Goal: Information Seeking & Learning: Learn about a topic

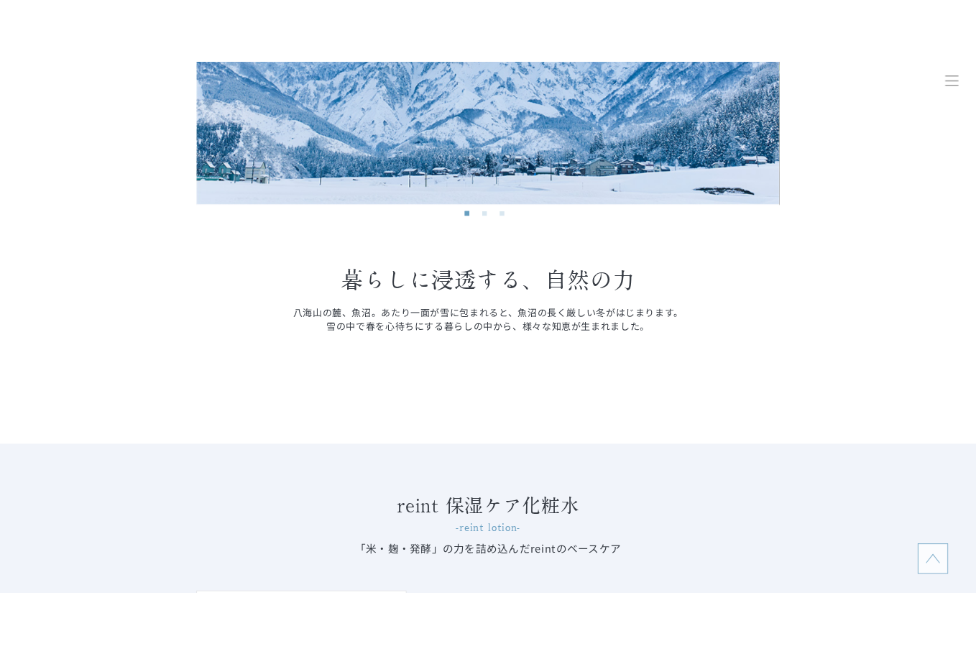
scroll to position [1078, 0]
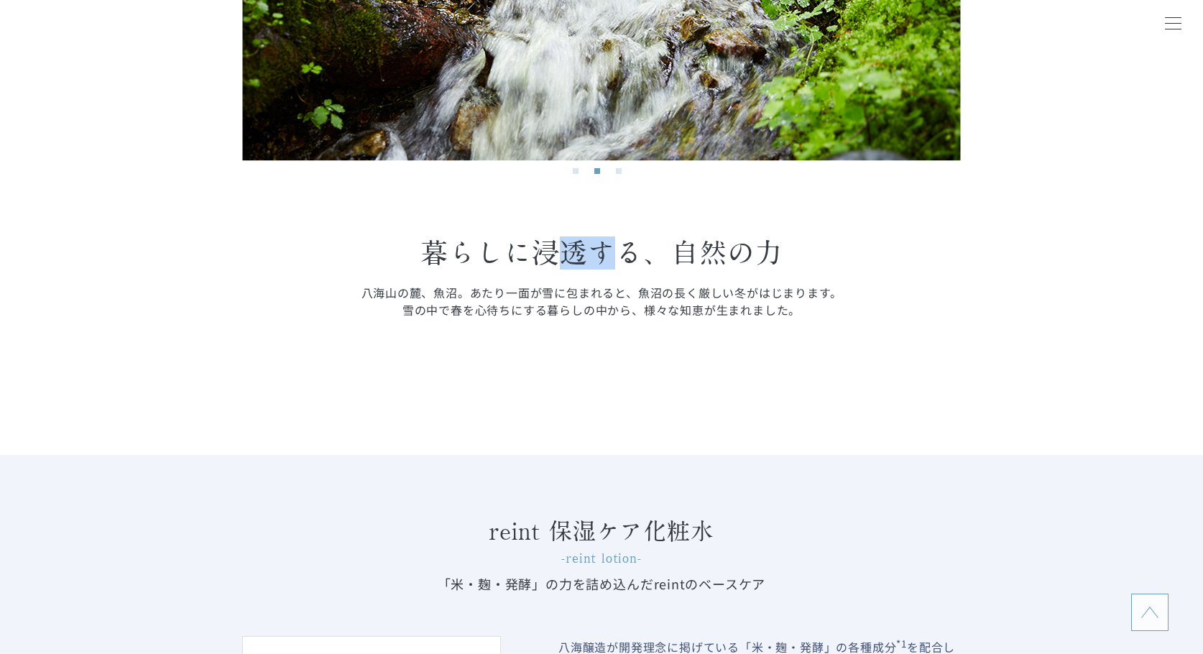
drag, startPoint x: 562, startPoint y: 265, endPoint x: 626, endPoint y: 268, distance: 63.3
click at [626, 268] on p "暮らしに浸透する、 自然の力" at bounding box center [601, 252] width 718 height 33
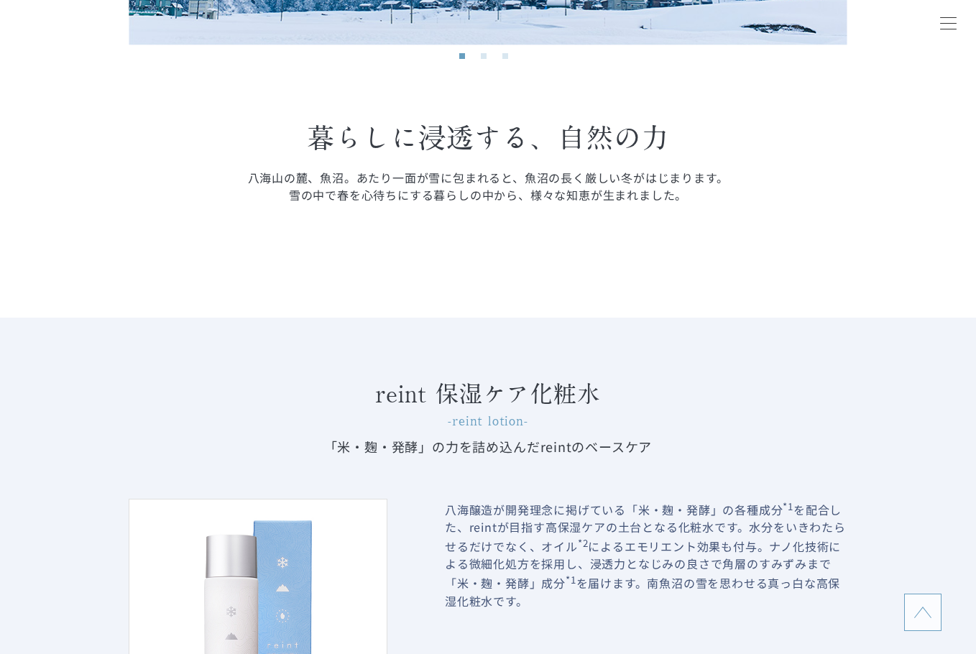
click at [694, 182] on p "八海山の麓、魚沼。あたり一面が雪に包まれると、魚沼の長く厳しい冬がはじまります。 雪の中で春を心待ちにする暮らしの中から、様々な知恵が生まれました。" at bounding box center [488, 186] width 718 height 34
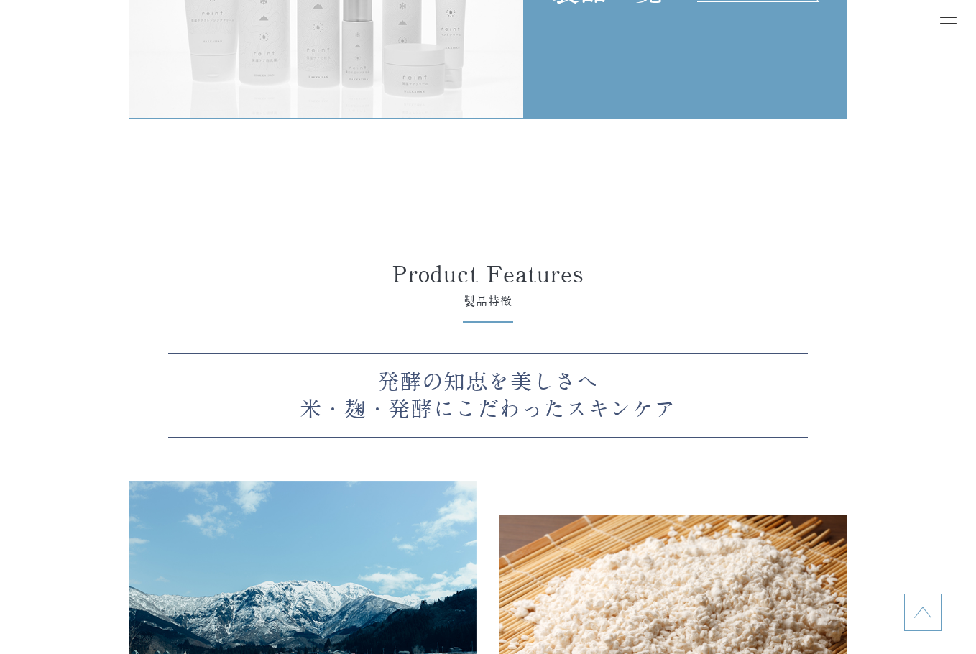
scroll to position [3305, 0]
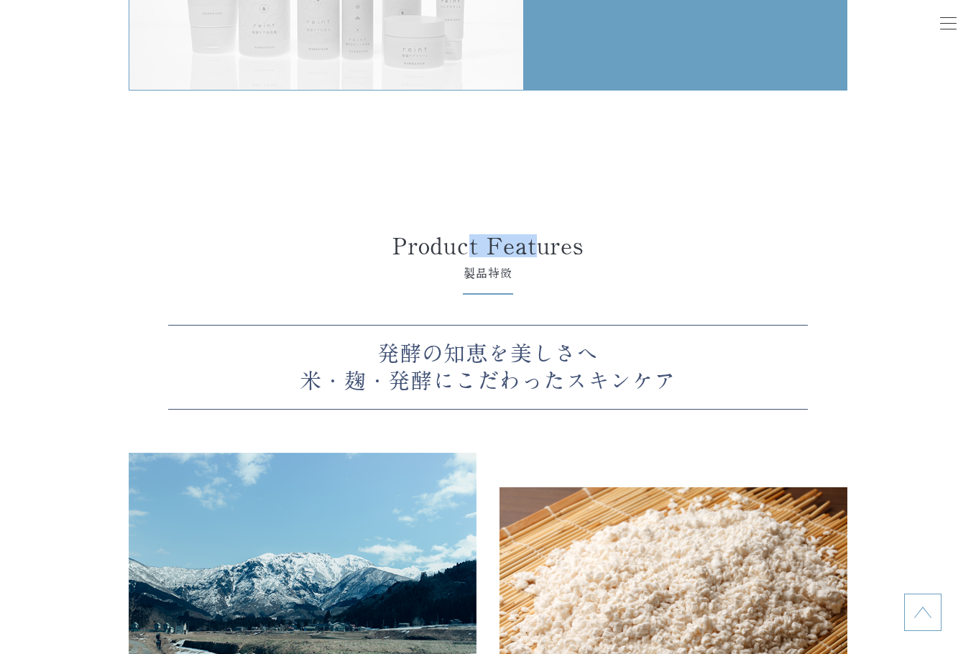
drag, startPoint x: 513, startPoint y: 249, endPoint x: 542, endPoint y: 251, distance: 28.8
click at [542, 251] on h2 "Product Features" at bounding box center [488, 245] width 647 height 23
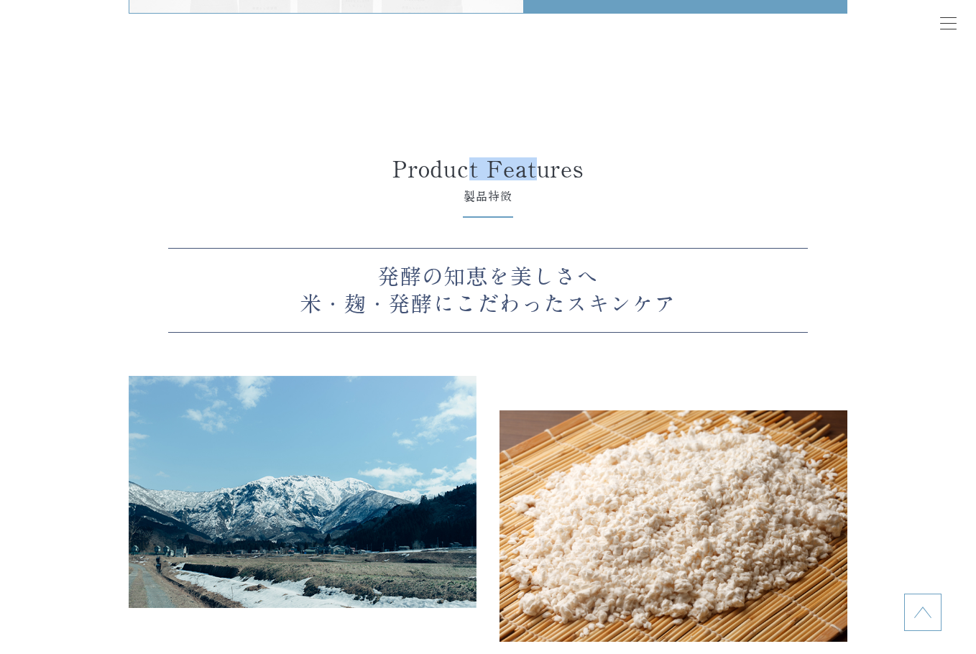
scroll to position [3520, 0]
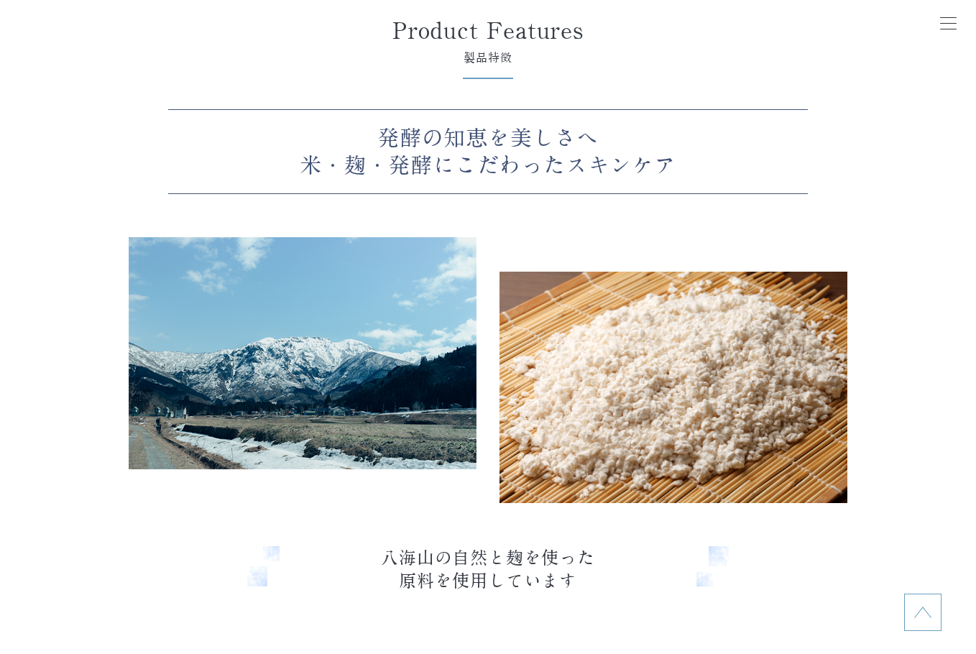
click at [486, 185] on div "発酵の知恵を美しさへ 米・麹・発酵にこだわったスキンケア" at bounding box center [487, 151] width 639 height 85
drag, startPoint x: 487, startPoint y: 161, endPoint x: 603, endPoint y: 194, distance: 120.3
click at [601, 193] on div "発酵の知恵を美しさへ 米・麹・発酵にこだわったスキンケア" at bounding box center [487, 151] width 639 height 85
click at [660, 205] on div "Product Features 製品特徴 発酵の知恵を美しさへ 米・麹・発酵にこだわったスキンケア 八海山の自然と麹を使った 原料を使用しています" at bounding box center [488, 306] width 718 height 574
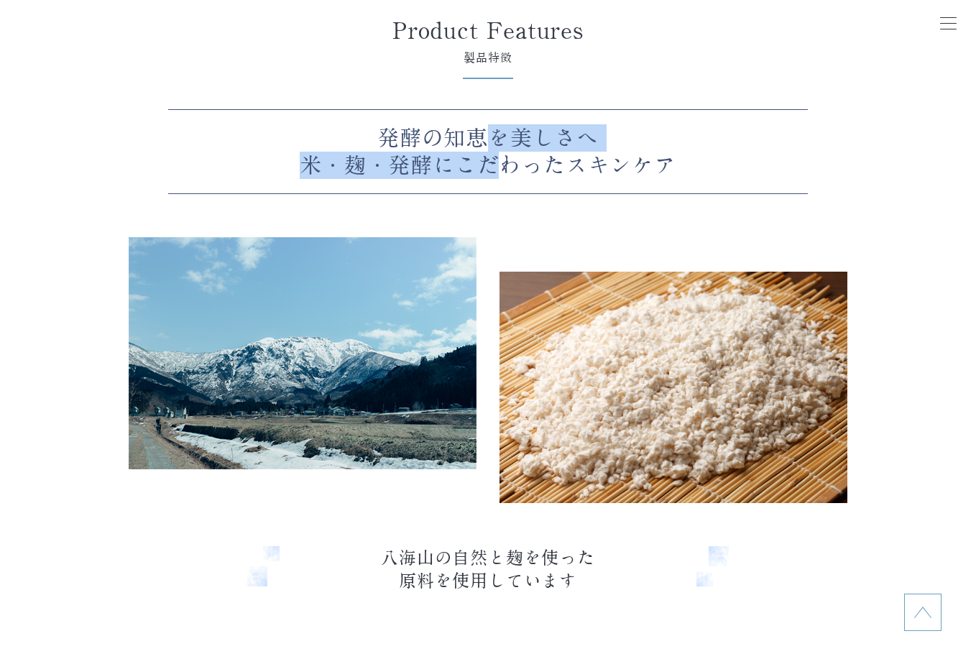
drag, startPoint x: 485, startPoint y: 152, endPoint x: 485, endPoint y: 188, distance: 35.9
click at [489, 179] on p "発酵の知恵を美しさへ 米・麹・発酵にこだわったスキンケア" at bounding box center [487, 151] width 639 height 55
click at [478, 194] on div "発酵の知恵を美しさへ 米・麹・発酵にこだわったスキンケア" at bounding box center [487, 151] width 639 height 85
drag, startPoint x: 398, startPoint y: 172, endPoint x: 506, endPoint y: 179, distance: 108.7
click at [476, 174] on p "発酵の知恵を美しさへ 米・麹・発酵にこだわったスキンケア" at bounding box center [487, 151] width 639 height 55
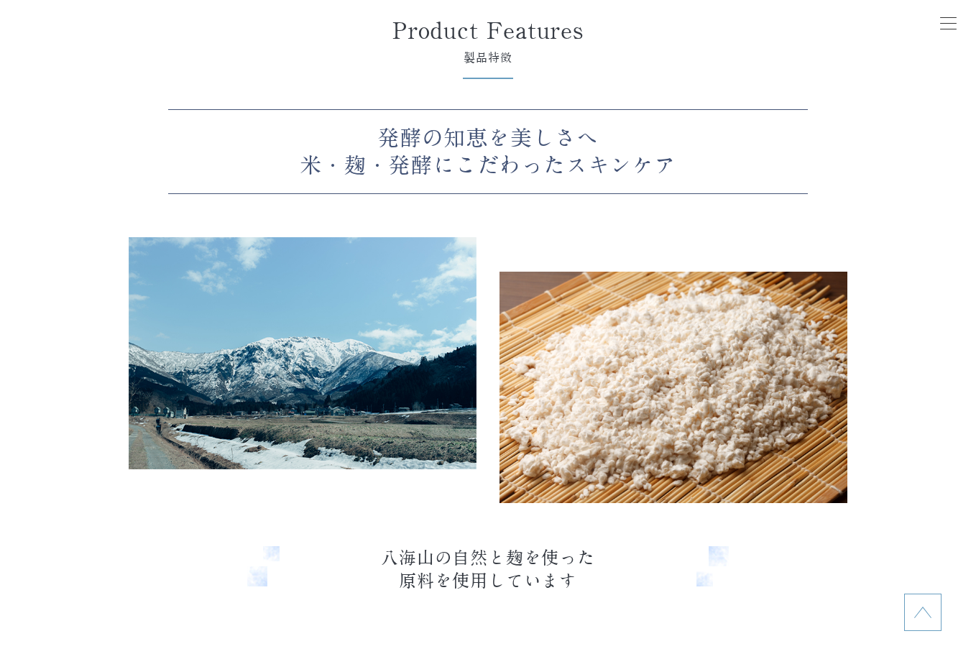
click at [509, 179] on p "発酵の知恵を美しさへ 米・麹・発酵にこだわったスキンケア" at bounding box center [487, 151] width 639 height 55
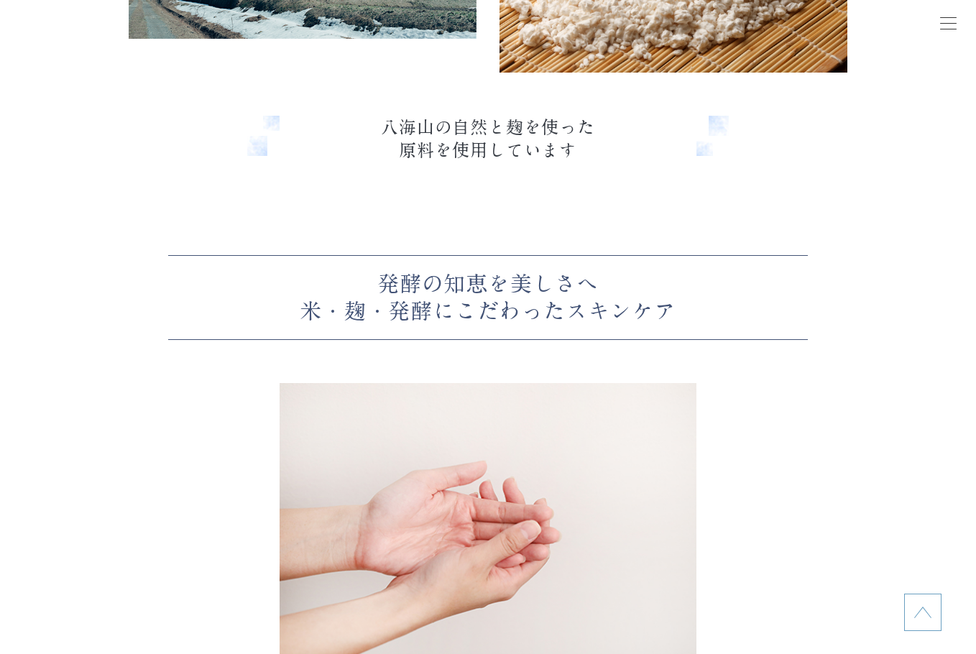
scroll to position [3951, 0]
drag, startPoint x: 448, startPoint y: 134, endPoint x: 455, endPoint y: 159, distance: 27.0
click at [455, 159] on p "八海山の自然と麹を使った 原料を使用しています" at bounding box center [487, 138] width 481 height 46
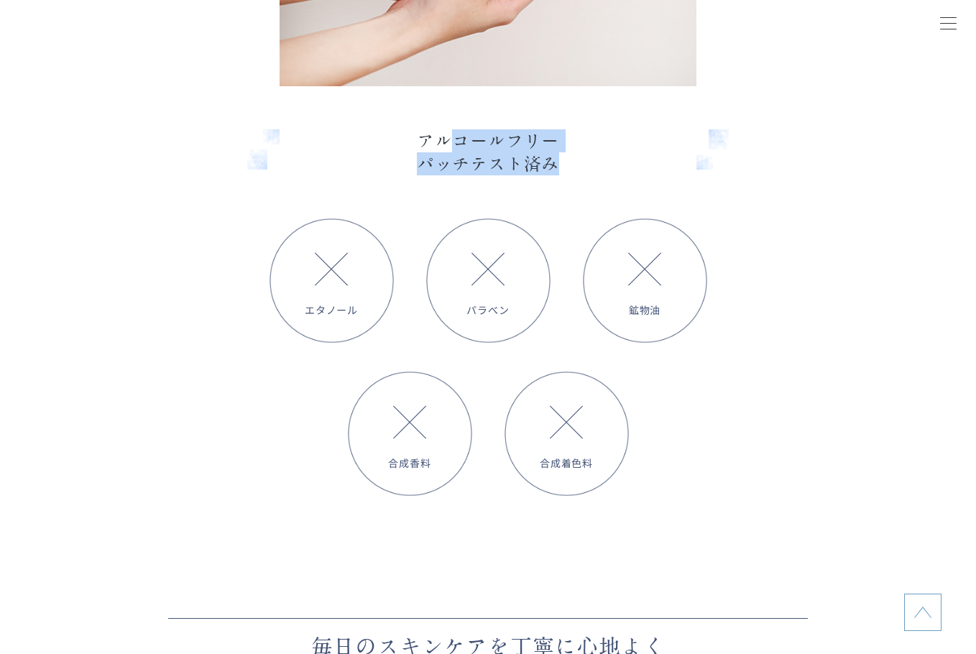
drag, startPoint x: 460, startPoint y: 157, endPoint x: 564, endPoint y: 177, distance: 106.2
click at [564, 175] on p "アルコールフリー パッチテスト済み" at bounding box center [487, 152] width 481 height 46
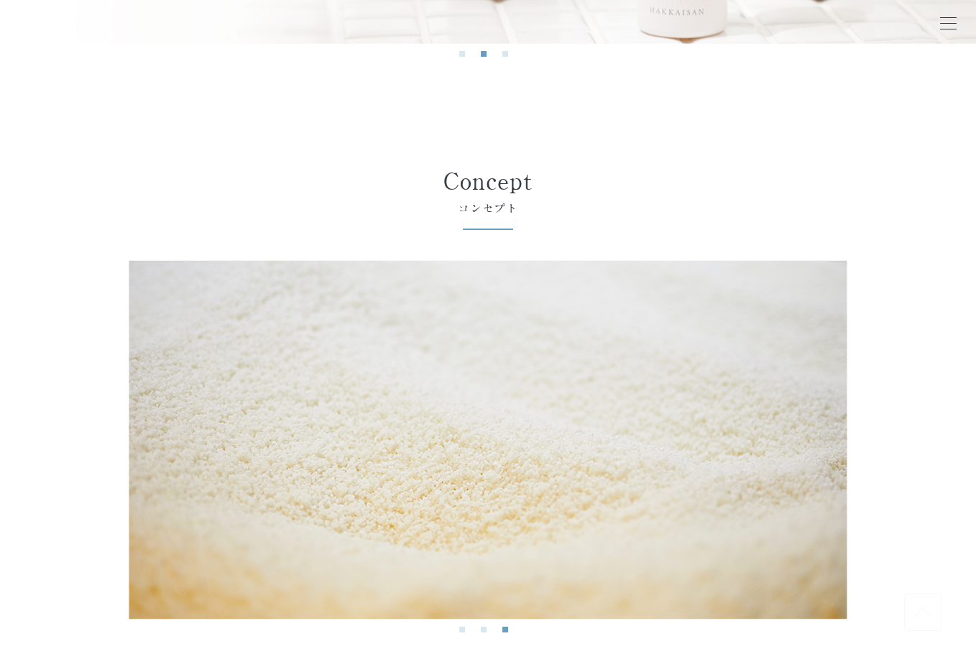
scroll to position [647, 0]
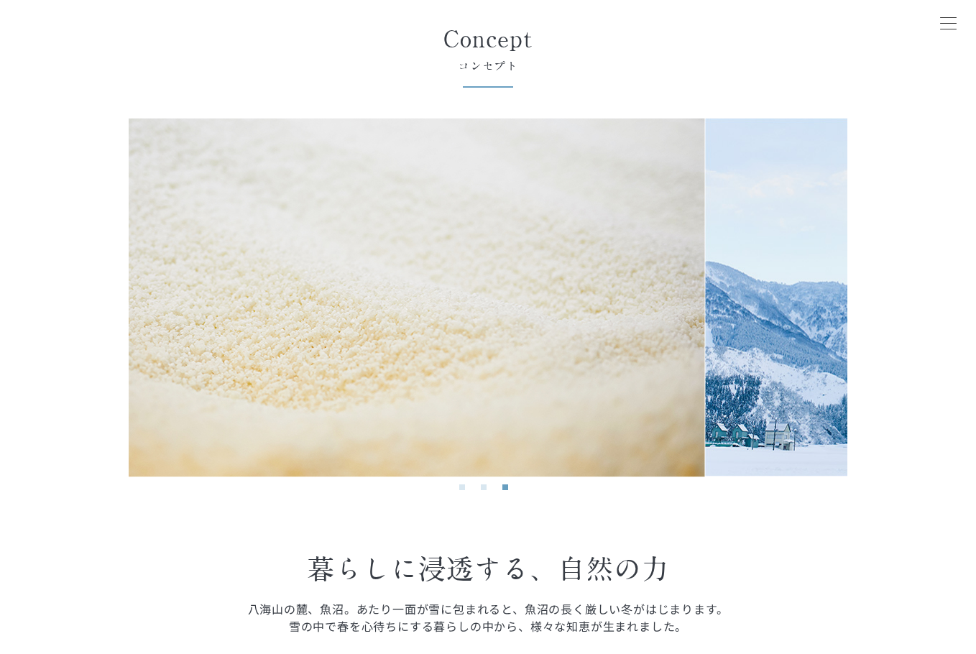
drag, startPoint x: 491, startPoint y: 234, endPoint x: 205, endPoint y: 241, distance: 285.3
click at [205, 240] on img at bounding box center [345, 297] width 718 height 359
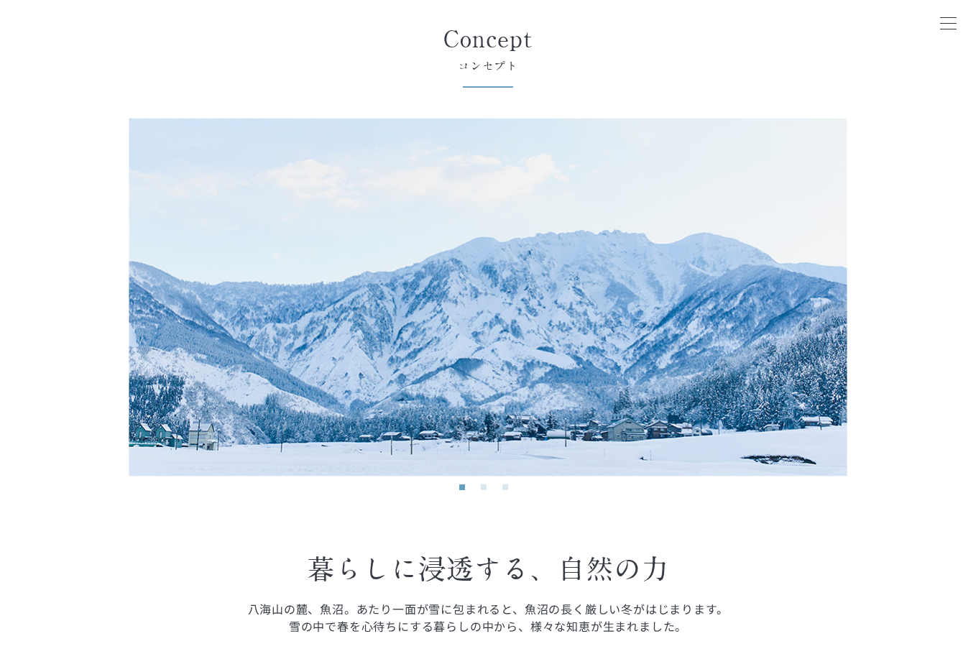
drag, startPoint x: 601, startPoint y: 279, endPoint x: 80, endPoint y: 277, distance: 521.6
click at [80, 277] on section "Concept コンセプト Previous Next 1 2 3 Previous Next 1 2 3 暮らしに浸透する、 自然の力 八海山の麓、魚沼。あ…" at bounding box center [488, 387] width 976 height 721
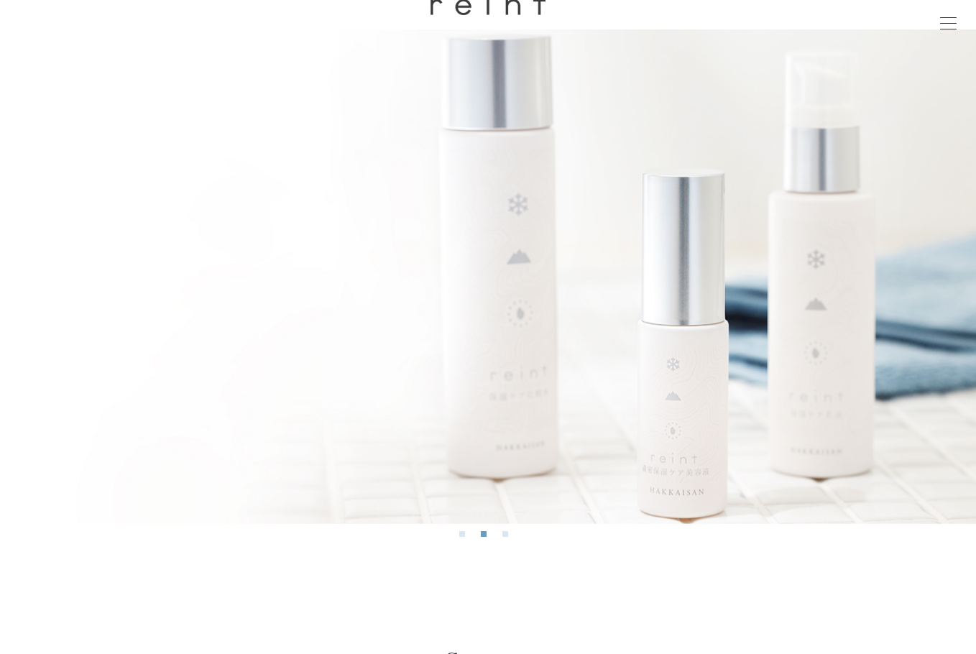
scroll to position [0, 0]
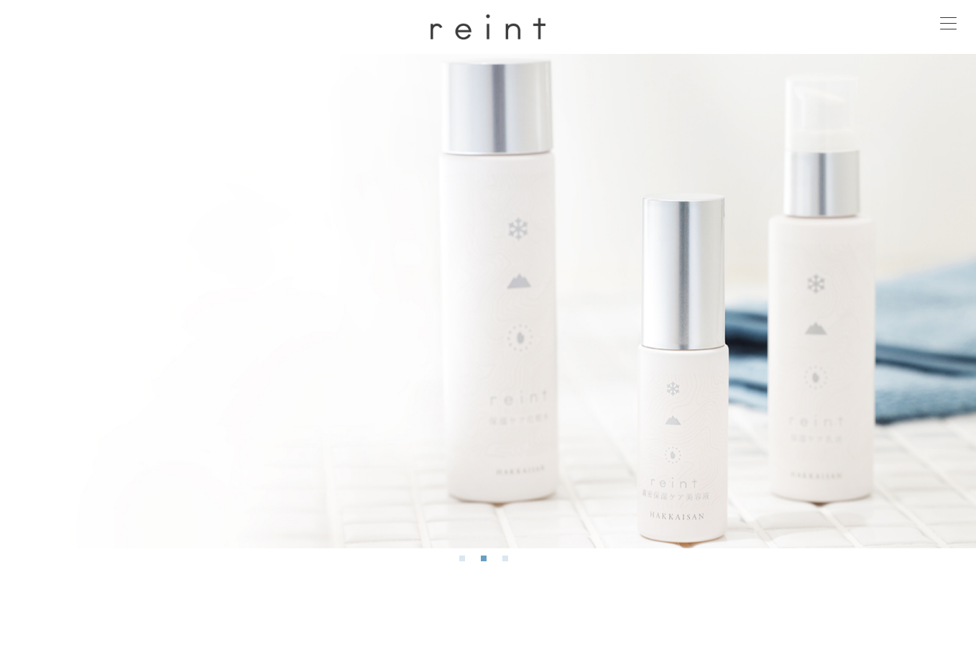
drag, startPoint x: 657, startPoint y: 310, endPoint x: 207, endPoint y: 326, distance: 450.7
click at [188, 339] on img at bounding box center [488, 301] width 976 height 494
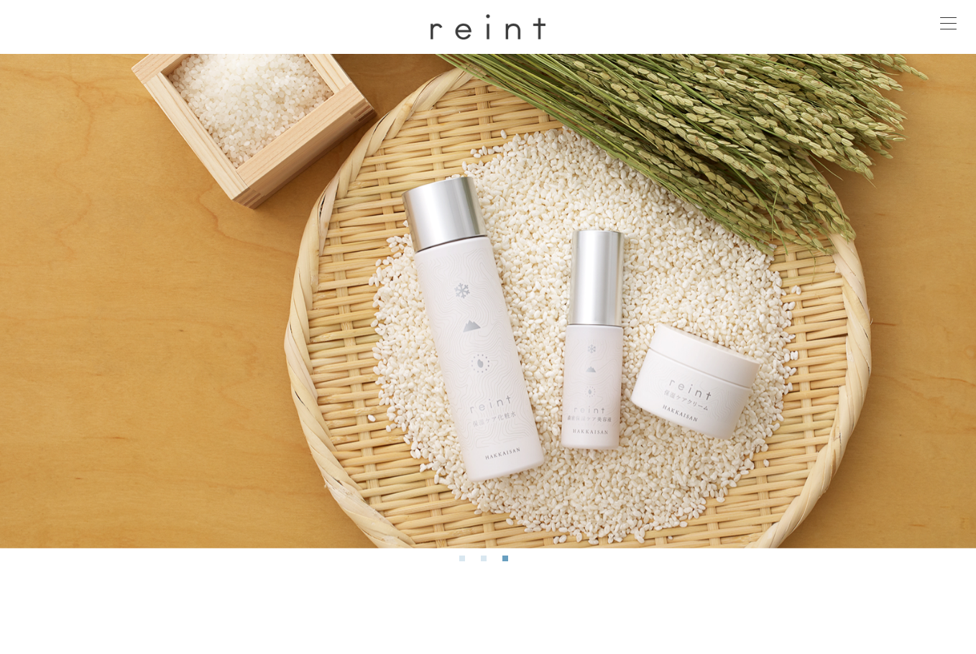
drag, startPoint x: 365, startPoint y: 341, endPoint x: 830, endPoint y: 395, distance: 468.0
click at [828, 399] on img at bounding box center [488, 301] width 976 height 494
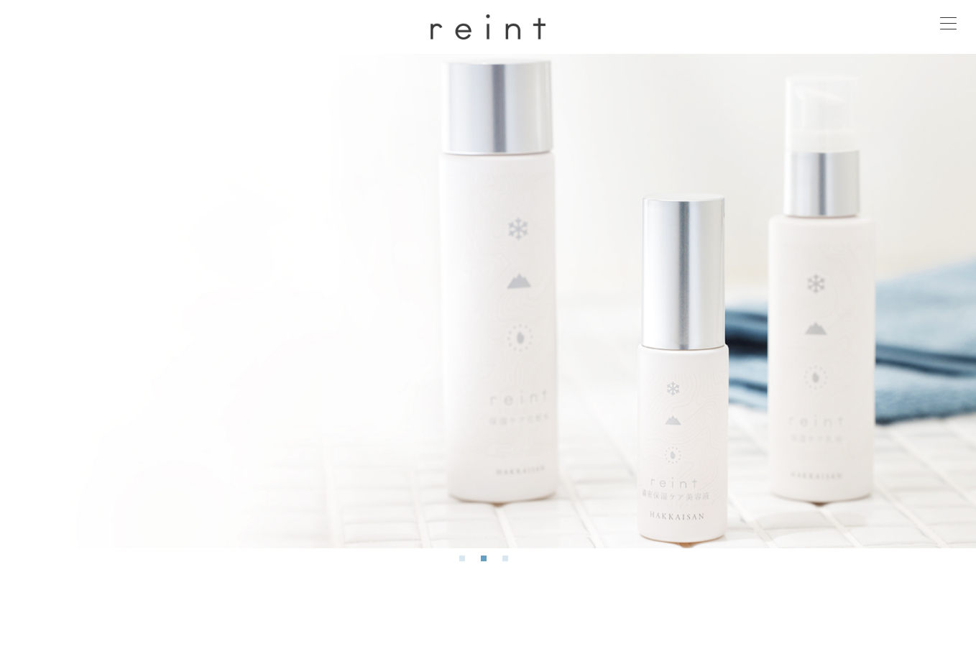
drag, startPoint x: 347, startPoint y: 386, endPoint x: 307, endPoint y: 391, distance: 39.7
click at [311, 390] on img at bounding box center [488, 301] width 976 height 494
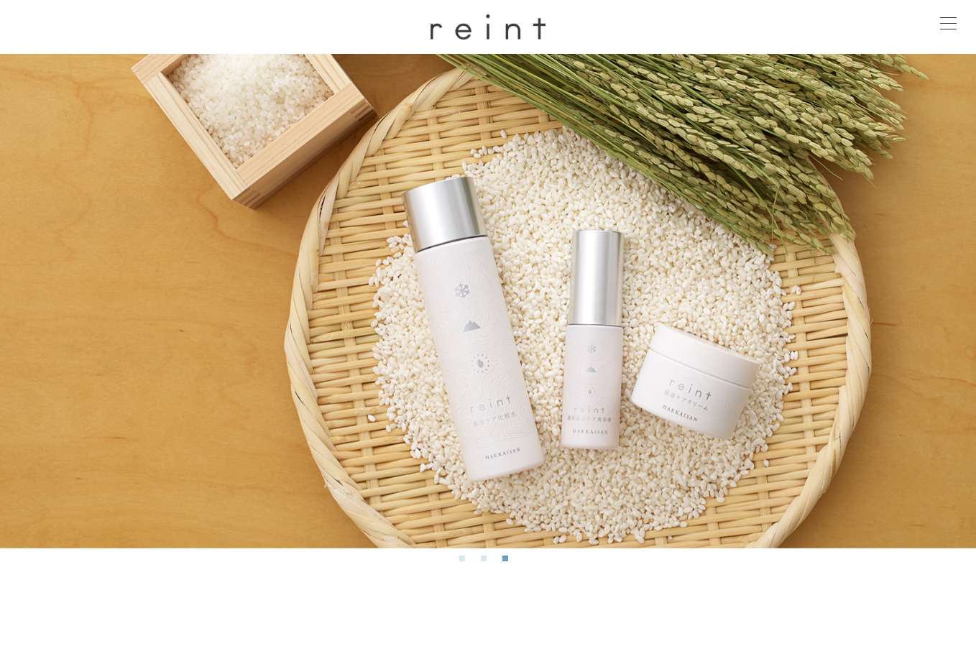
drag, startPoint x: 508, startPoint y: 369, endPoint x: 205, endPoint y: 368, distance: 302.4
click at [223, 372] on img at bounding box center [488, 301] width 976 height 494
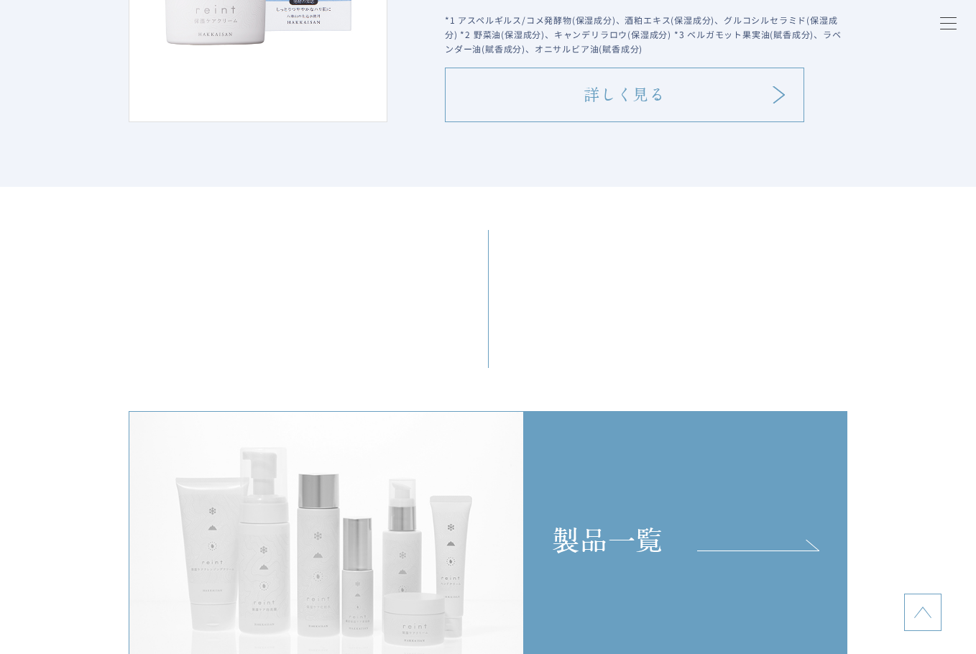
scroll to position [2802, 0]
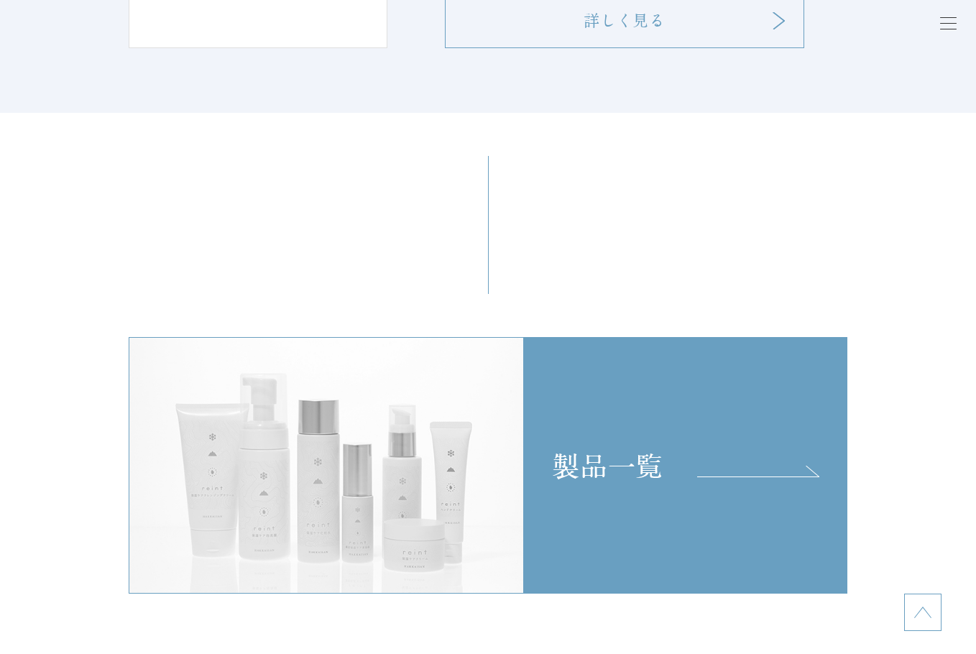
click at [935, 29] on div at bounding box center [948, 24] width 36 height 36
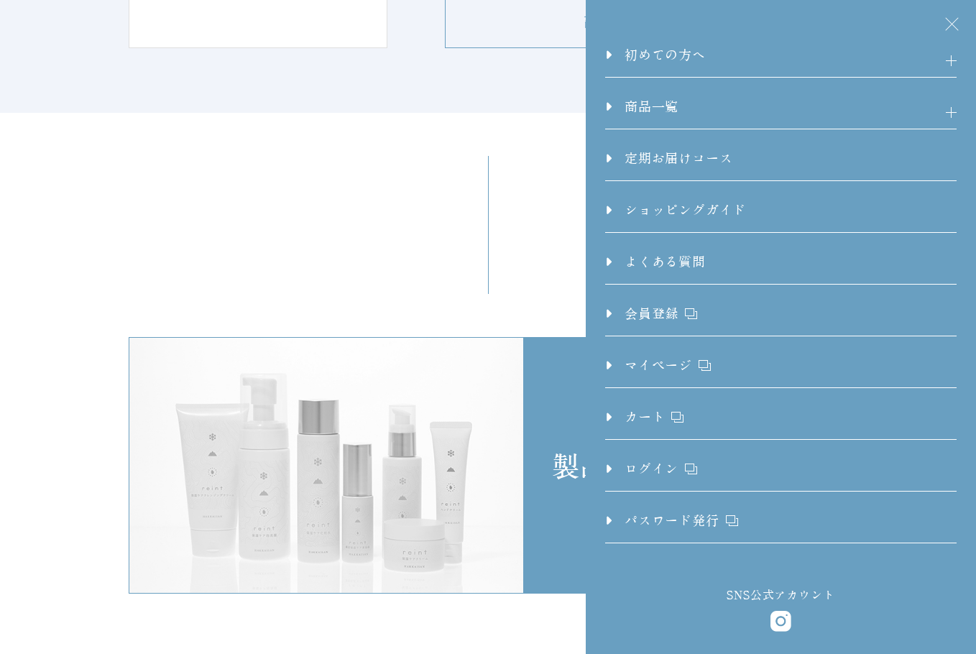
click at [948, 24] on div at bounding box center [948, 24] width 36 height 36
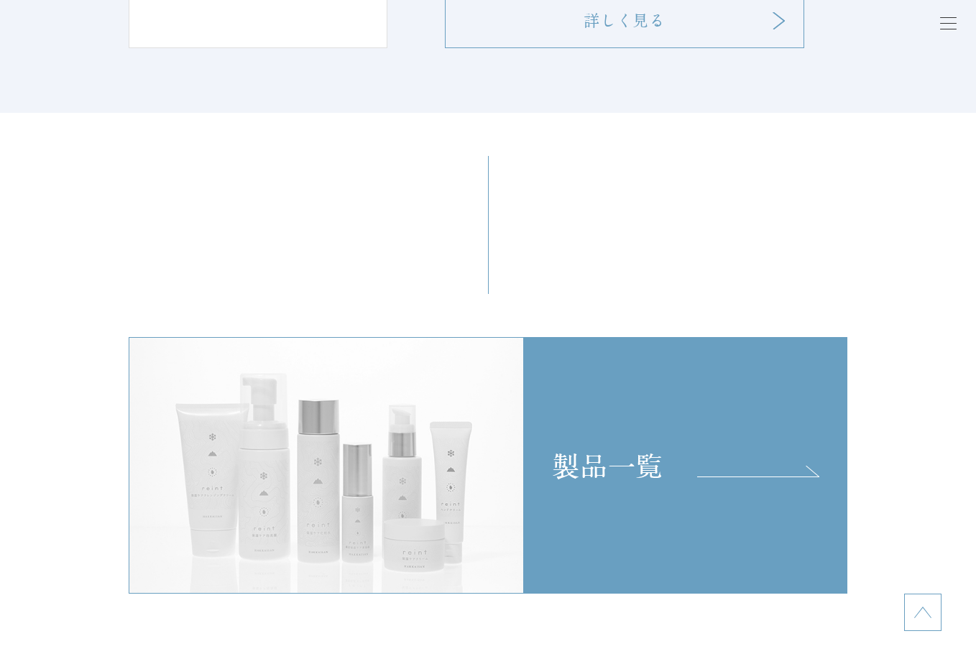
click at [948, 24] on div at bounding box center [948, 24] width 36 height 36
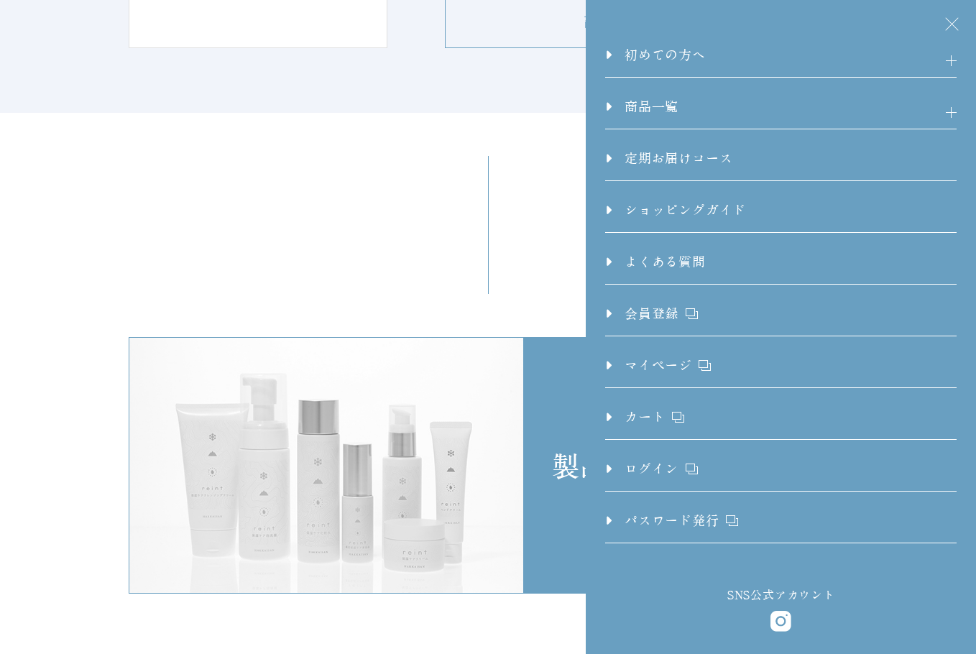
click at [909, 62] on h3 "初めての方へ" at bounding box center [780, 61] width 351 height 32
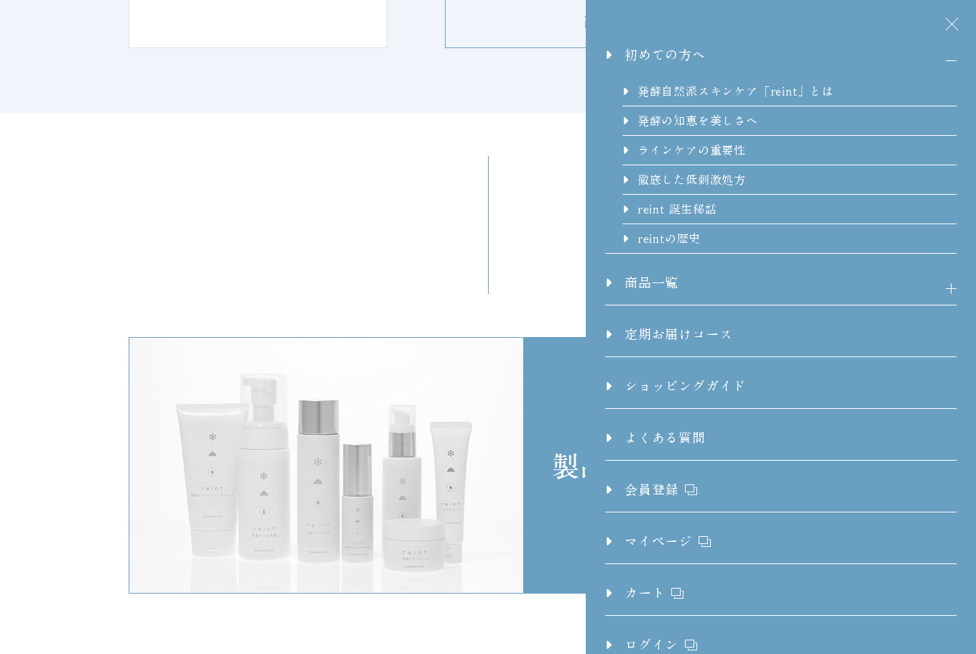
click at [780, 274] on h3 "商品一覧" at bounding box center [780, 289] width 351 height 32
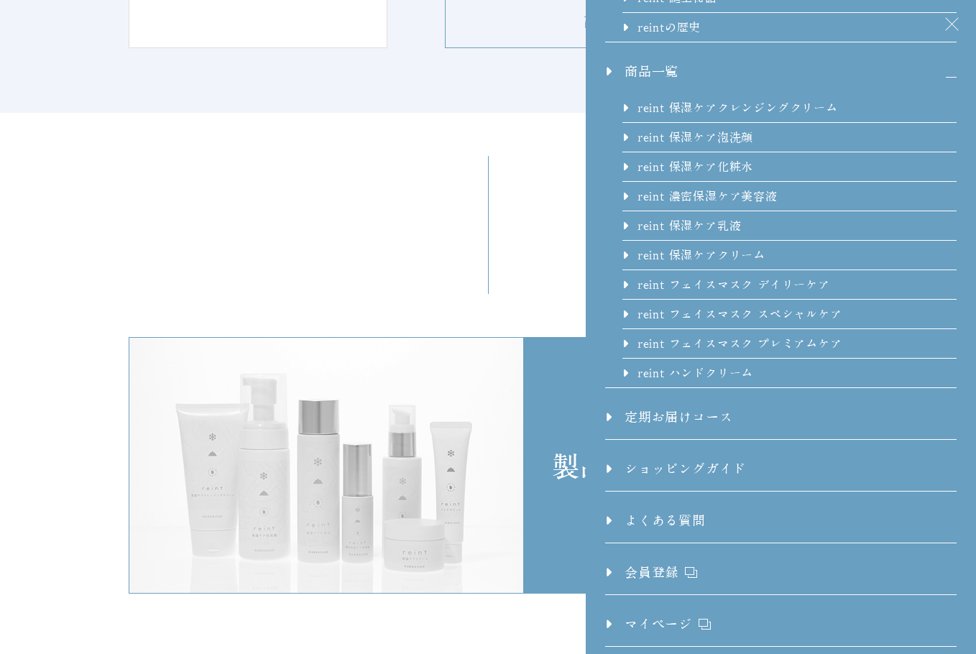
scroll to position [216, 0]
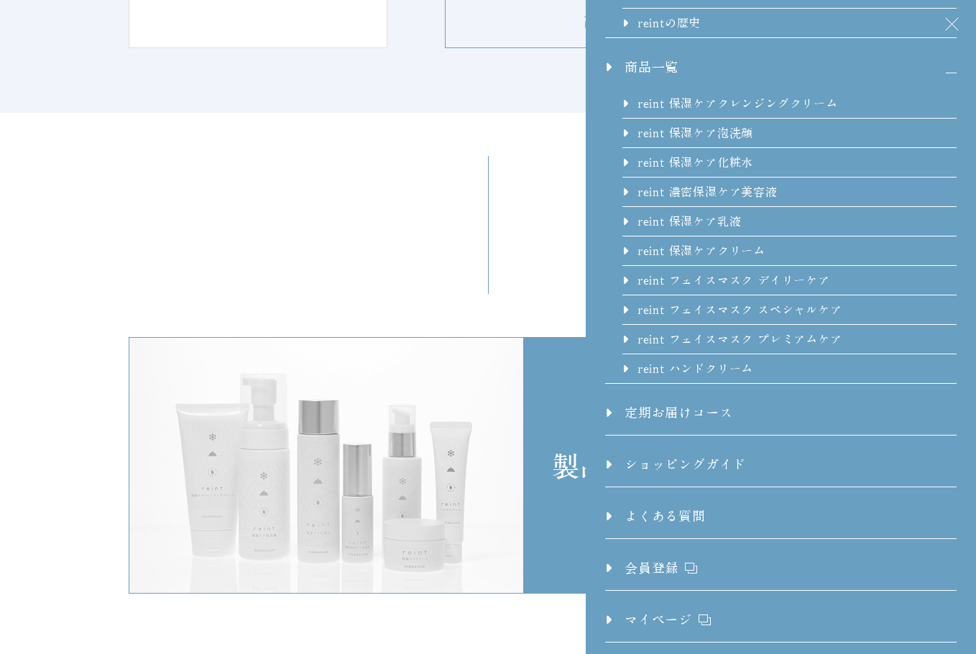
click at [496, 201] on div "製品一覧" at bounding box center [488, 374] width 718 height 437
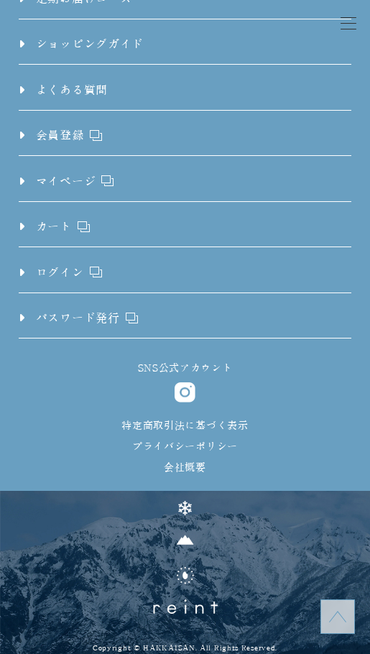
scroll to position [7527, 0]
click at [334, 618] on img at bounding box center [337, 616] width 17 height 17
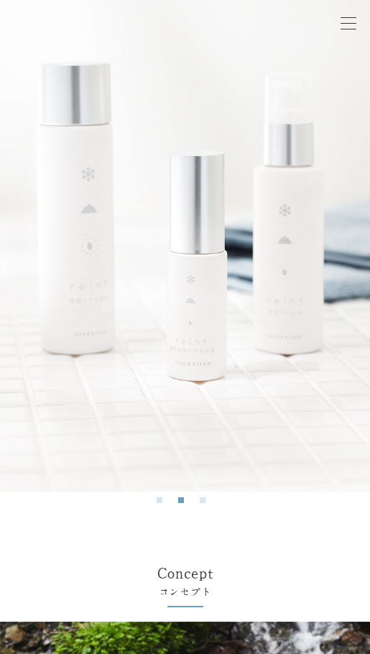
scroll to position [269, 0]
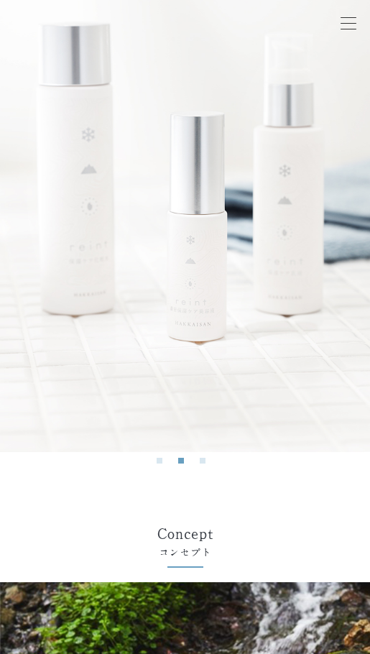
drag, startPoint x: 255, startPoint y: 298, endPoint x: 28, endPoint y: 300, distance: 227.0
click at [28, 299] on img at bounding box center [185, 117] width 370 height 667
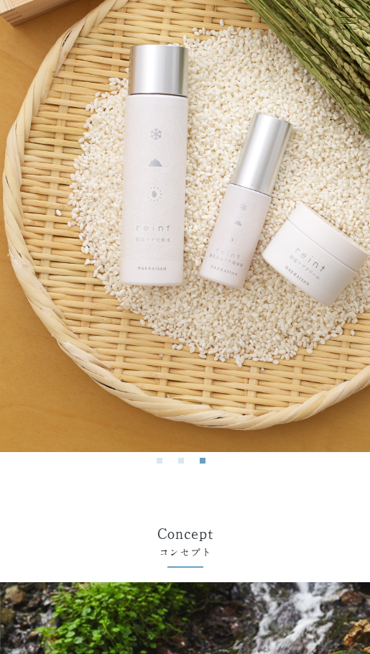
drag, startPoint x: 239, startPoint y: 298, endPoint x: 72, endPoint y: 306, distance: 166.9
click at [72, 306] on img at bounding box center [185, 117] width 370 height 667
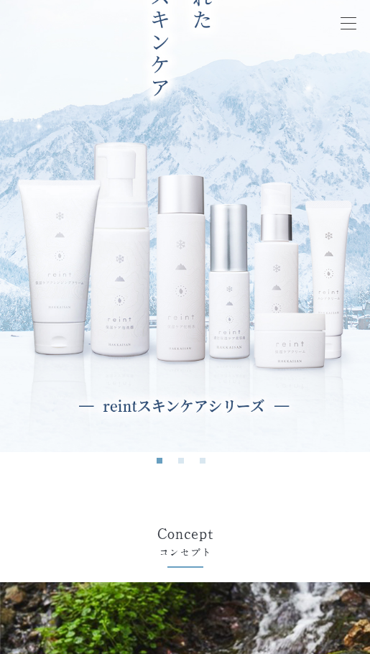
scroll to position [0, 0]
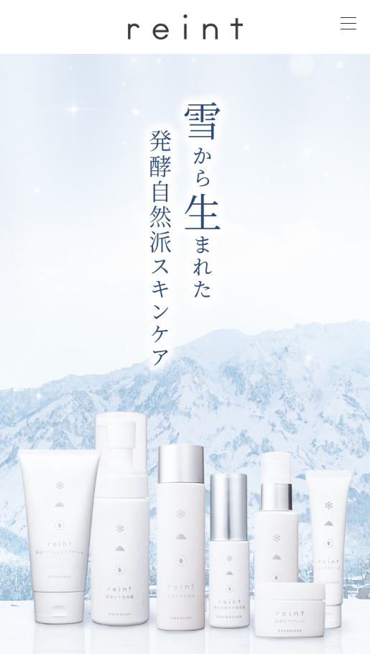
click at [353, 15] on div at bounding box center [348, 24] width 36 height 36
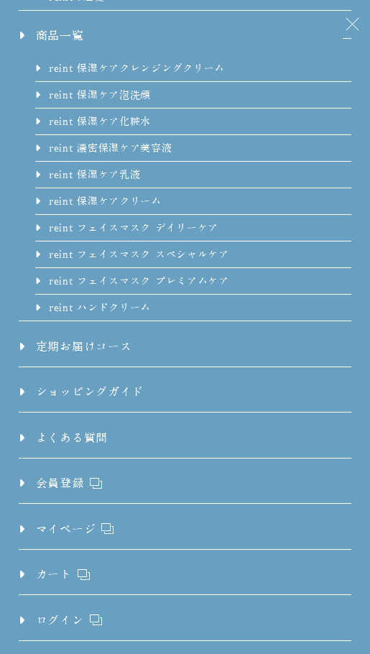
click at [356, 25] on div at bounding box center [348, 24] width 36 height 36
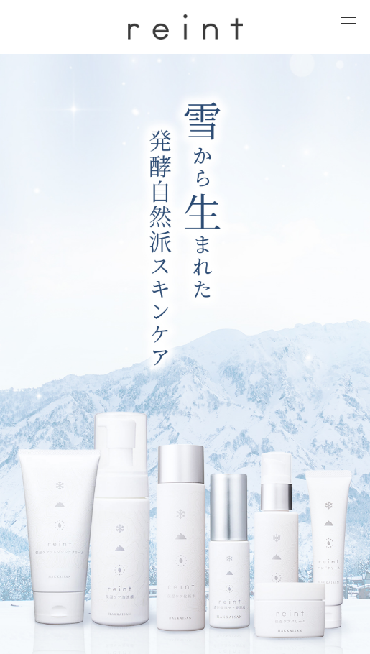
click at [356, 25] on div at bounding box center [348, 24] width 36 height 36
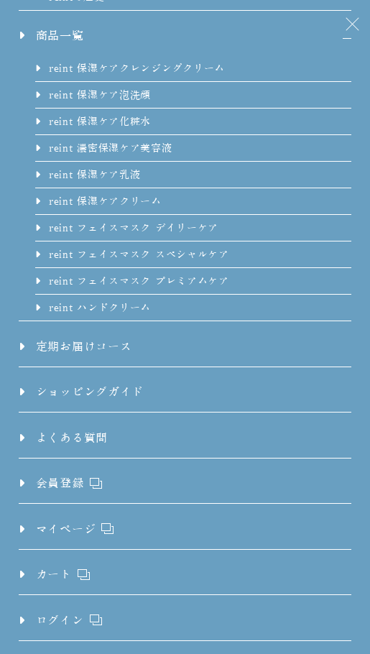
click at [333, 34] on div at bounding box center [348, 24] width 36 height 36
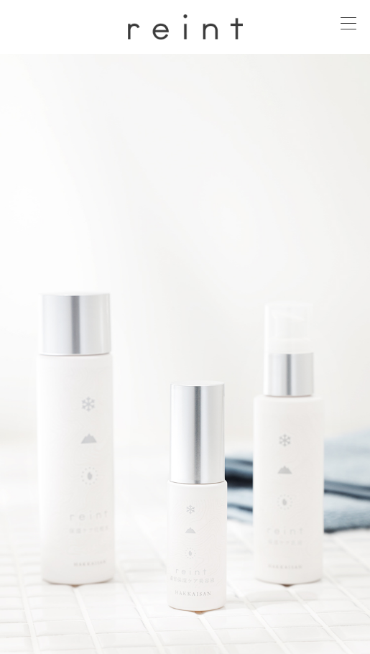
drag, startPoint x: 349, startPoint y: 29, endPoint x: 351, endPoint y: 36, distance: 7.3
click at [350, 29] on span at bounding box center [349, 29] width 17 height 1
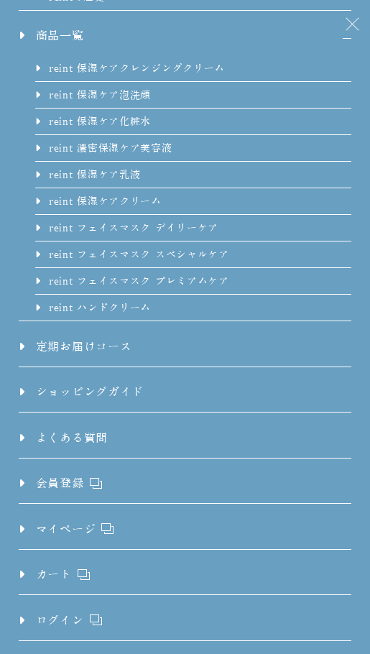
click at [335, 37] on div at bounding box center [348, 24] width 36 height 36
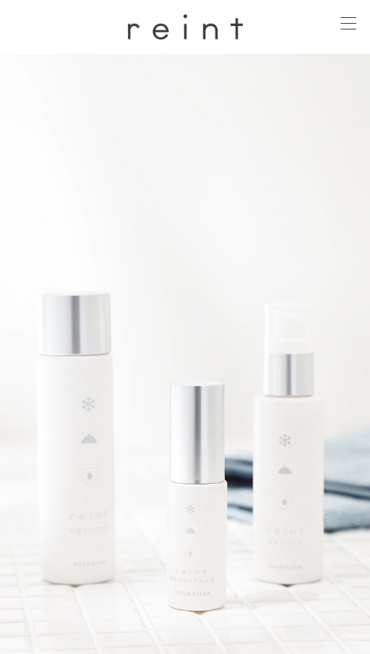
click at [353, 24] on span at bounding box center [349, 23] width 17 height 1
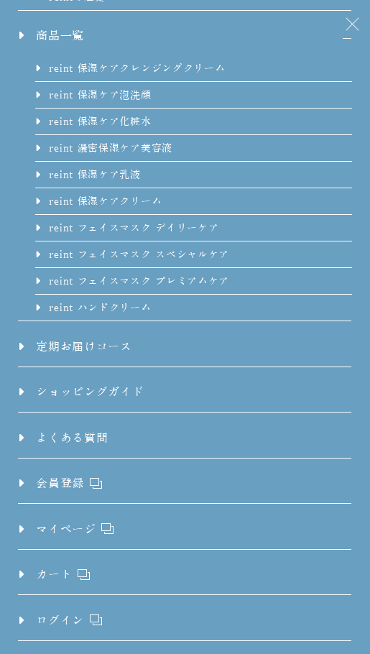
click at [72, 37] on link "商品一覧" at bounding box center [51, 41] width 65 height 29
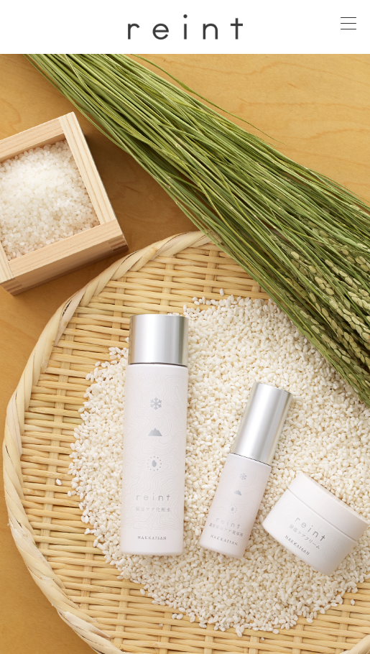
click at [344, 26] on div at bounding box center [348, 24] width 36 height 36
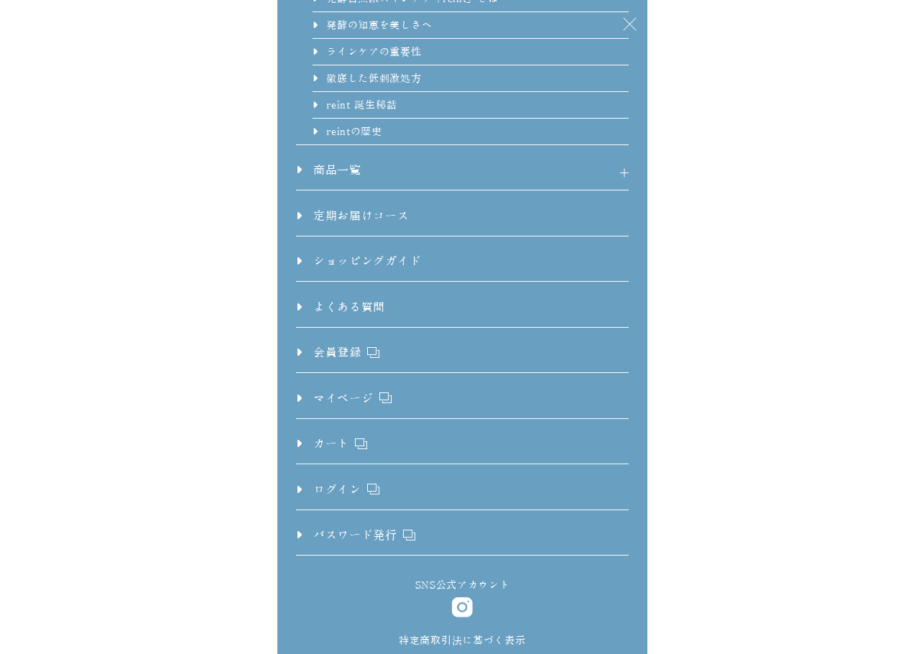
scroll to position [72, 0]
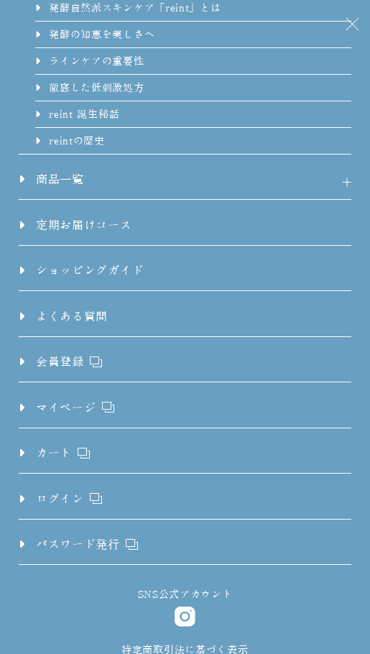
click at [62, 175] on link "商品一覧" at bounding box center [51, 184] width 65 height 29
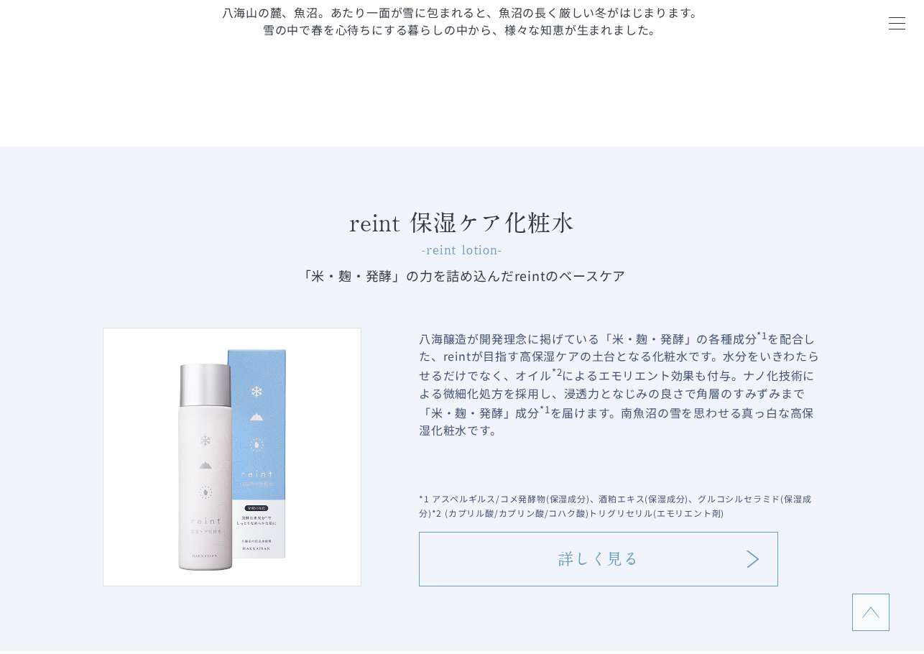
scroll to position [1221, 0]
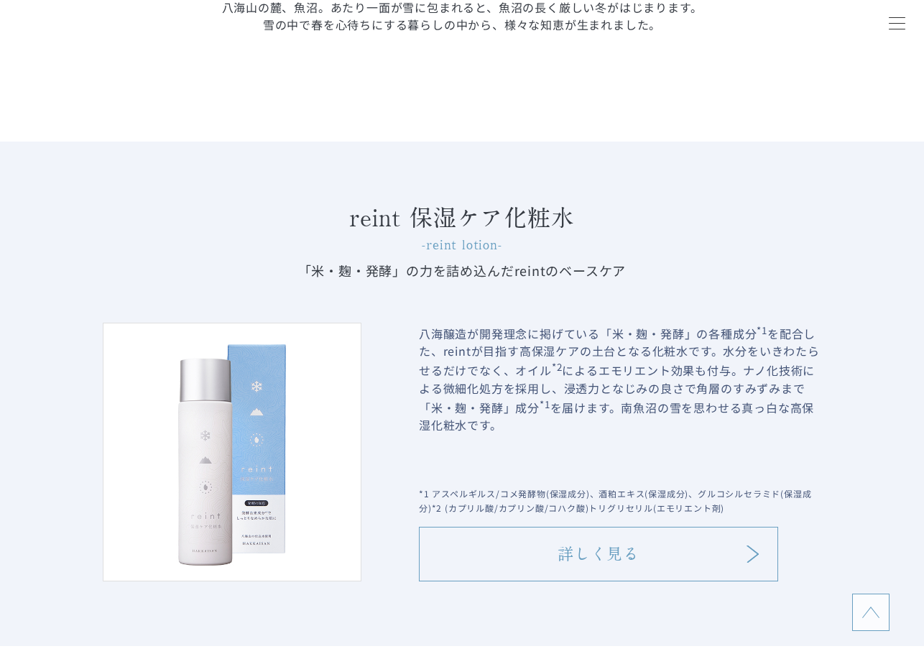
click at [477, 339] on p "八海醸造が開発理念に掲げている「米・麹・発酵」の各種成分 *1 を配合した、reintが目指す高保湿ケアの土台となる化粧水です。水分をいきわたらせるだけでなく…" at bounding box center [620, 399] width 402 height 152
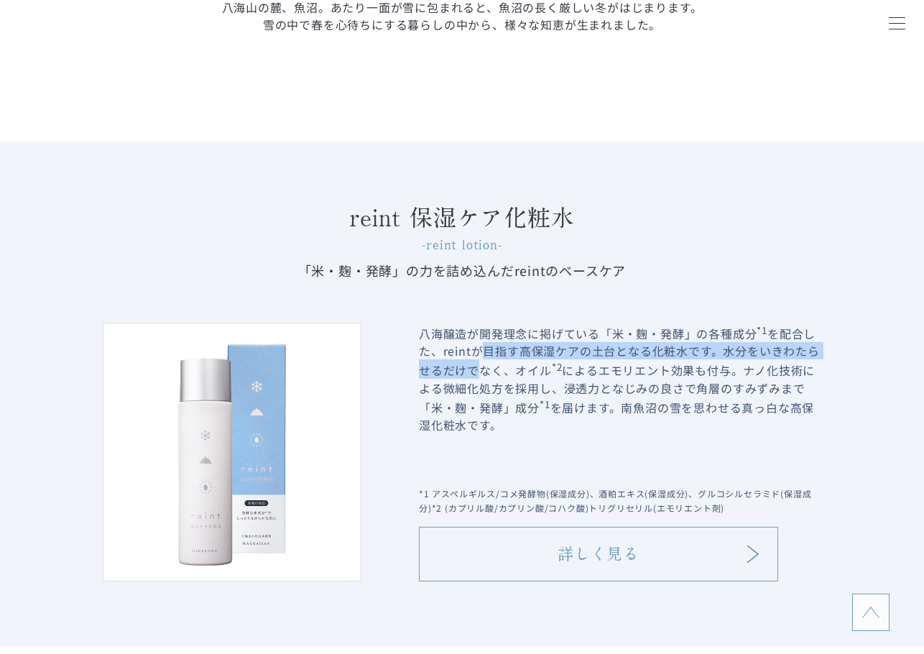
drag, startPoint x: 478, startPoint y: 355, endPoint x: 480, endPoint y: 374, distance: 19.4
click at [480, 374] on p "八海醸造が開発理念に掲げている「米・麹・発酵」の各種成分 *1 を配合した、reintが目指す高保湿ケアの土台となる化粧水です。水分をいきわたらせるだけでなく…" at bounding box center [620, 399] width 402 height 152
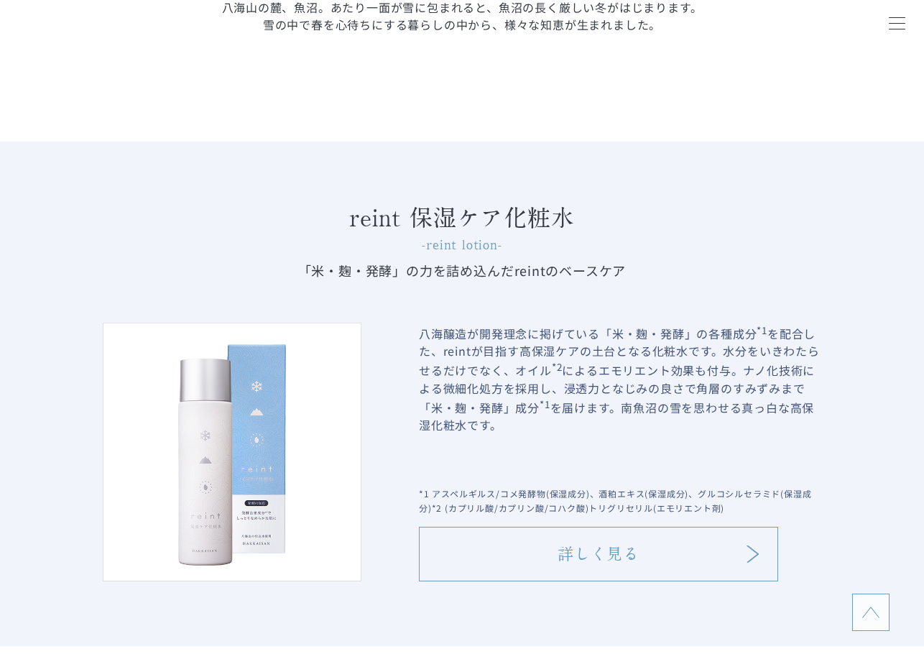
click at [503, 376] on p "八海醸造が開発理念に掲げている「米・麹・発酵」の各種成分 *1 を配合した、reintが目指す高保湿ケアの土台となる化粧水です。水分をいきわたらせるだけでなく…" at bounding box center [620, 399] width 402 height 152
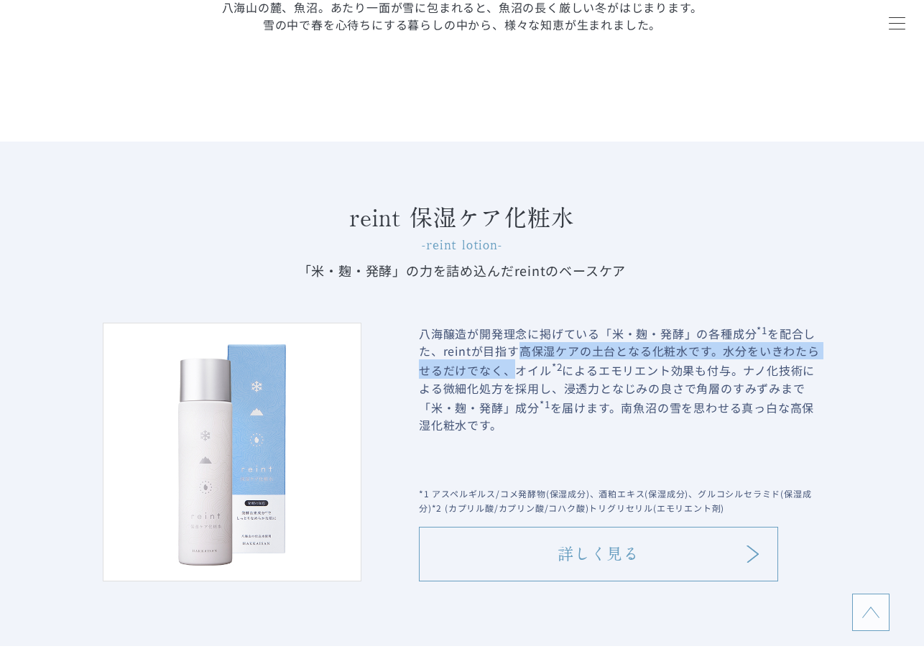
drag, startPoint x: 519, startPoint y: 356, endPoint x: 519, endPoint y: 370, distance: 13.6
click at [519, 369] on p "八海醸造が開発理念に掲げている「米・麹・発酵」の各種成分 *1 を配合した、reintが目指す高保湿ケアの土台となる化粧水です。水分をいきわたらせるだけでなく…" at bounding box center [620, 399] width 402 height 152
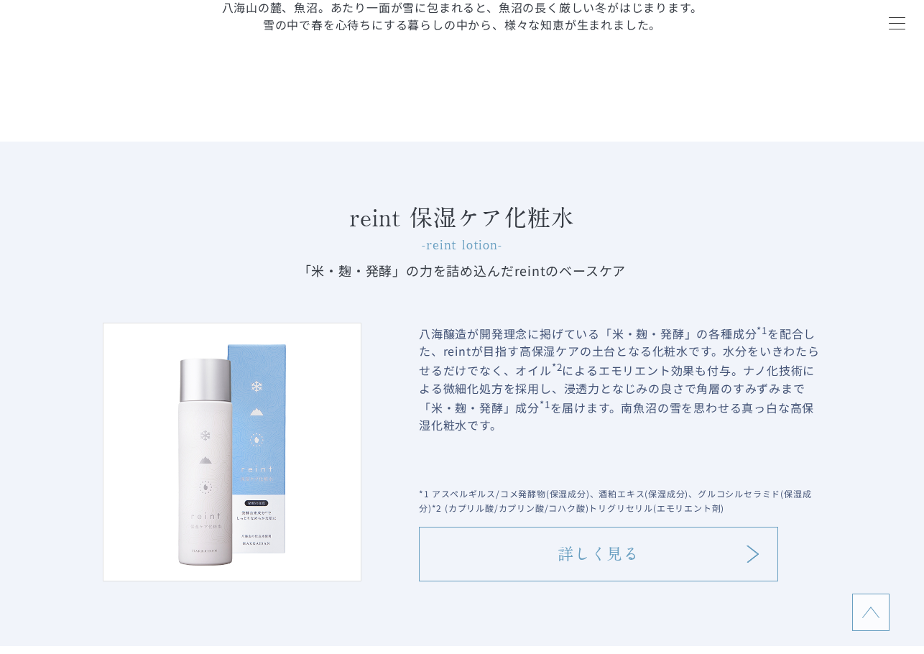
click at [522, 375] on p "八海醸造が開発理念に掲げている「米・麹・発酵」の各種成分 *1 を配合した、reintが目指す高保湿ケアの土台となる化粧水です。水分をいきわたらせるだけでなく…" at bounding box center [620, 399] width 402 height 152
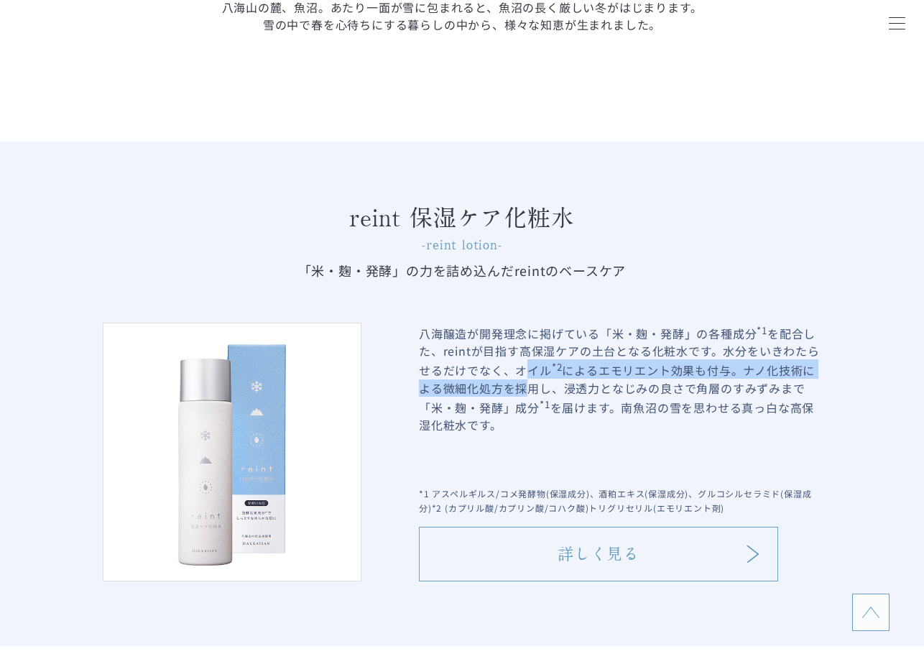
drag, startPoint x: 530, startPoint y: 372, endPoint x: 529, endPoint y: 395, distance: 23.0
click at [529, 395] on p "八海醸造が開発理念に掲げている「米・麹・発酵」の各種成分 *1 を配合した、reintが目指す高保湿ケアの土台となる化粧水です。水分をいきわたらせるだけでなく…" at bounding box center [620, 399] width 402 height 152
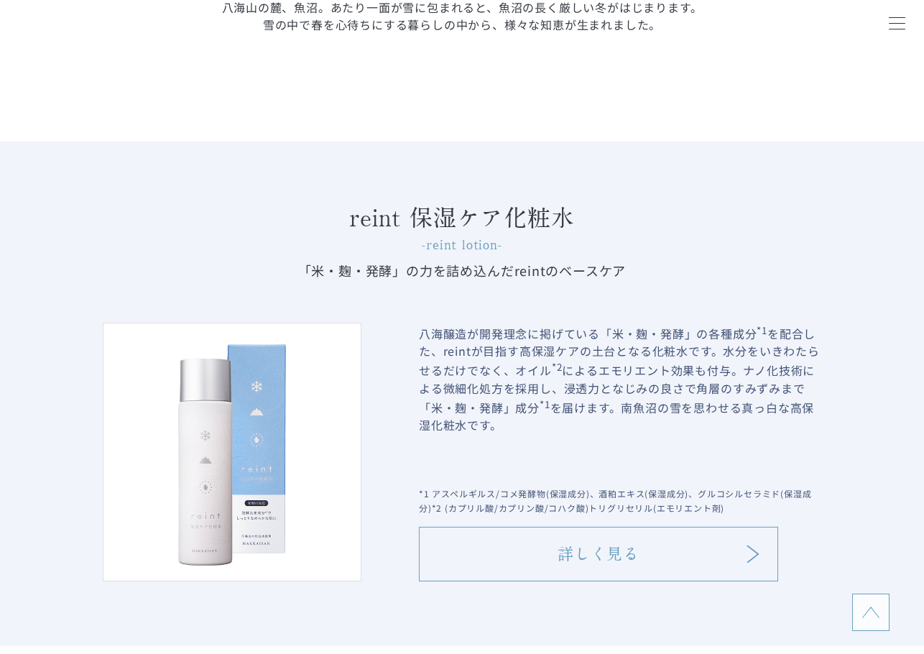
click at [541, 399] on p "八海醸造が開発理念に掲げている「米・麹・発酵」の各種成分 *1 を配合した、reintが目指す高保湿ケアの土台となる化粧水です。水分をいきわたらせるだけでなく…" at bounding box center [620, 399] width 402 height 152
click at [528, 391] on p "八海醸造が開発理念に掲げている「米・麹・発酵」の各種成分 *1 を配合した、reintが目指す高保湿ケアの土台となる化粧水です。水分をいきわたらせるだけでなく…" at bounding box center [620, 399] width 402 height 152
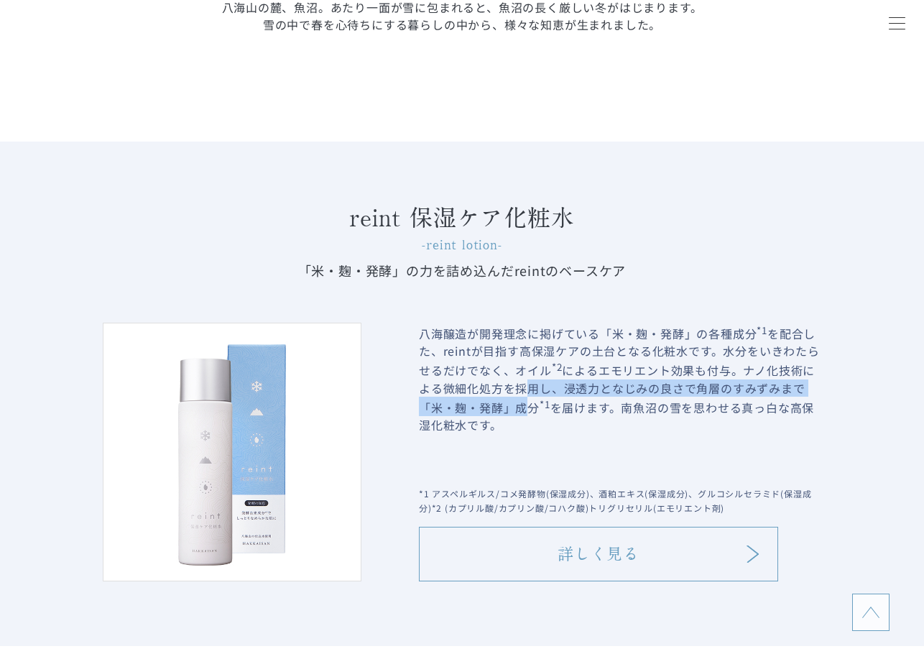
drag, startPoint x: 526, startPoint y: 387, endPoint x: 529, endPoint y: 405, distance: 18.2
click at [529, 405] on p "八海醸造が開発理念に掲げている「米・麹・発酵」の各種成分 *1 を配合した、reintが目指す高保湿ケアの土台となる化粧水です。水分をいきわたらせるだけでなく…" at bounding box center [620, 399] width 402 height 152
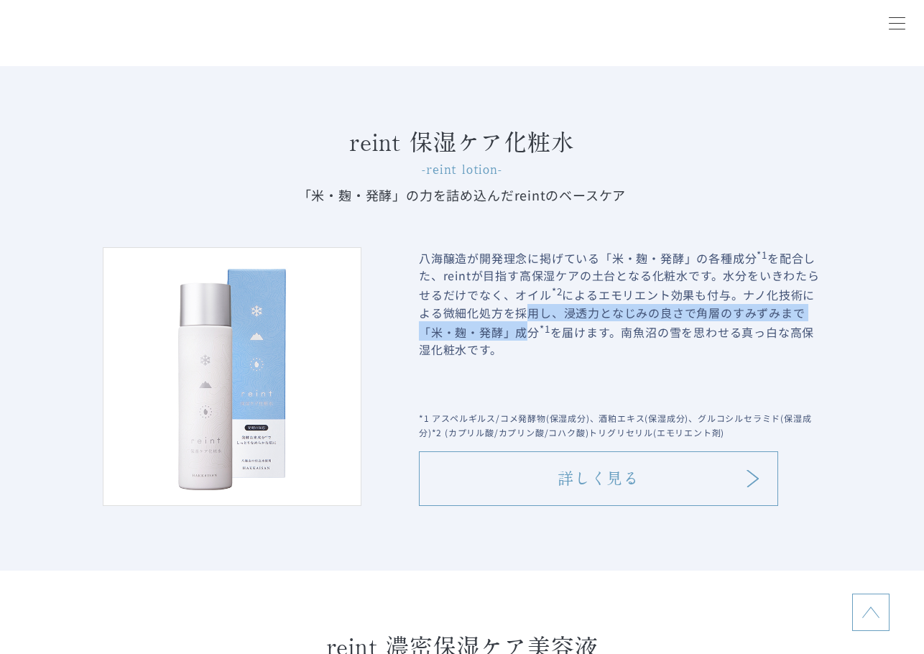
scroll to position [1365, 0]
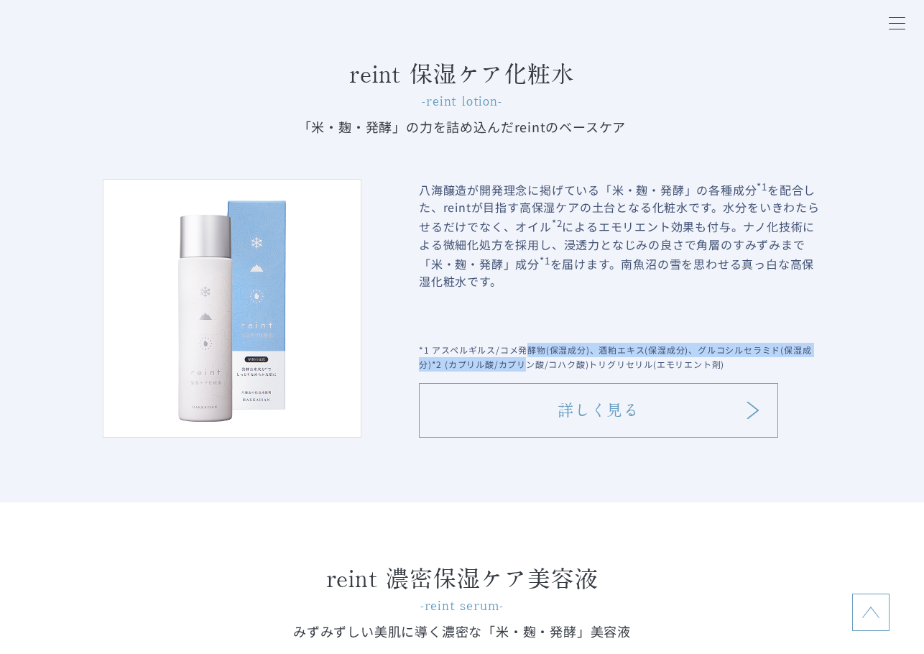
drag, startPoint x: 528, startPoint y: 355, endPoint x: 528, endPoint y: 372, distance: 17.2
click at [528, 371] on p "*1 アスペルギルス/コメ発酵物(保湿成分)、酒粕エキス(保湿成分)、グルコシルセラミド(保湿成分)*2 (カプリル酸/カプリン酸/コハク酸)トリグリセリル(…" at bounding box center [620, 357] width 402 height 29
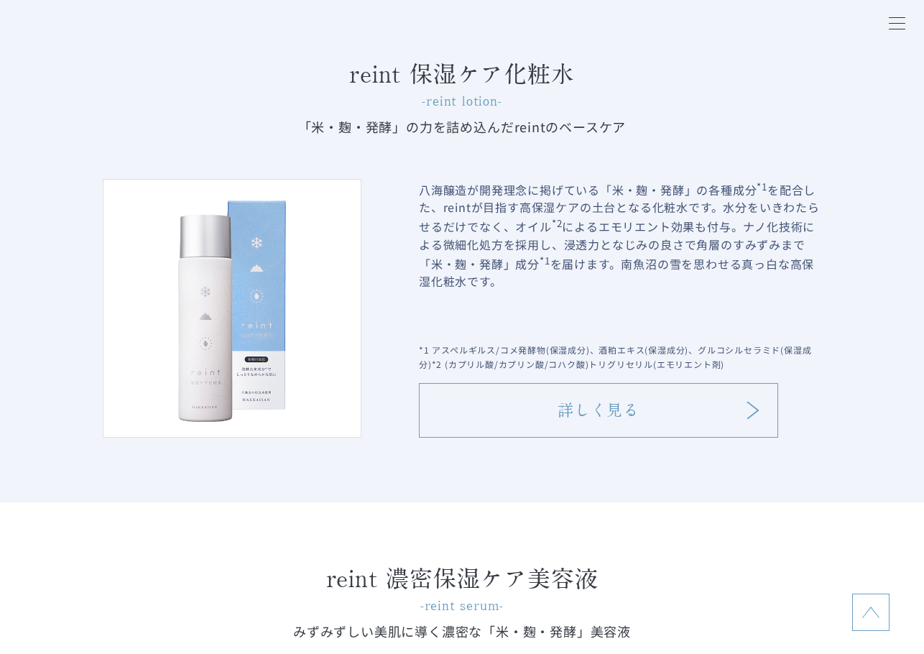
click at [536, 369] on p "*1 アスペルギルス/コメ発酵物(保湿成分)、酒粕エキス(保湿成分)、グルコシルセラミド(保湿成分)*2 (カプリル酸/カプリン酸/コハク酸)トリグリセリル(…" at bounding box center [620, 357] width 402 height 29
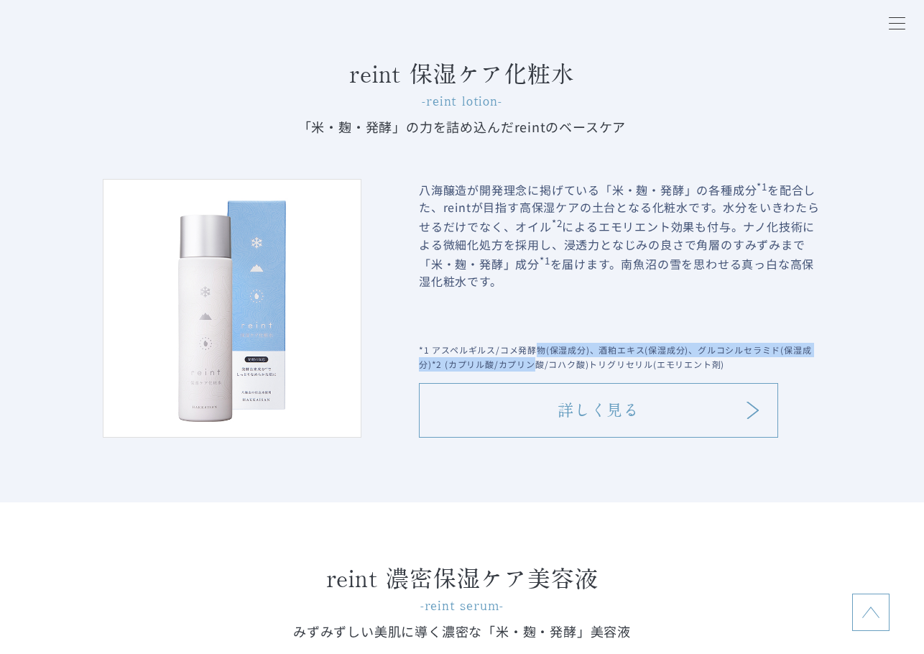
drag, startPoint x: 535, startPoint y: 351, endPoint x: 537, endPoint y: 371, distance: 19.4
click at [537, 371] on p "*1 アスペルギルス/コメ発酵物(保湿成分)、酒粕エキス(保湿成分)、グルコシルセラミド(保湿成分)*2 (カプリル酸/カプリン酸/コハク酸)トリグリセリル(…" at bounding box center [620, 357] width 402 height 29
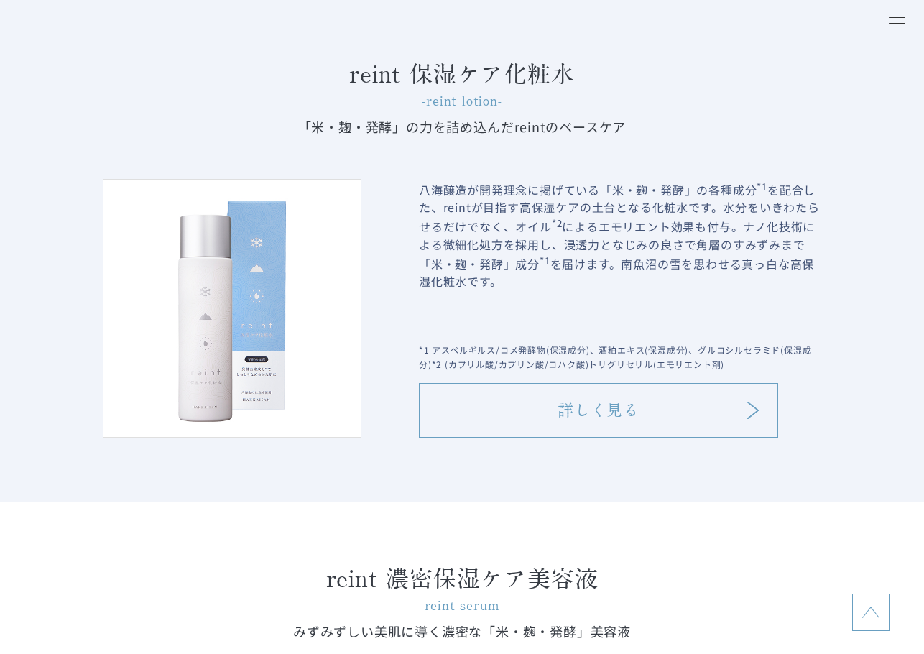
click at [545, 369] on p "*1 アスペルギルス/コメ発酵物(保湿成分)、酒粕エキス(保湿成分)、グルコシルセラミド(保湿成分)*2 (カプリル酸/カプリン酸/コハク酸)トリグリセリル(…" at bounding box center [620, 357] width 402 height 29
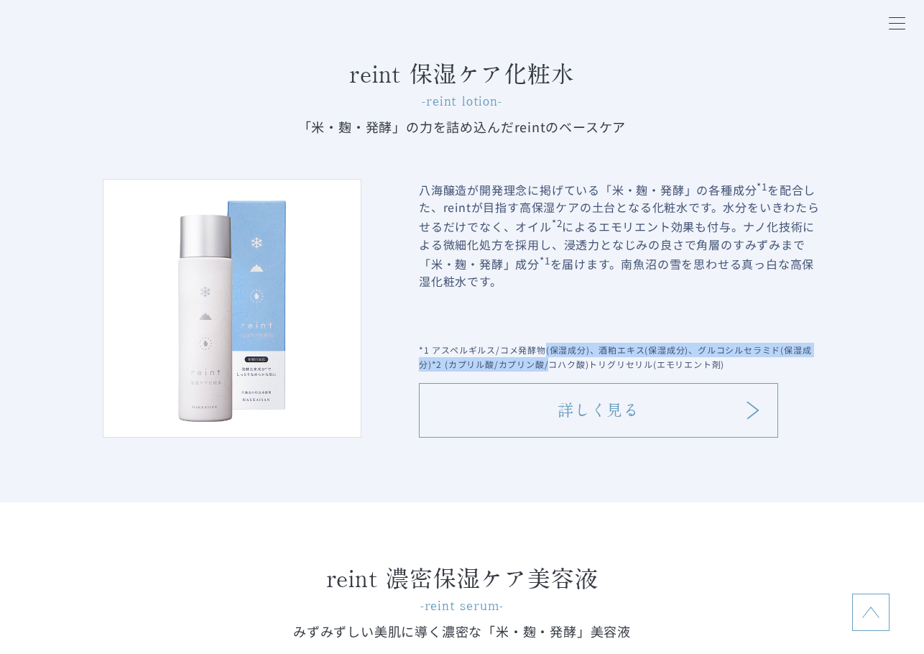
drag, startPoint x: 544, startPoint y: 358, endPoint x: 548, endPoint y: 370, distance: 13.0
click at [547, 370] on p "*1 アスペルギルス/コメ発酵物(保湿成分)、酒粕エキス(保湿成分)、グルコシルセラミド(保湿成分)*2 (カプリル酸/カプリン酸/コハク酸)トリグリセリル(…" at bounding box center [620, 357] width 402 height 29
click at [552, 366] on p "*1 アスペルギルス/コメ発酵物(保湿成分)、酒粕エキス(保湿成分)、グルコシルセラミド(保湿成分)*2 (カプリル酸/カプリン酸/コハク酸)トリグリセリル(…" at bounding box center [620, 357] width 402 height 29
click at [559, 355] on p "*1 アスペルギルス/コメ発酵物(保湿成分)、酒粕エキス(保湿成分)、グルコシルセラミド(保湿成分)*2 (カプリル酸/カプリン酸/コハク酸)トリグリセリル(…" at bounding box center [620, 357] width 402 height 29
click at [557, 351] on p "*1 アスペルギルス/コメ発酵物(保湿成分)、酒粕エキス(保湿成分)、グルコシルセラミド(保湿成分)*2 (カプリル酸/カプリン酸/コハク酸)トリグリセリル(…" at bounding box center [620, 357] width 402 height 29
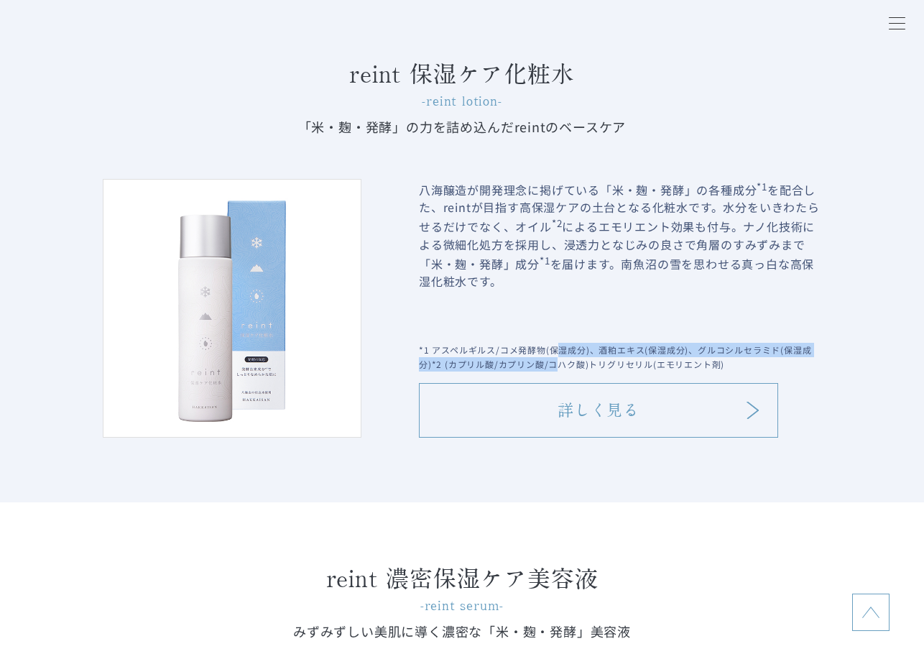
drag, startPoint x: 553, startPoint y: 348, endPoint x: 556, endPoint y: 363, distance: 14.7
click at [556, 363] on p "*1 アスペルギルス/コメ発酵物(保湿成分)、酒粕エキス(保湿成分)、グルコシルセラミド(保湿成分)*2 (カプリル酸/カプリン酸/コハク酸)トリグリセリル(…" at bounding box center [620, 357] width 402 height 29
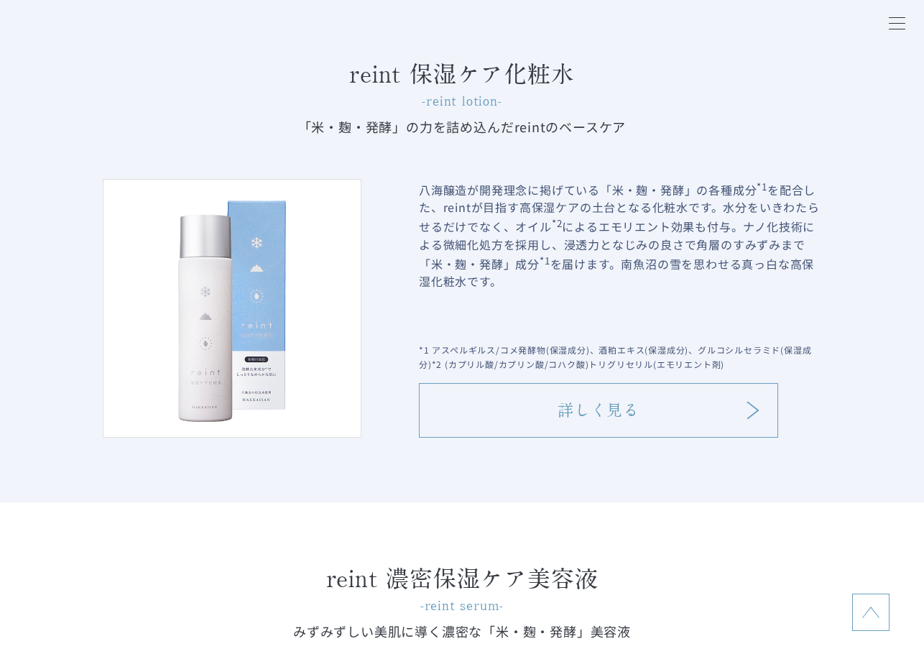
click at [575, 363] on p "*1 アスペルギルス/コメ発酵物(保湿成分)、酒粕エキス(保湿成分)、グルコシルセラミド(保湿成分)*2 (カプリル酸/カプリン酸/コハク酸)トリグリセリル(…" at bounding box center [620, 357] width 402 height 29
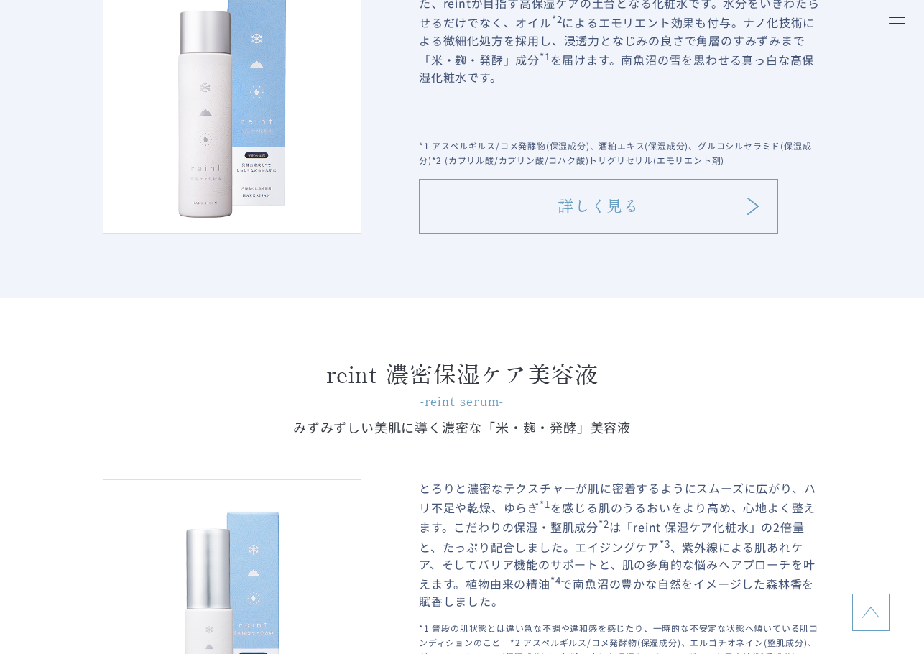
scroll to position [1652, 0]
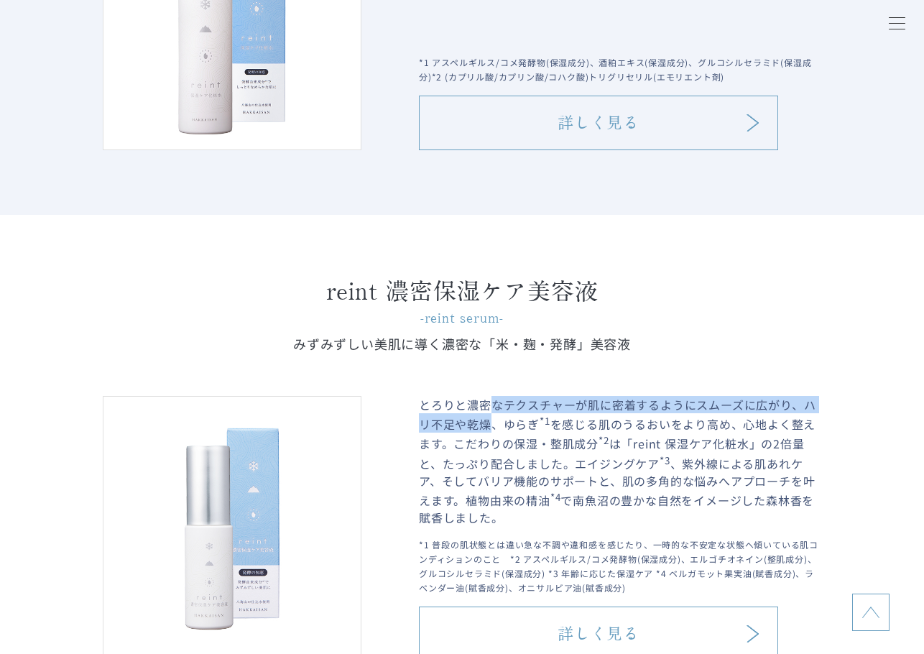
drag, startPoint x: 489, startPoint y: 404, endPoint x: 495, endPoint y: 426, distance: 23.0
click at [495, 425] on p "とろりと濃密なテクスチャーが肌に密着するようにスムーズに広がり、ハリ不足や乾燥、ゆらぎ *1 を感じる肌のうるおいをより高め、心地よく整えます。こだわりの保湿…" at bounding box center [620, 461] width 402 height 130
click at [532, 430] on p "とろりと濃密なテクスチャーが肌に密着するようにスムーズに広がり、ハリ不足や乾燥、ゆらぎ *1 を感じる肌のうるおいをより高め、心地よく整えます。こだわりの保湿…" at bounding box center [620, 461] width 402 height 130
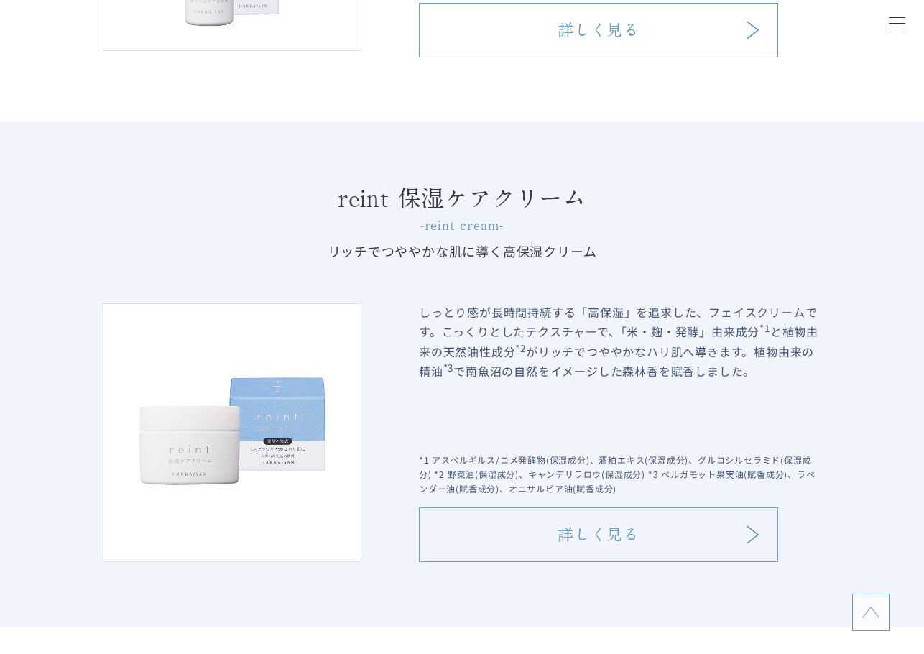
scroll to position [2299, 0]
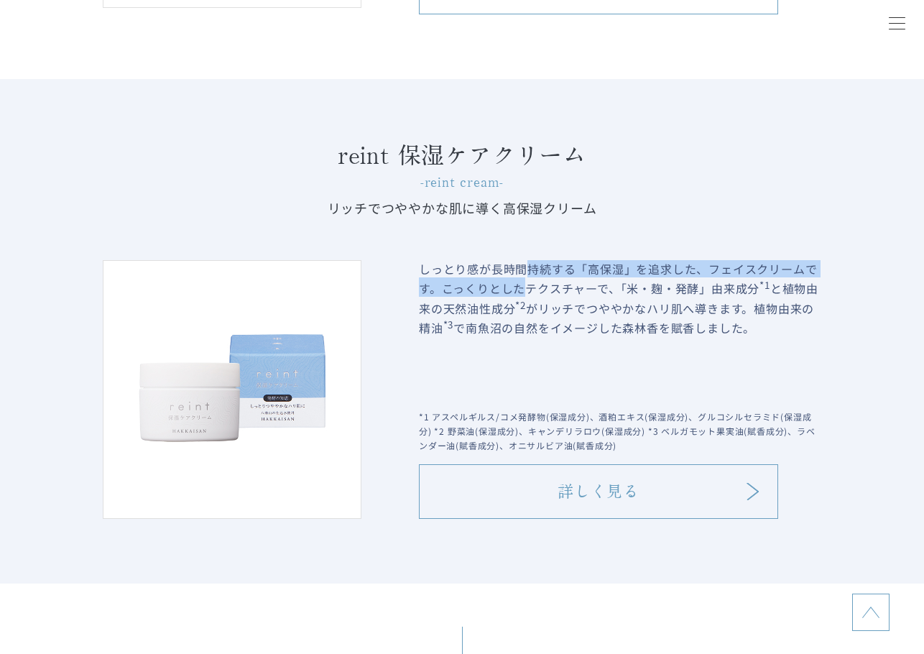
drag, startPoint x: 525, startPoint y: 275, endPoint x: 531, endPoint y: 301, distance: 26.5
click at [527, 296] on p "しっとり感が長時間持続する「高保湿」を追求した、フェイスクリームです。こっくりとしたテクスチャーで、「米・麹・発酵」由来成分 *1 と植物由来の天然油性成分 …" at bounding box center [620, 329] width 402 height 138
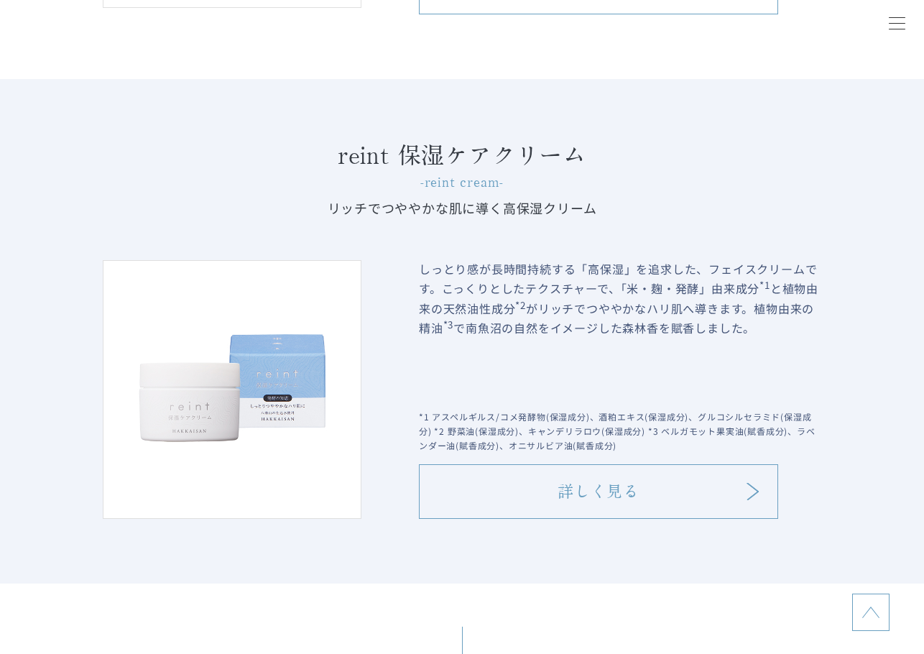
click at [526, 304] on sup "*2" at bounding box center [520, 305] width 11 height 14
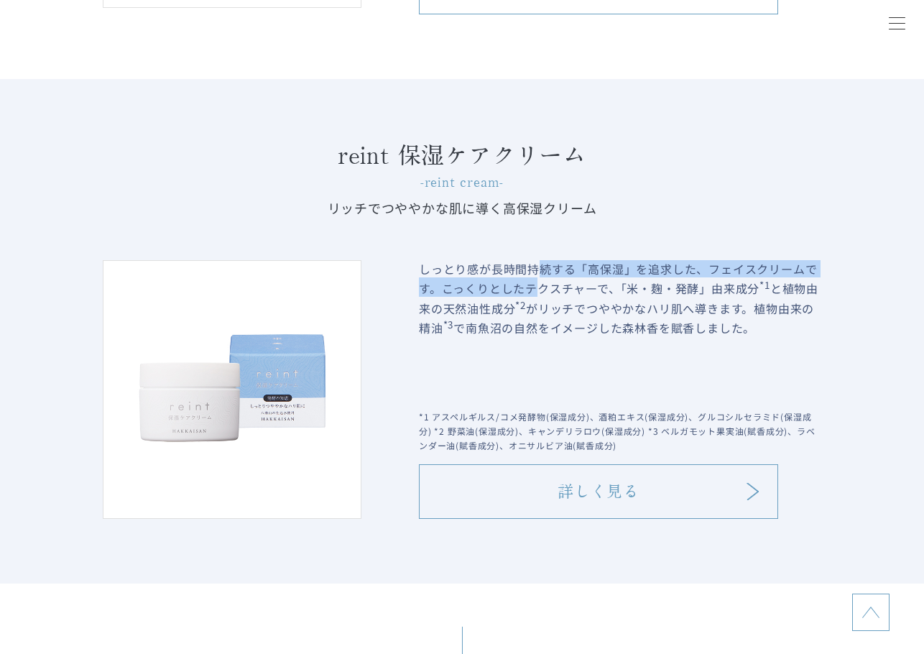
drag, startPoint x: 539, startPoint y: 279, endPoint x: 541, endPoint y: 294, distance: 15.2
click at [541, 294] on p "しっとり感が長時間持続する「高保湿」を追求した、フェイスクリームです。こっくりとしたテクスチャーで、「米・麹・発酵」由来成分 *1 と植物由来の天然油性成分 …" at bounding box center [620, 329] width 402 height 138
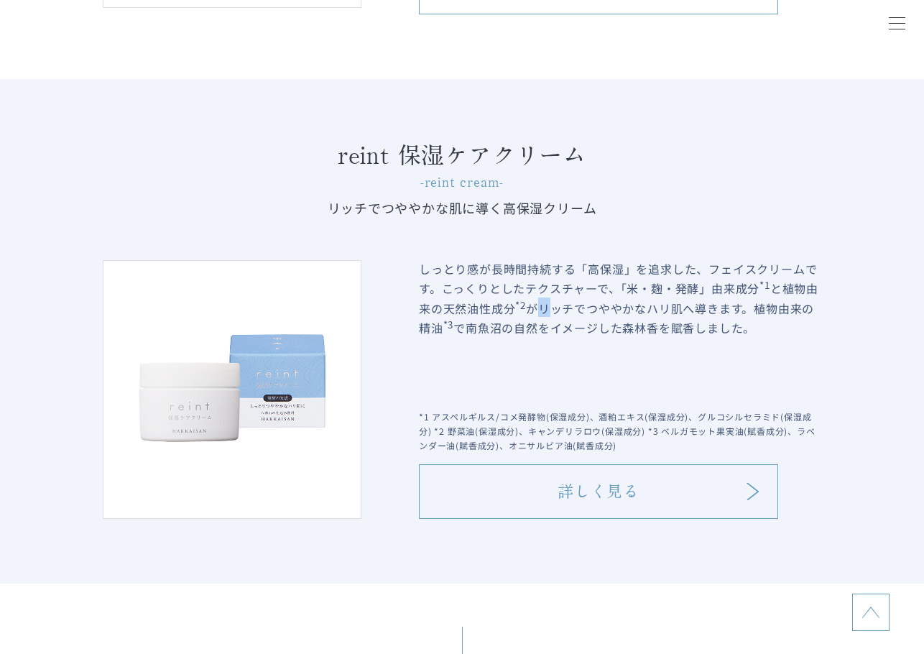
click at [557, 307] on p "しっとり感が長時間持続する「高保湿」を追求した、フェイスクリームです。こっくりとしたテクスチャーで、「米・麹・発酵」由来成分 *1 と植物由来の天然油性成分 …" at bounding box center [620, 329] width 402 height 138
click at [499, 278] on p "しっとり感が長時間持続する「高保湿」を追求した、フェイスクリームです。こっくりとしたテクスチャーで、「米・麹・発酵」由来成分 *1 と植物由来の天然油性成分 …" at bounding box center [620, 329] width 402 height 138
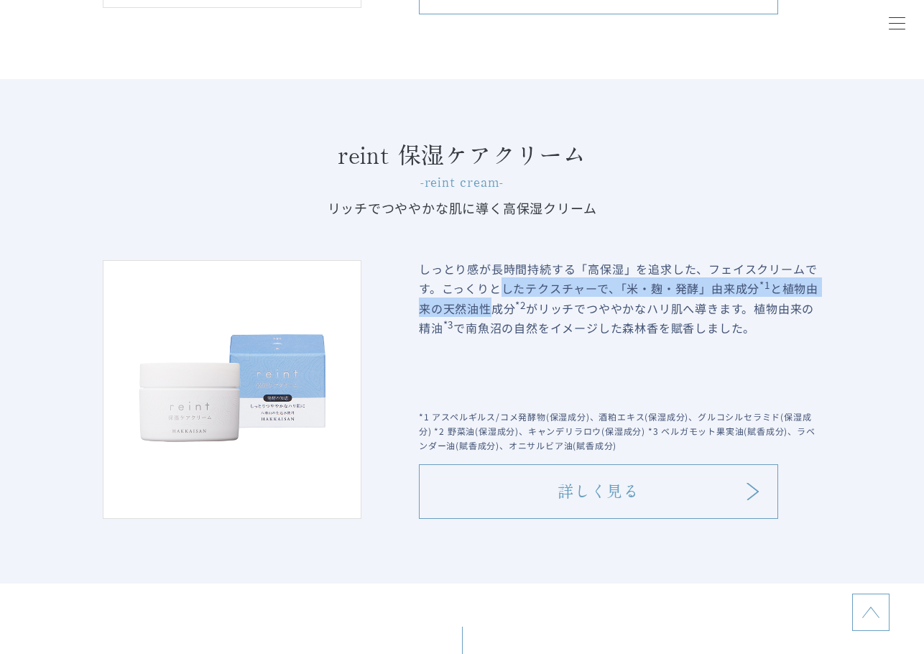
drag, startPoint x: 501, startPoint y: 297, endPoint x: 505, endPoint y: 312, distance: 15.0
click at [505, 312] on p "しっとり感が長時間持続する「高保湿」を追求した、フェイスクリームです。こっくりとしたテクスチャーで、「米・麹・発酵」由来成分 *1 と植物由来の天然油性成分 …" at bounding box center [620, 329] width 402 height 138
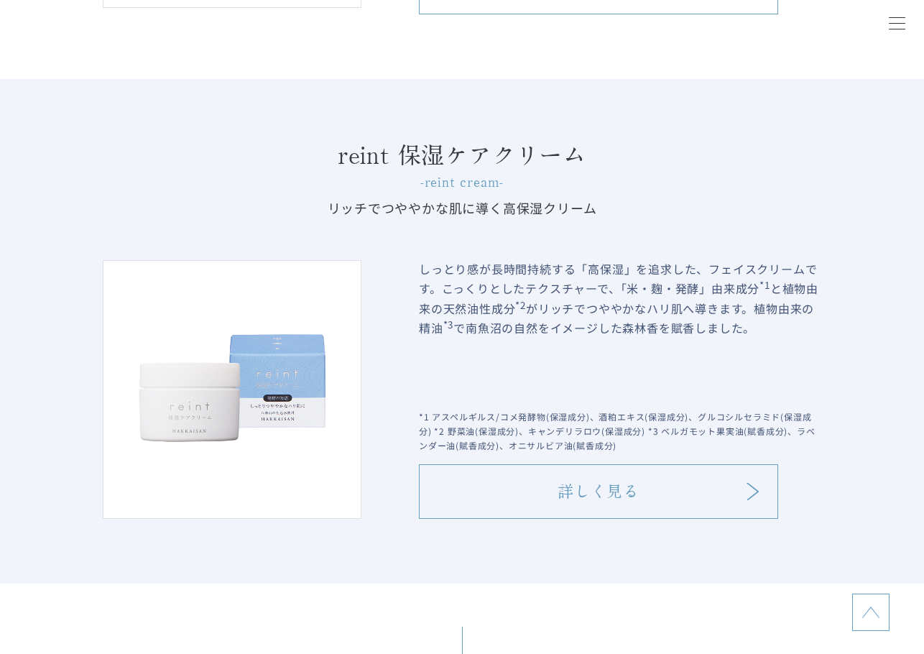
click at [514, 356] on p "しっとり感が長時間持続する「高保湿」を追求した、フェイスクリームです。こっくりとしたテクスチャーで、「米・麹・発酵」由来成分 *1 と植物由来の天然油性成分 …" at bounding box center [620, 329] width 402 height 138
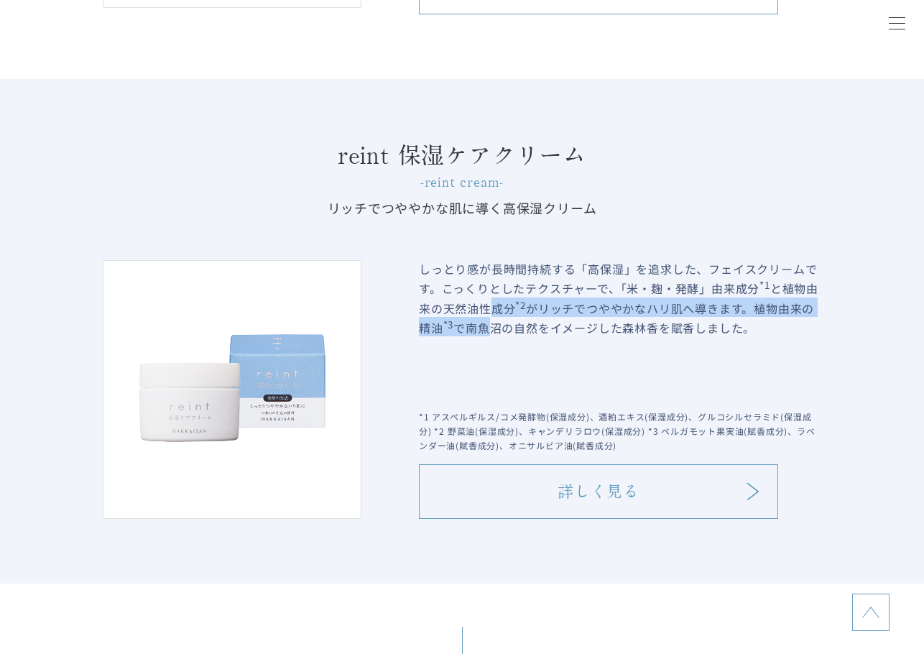
drag, startPoint x: 506, startPoint y: 313, endPoint x: 508, endPoint y: 333, distance: 19.5
click at [508, 333] on p "しっとり感が長時間持続する「高保湿」を追求した、フェイスクリームです。こっくりとしたテクスチャーで、「米・麹・発酵」由来成分 *1 と植物由来の天然油性成分 …" at bounding box center [620, 329] width 402 height 138
click at [506, 322] on p "しっとり感が長時間持続する「高保湿」を追求した、フェイスクリームです。こっくりとしたテクスチャーで、「米・麹・発酵」由来成分 *1 と植物由来の天然油性成分 …" at bounding box center [620, 329] width 402 height 138
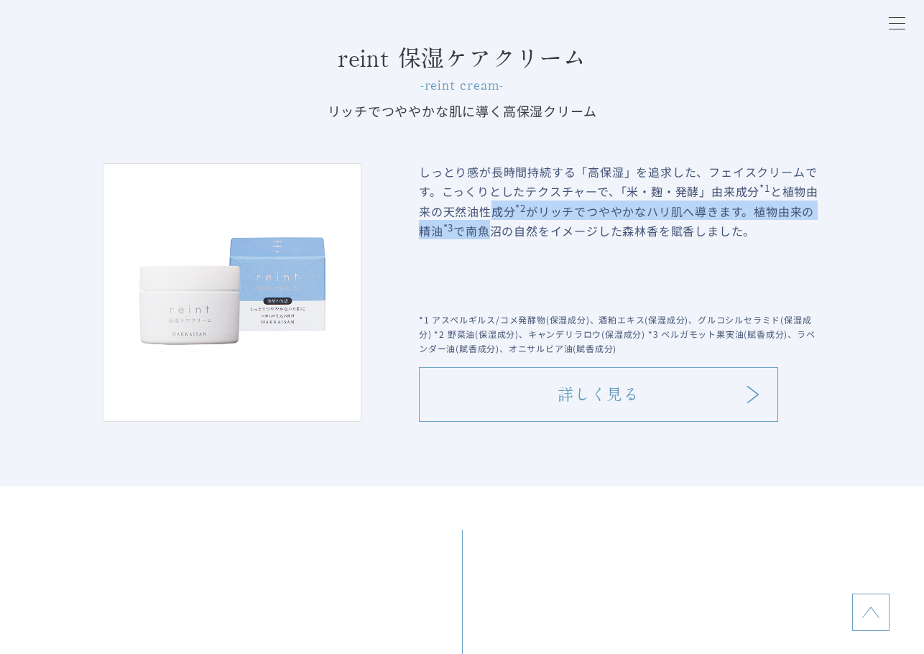
scroll to position [2514, 0]
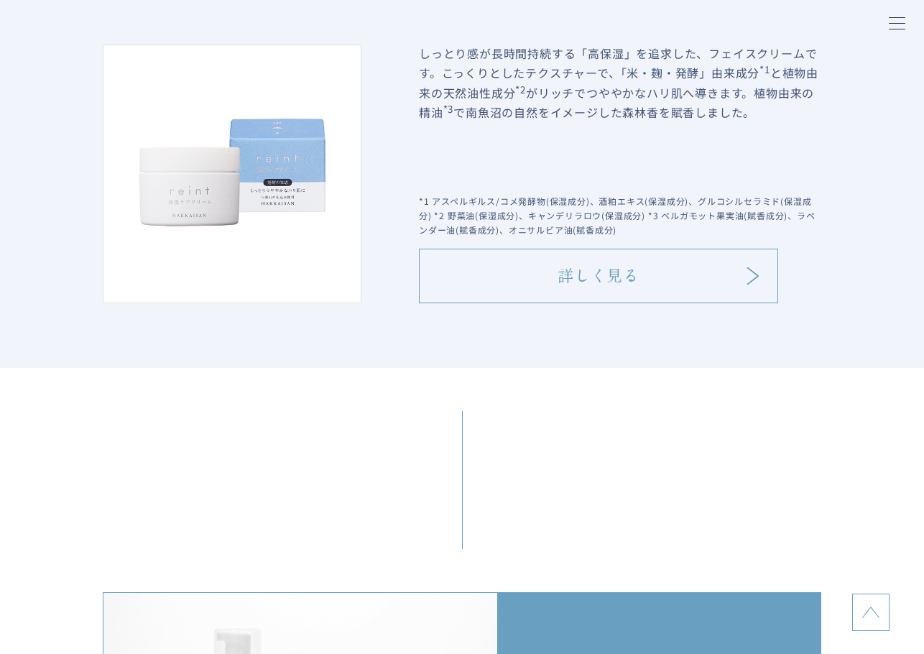
click at [507, 230] on p "*1 アスペルギルス/コメ発酵物(保湿成分)、酒粕エキス(保湿成分)、グルコシルセラミド(保湿成分) *2 野菜油(保湿成分)、キャンデリラロウ(保湿成分) …" at bounding box center [620, 215] width 402 height 43
drag, startPoint x: 507, startPoint y: 211, endPoint x: 507, endPoint y: 220, distance: 8.6
click at [507, 220] on p "*1 アスペルギルス/コメ発酵物(保湿成分)、酒粕エキス(保湿成分)、グルコシルセラミド(保湿成分) *2 野菜油(保湿成分)、キャンデリラロウ(保湿成分) …" at bounding box center [620, 215] width 402 height 43
click at [525, 232] on p "*1 アスペルギルス/コメ発酵物(保湿成分)、酒粕エキス(保湿成分)、グルコシルセラミド(保湿成分) *2 野菜油(保湿成分)、キャンデリラロウ(保湿成分) …" at bounding box center [620, 215] width 402 height 43
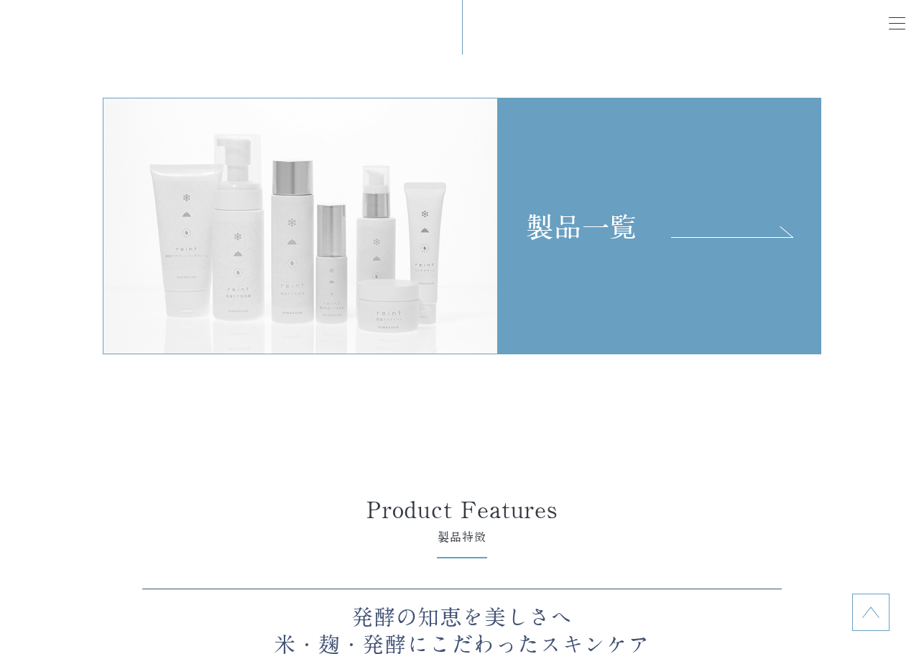
scroll to position [3161, 0]
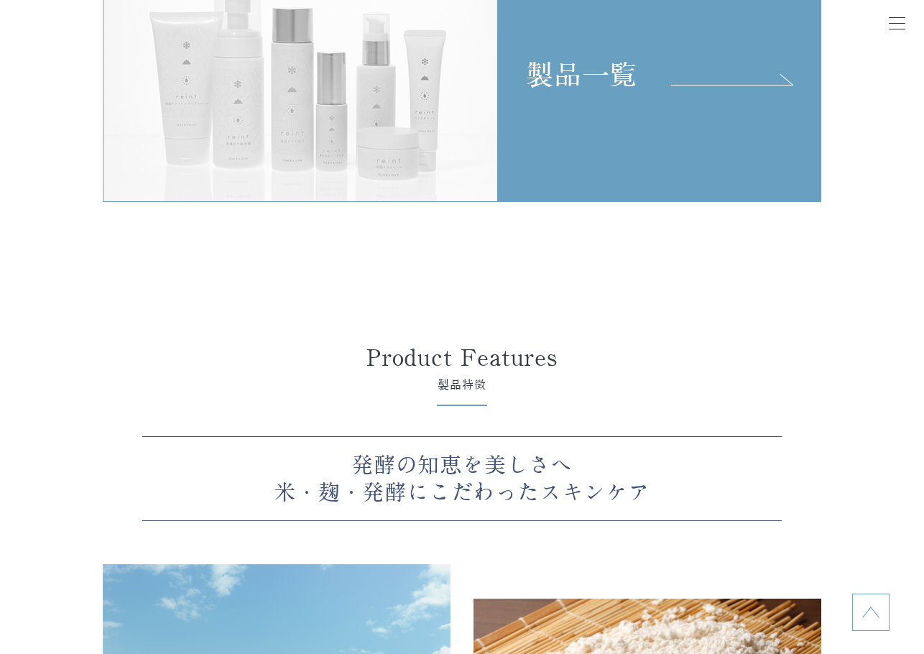
click at [631, 163] on link "製品一覧" at bounding box center [659, 73] width 323 height 256
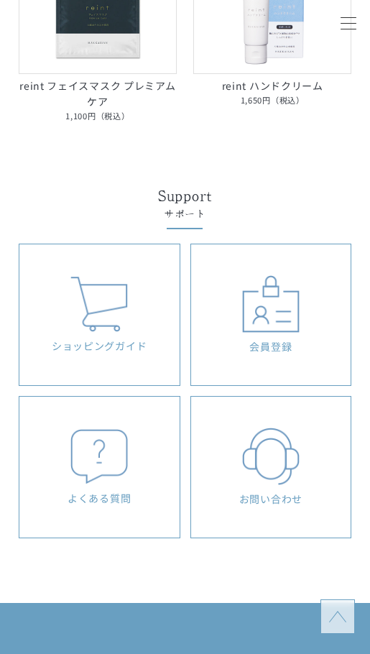
scroll to position [1149, 0]
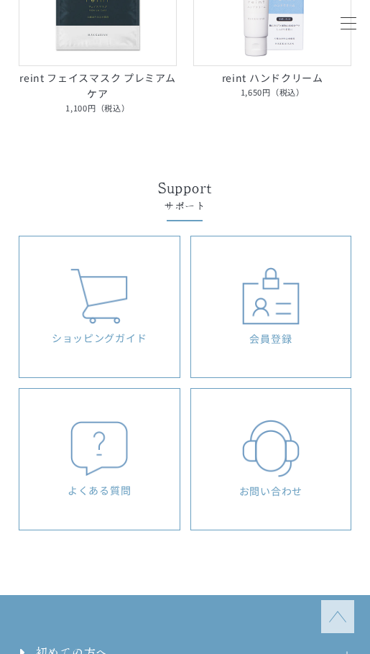
click at [233, 198] on div "Support サポート" at bounding box center [185, 197] width 300 height 34
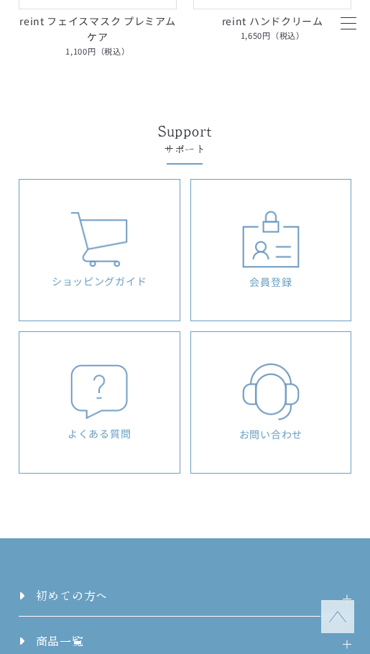
scroll to position [1293, 0]
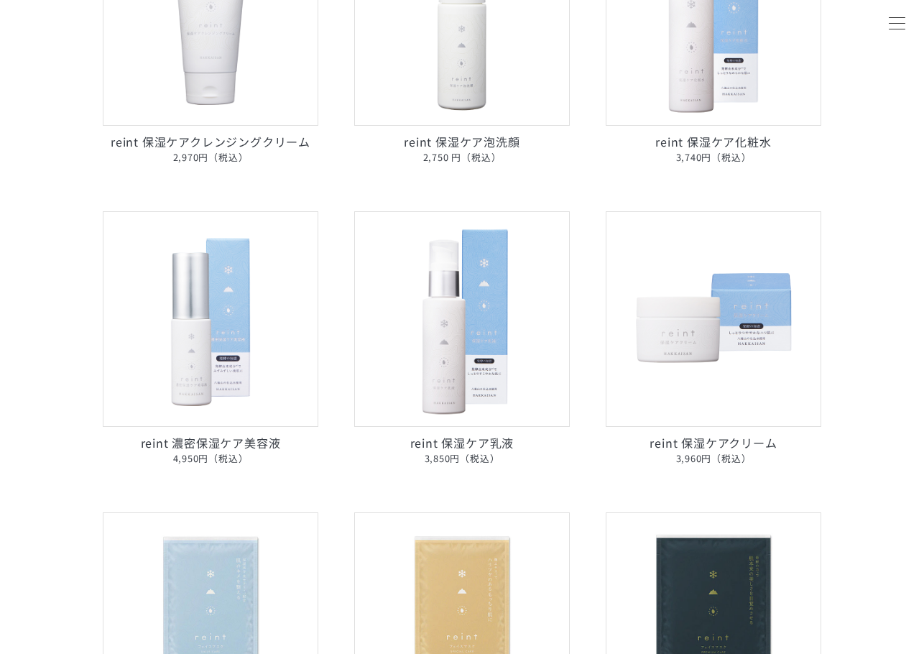
scroll to position [359, 0]
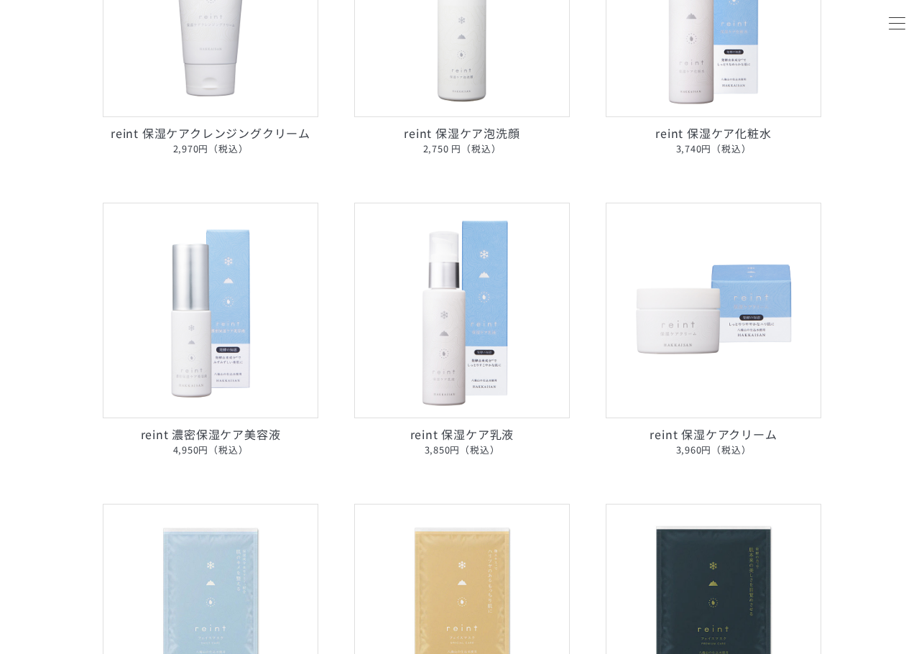
click at [464, 129] on link "reint 保湿ケア泡洗顔 2,750 円（税込）" at bounding box center [462, 29] width 216 height 255
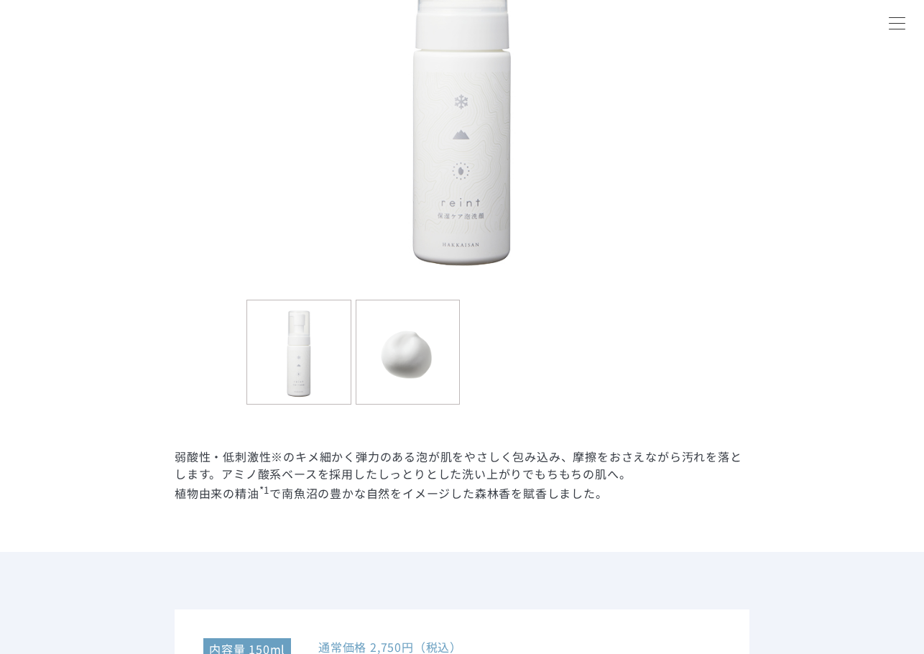
scroll to position [431, 0]
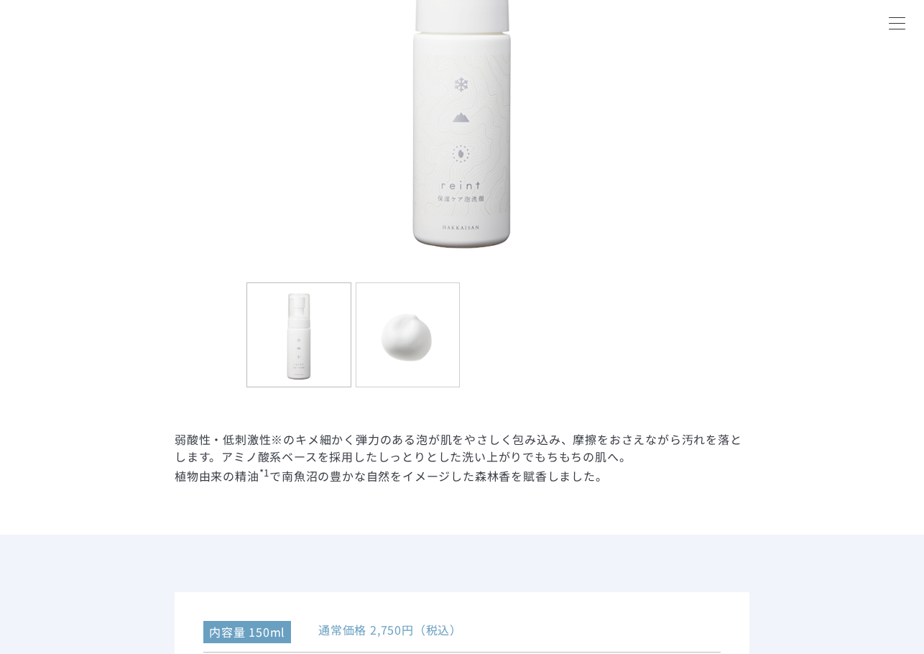
click at [407, 327] on img at bounding box center [407, 334] width 103 height 103
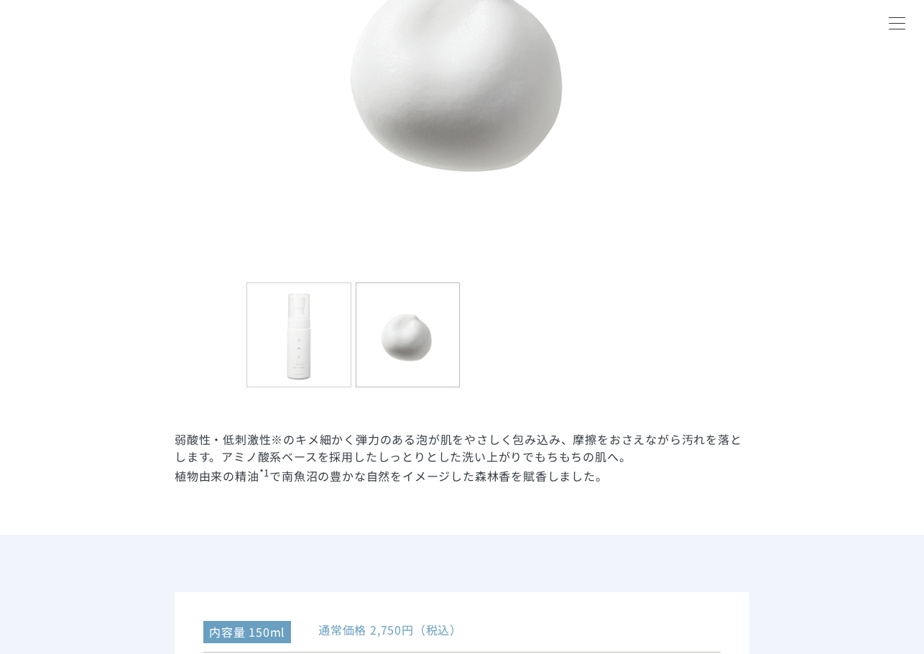
click at [285, 335] on img at bounding box center [298, 334] width 103 height 103
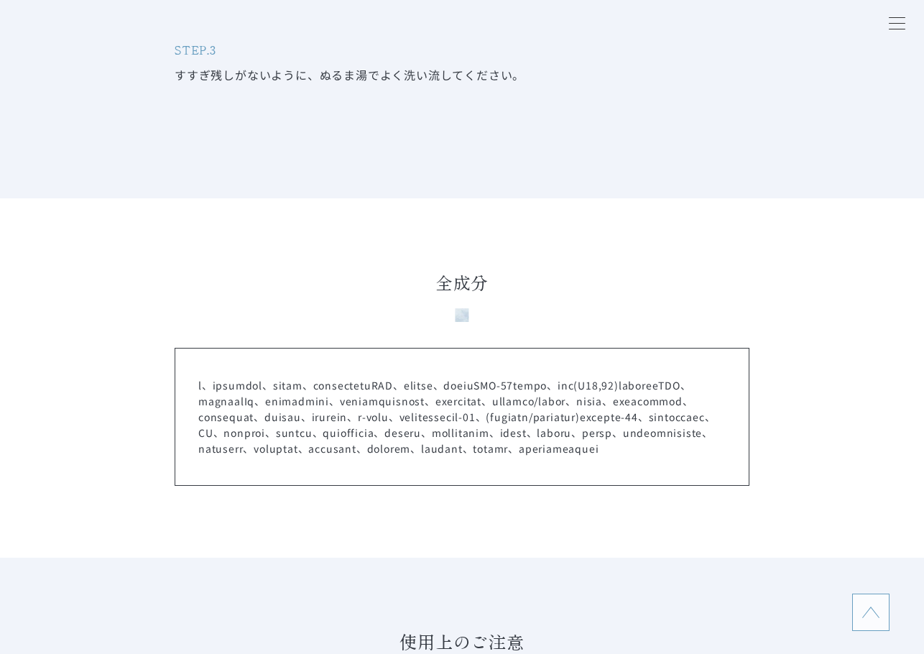
scroll to position [4238, 0]
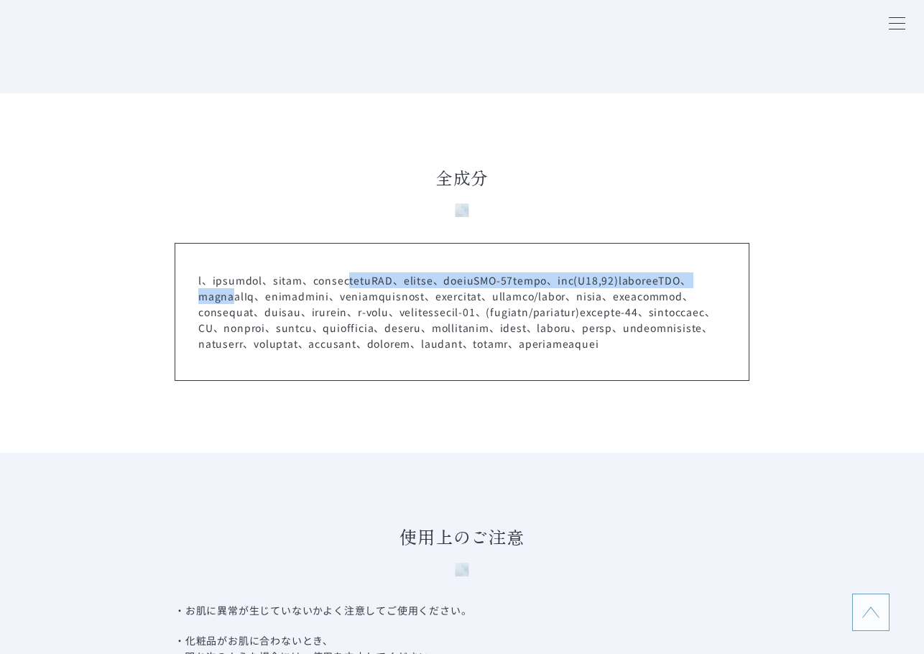
drag, startPoint x: 442, startPoint y: 282, endPoint x: 450, endPoint y: 305, distance: 25.0
click at [450, 305] on p at bounding box center [461, 311] width 527 height 79
click at [450, 302] on p at bounding box center [461, 311] width 527 height 79
drag, startPoint x: 452, startPoint y: 283, endPoint x: 455, endPoint y: 297, distance: 14.8
click at [455, 297] on p at bounding box center [461, 311] width 527 height 79
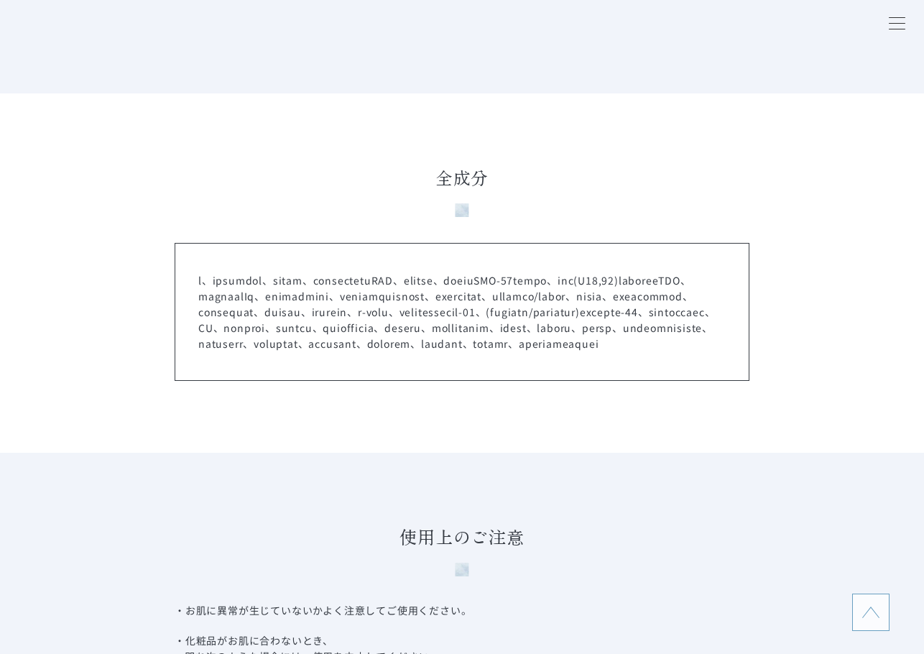
click at [467, 310] on p at bounding box center [461, 311] width 527 height 79
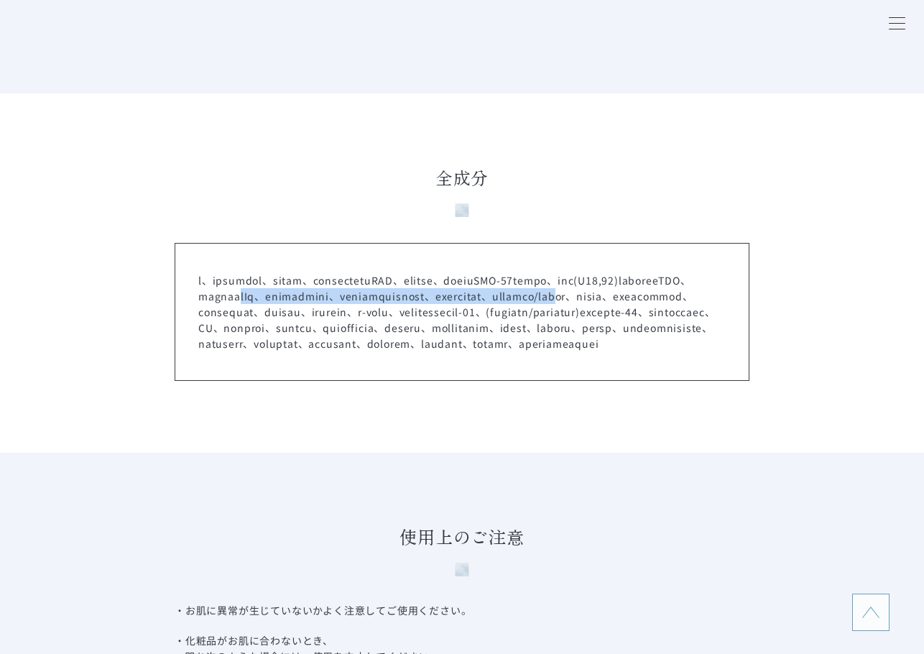
drag, startPoint x: 464, startPoint y: 298, endPoint x: 466, endPoint y: 312, distance: 13.8
click at [466, 312] on p at bounding box center [461, 311] width 527 height 79
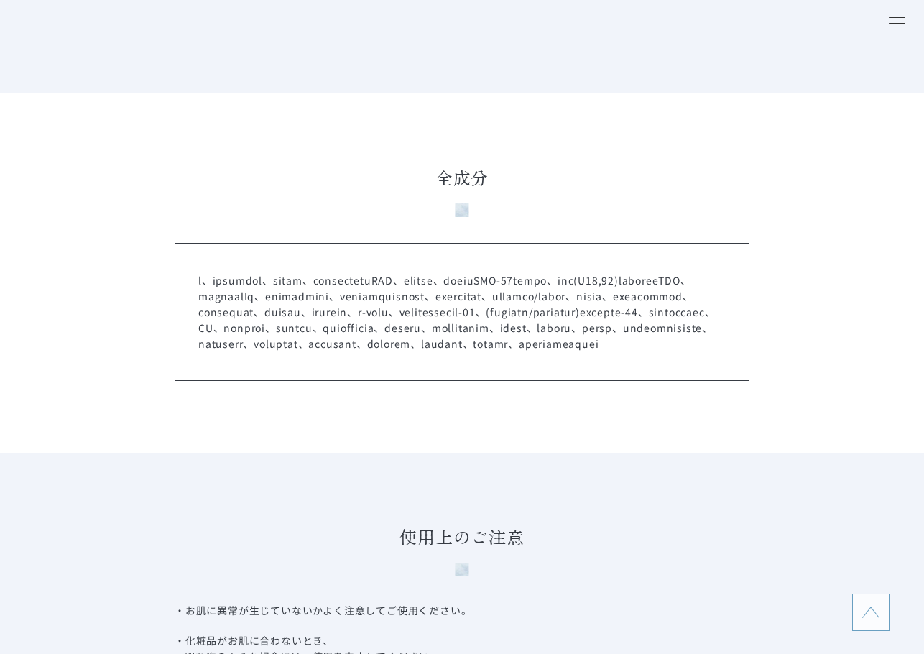
click at [474, 326] on p at bounding box center [461, 311] width 527 height 79
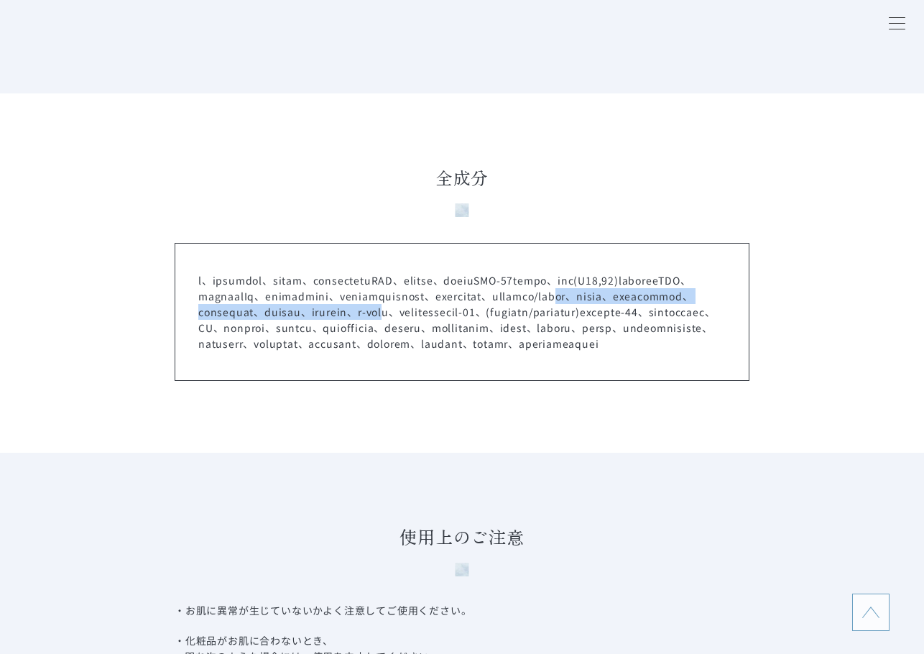
drag, startPoint x: 463, startPoint y: 312, endPoint x: 467, endPoint y: 328, distance: 16.9
click at [467, 328] on p at bounding box center [461, 311] width 527 height 79
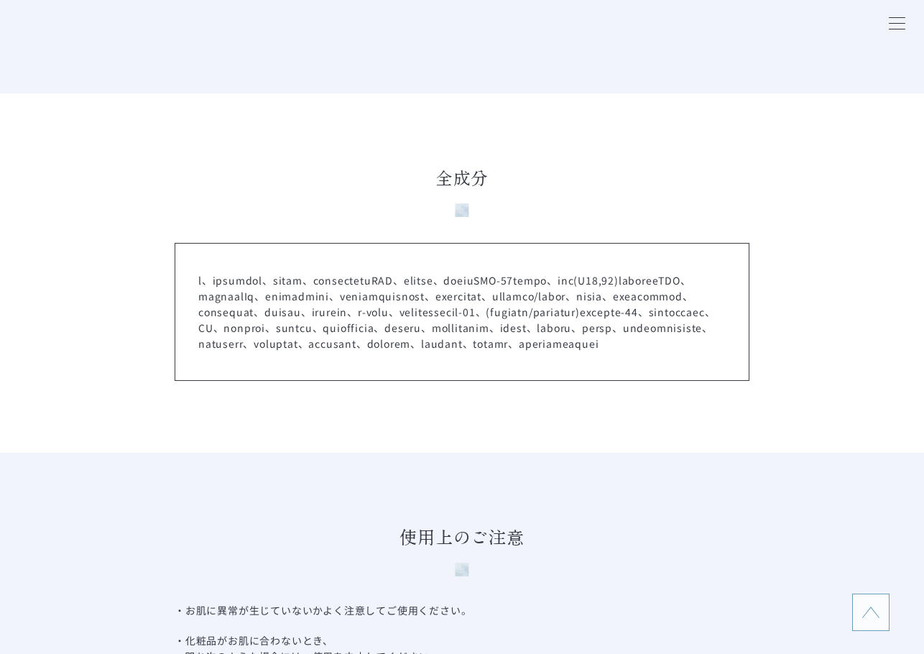
click at [473, 348] on p at bounding box center [461, 311] width 527 height 79
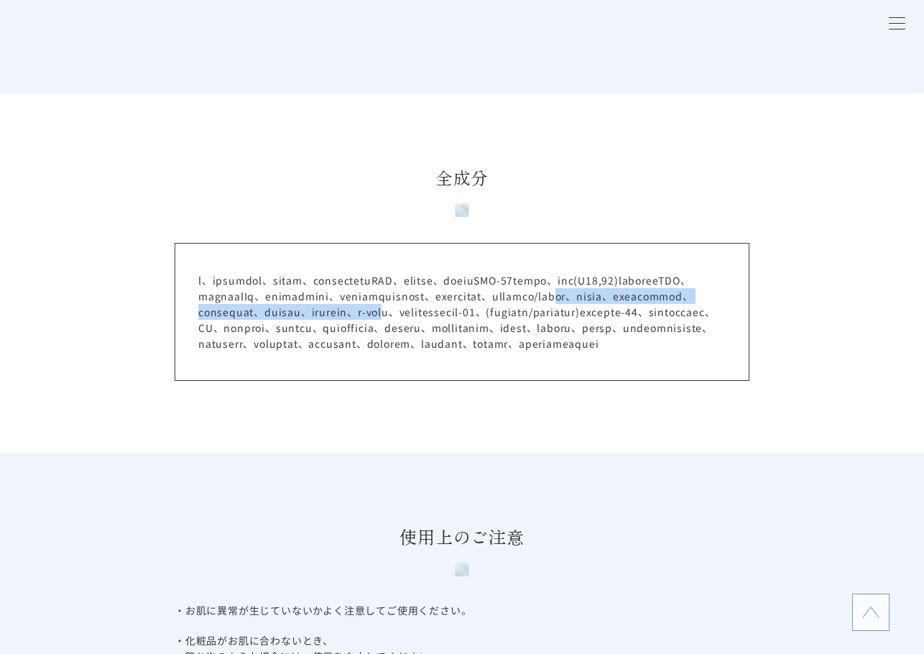
drag, startPoint x: 468, startPoint y: 312, endPoint x: 468, endPoint y: 327, distance: 14.4
click at [468, 327] on p at bounding box center [461, 311] width 527 height 79
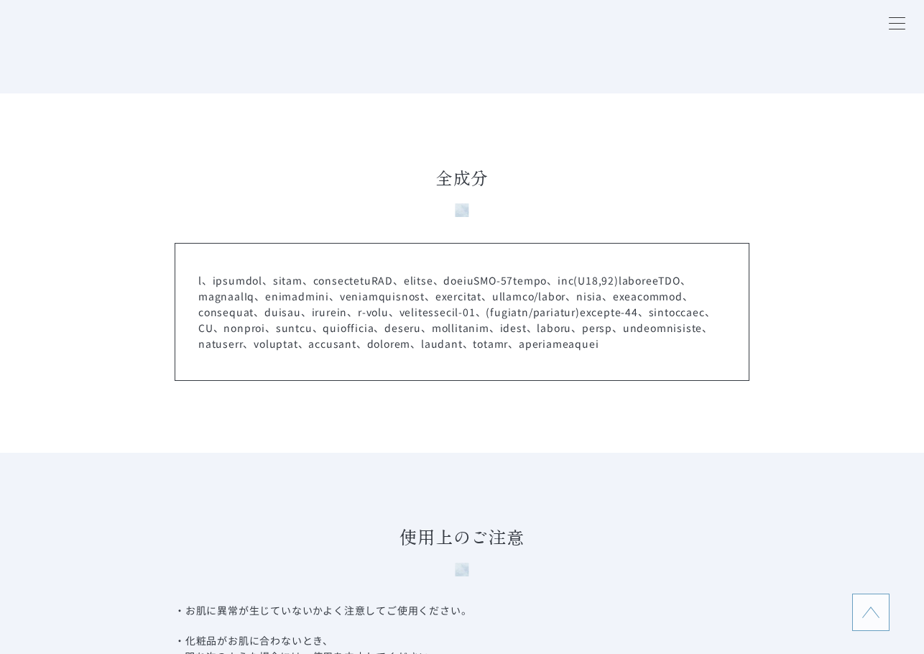
click at [482, 343] on p at bounding box center [461, 311] width 527 height 79
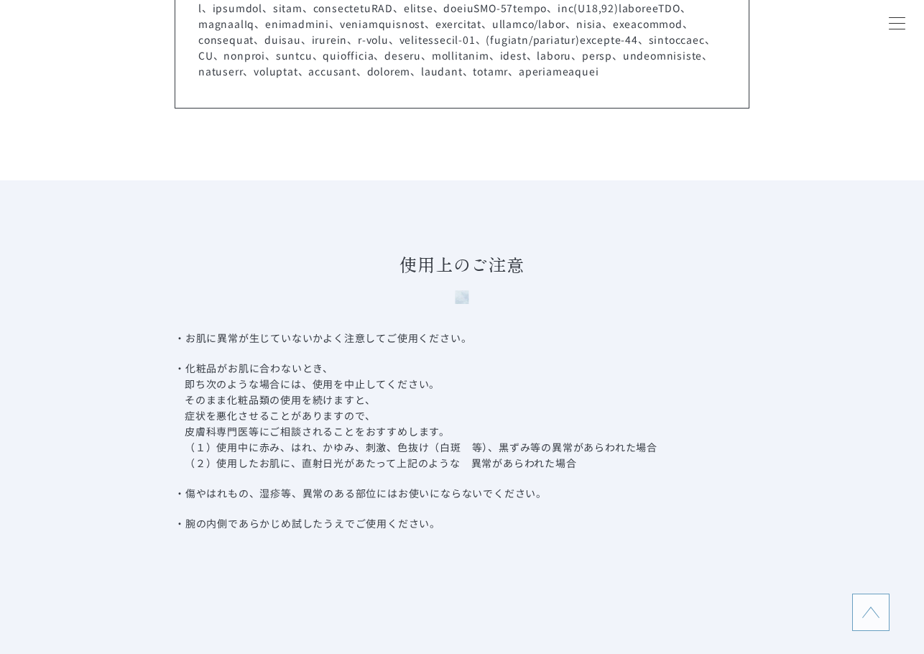
scroll to position [4598, 0]
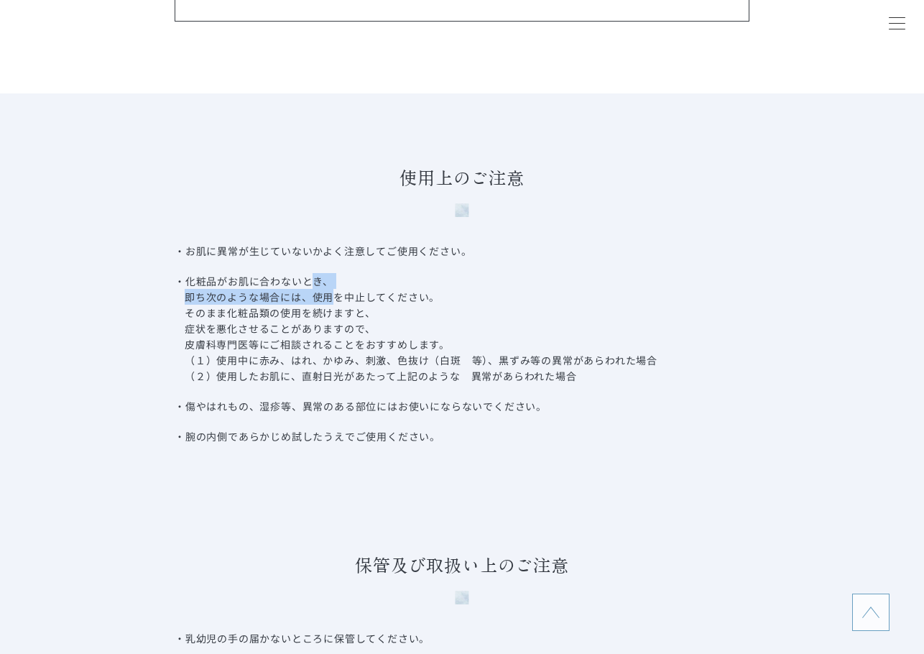
drag, startPoint x: 311, startPoint y: 330, endPoint x: 318, endPoint y: 347, distance: 18.4
click at [318, 347] on li "・化粧品がお肌に合わないとき、 即ち次のような場合には、使用を中止してください。 そのまま化粧品類の使用を続けますと、 症状を悪化させることがありますので、 …" at bounding box center [462, 335] width 575 height 125
click at [343, 377] on li "・化粧品がお肌に合わないとき、 即ち次のような場合には、使用を中止してください。 そのまま化粧品類の使用を続けますと、 症状を悪化させることがありますので、 …" at bounding box center [462, 335] width 575 height 125
drag, startPoint x: 315, startPoint y: 330, endPoint x: 315, endPoint y: 339, distance: 9.3
click at [315, 339] on li "・化粧品がお肌に合わないとき、 即ち次のような場合には、使用を中止してください。 そのまま化粧品類の使用を続けますと、 症状を悪化させることがありますので、 …" at bounding box center [462, 335] width 575 height 125
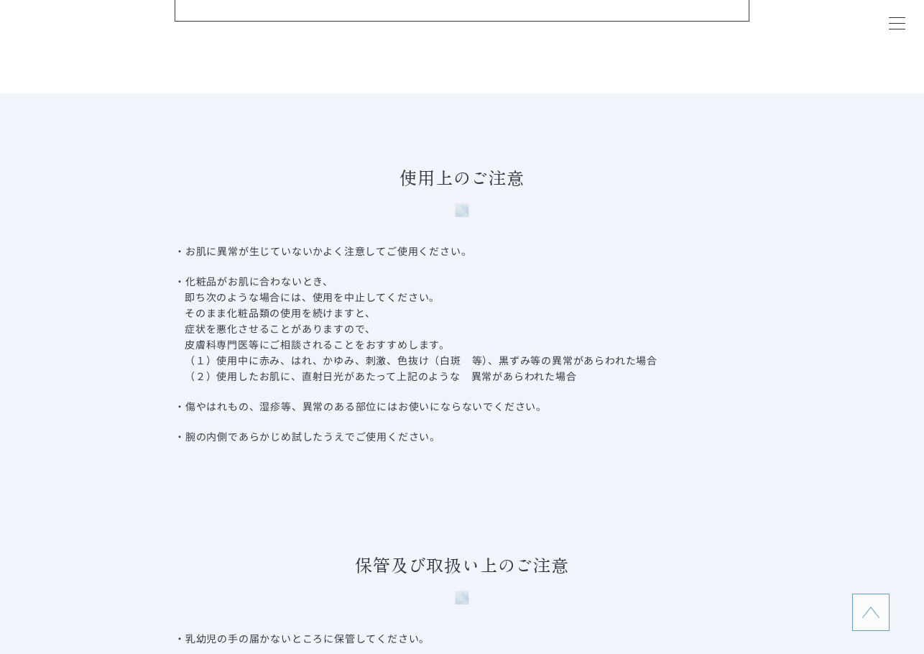
click at [331, 369] on li "・化粧品がお肌に合わないとき、 即ち次のような場合には、使用を中止してください。 そのまま化粧品類の使用を続けますと、 症状を悪化させることがありますので、 …" at bounding box center [462, 335] width 575 height 125
drag, startPoint x: 320, startPoint y: 350, endPoint x: 321, endPoint y: 360, distance: 10.1
click at [321, 360] on li "・化粧品がお肌に合わないとき、 即ち次のような場合には、使用を中止してください。 そのまま化粧品類の使用を続けますと、 症状を悪化させることがありますので、 …" at bounding box center [462, 335] width 575 height 125
click at [346, 388] on li "・化粧品がお肌に合わないとき、 即ち次のような場合には、使用を中止してください。 そのまま化粧品類の使用を続けますと、 症状を悪化させることがありますので、 …" at bounding box center [462, 335] width 575 height 125
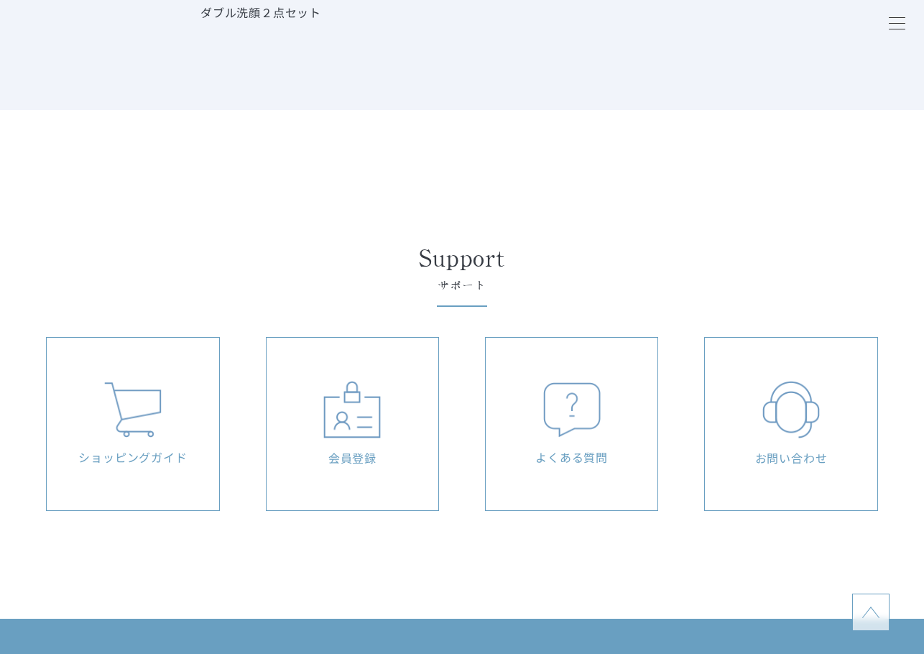
scroll to position [6250, 0]
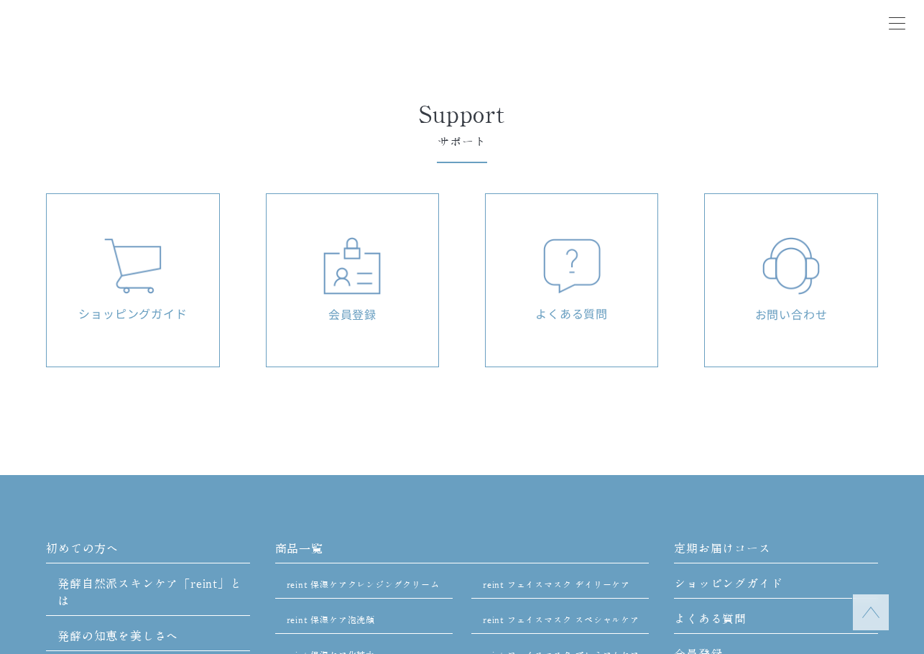
click at [599, 294] on img at bounding box center [571, 266] width 57 height 55
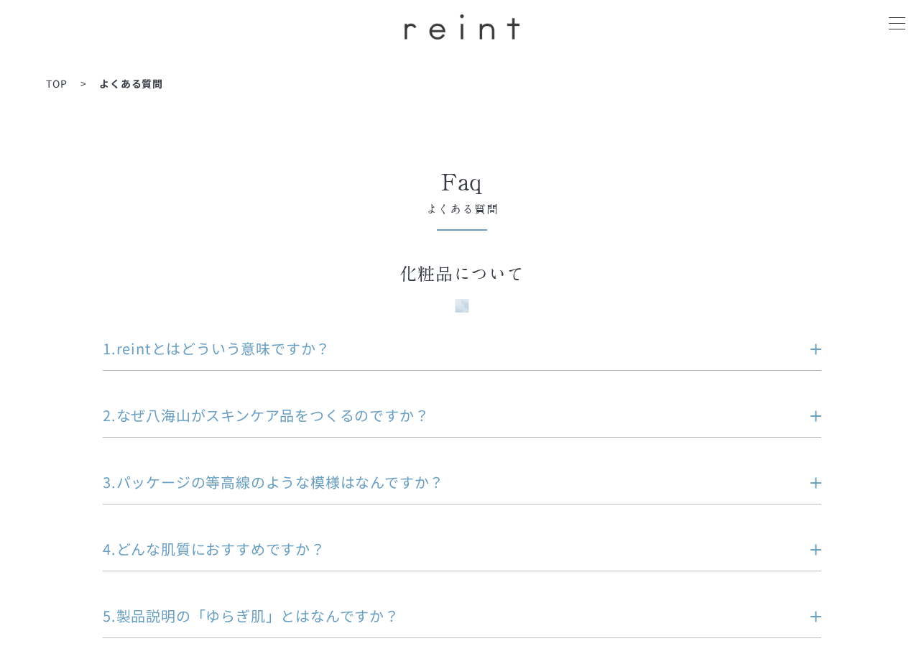
click at [291, 341] on p "1.reintとはどういう意味ですか？" at bounding box center [440, 348] width 675 height 20
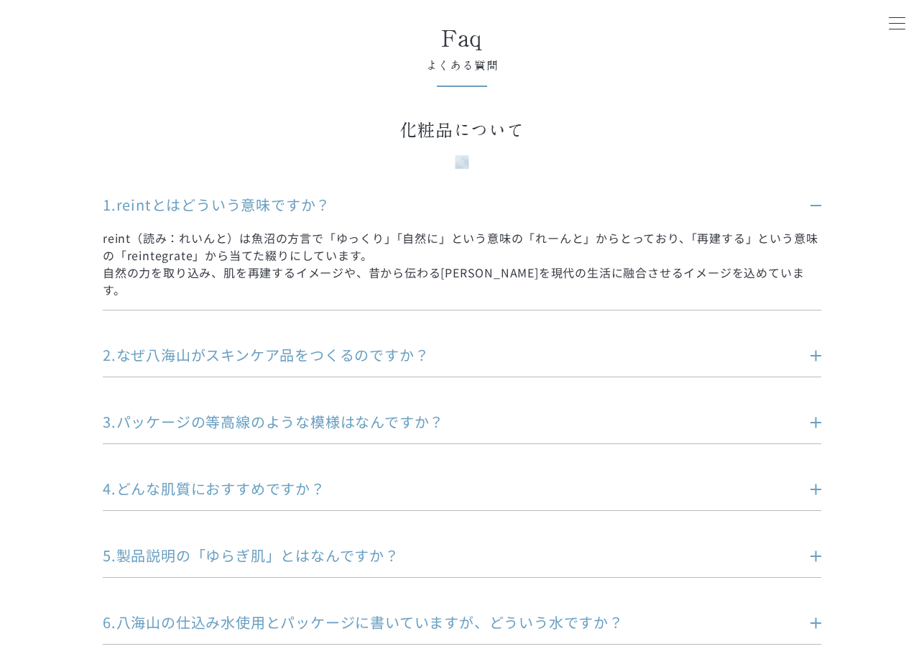
click at [289, 345] on p "2.なぜ八海山がスキンケア品をつくるのですか？" at bounding box center [440, 355] width 675 height 20
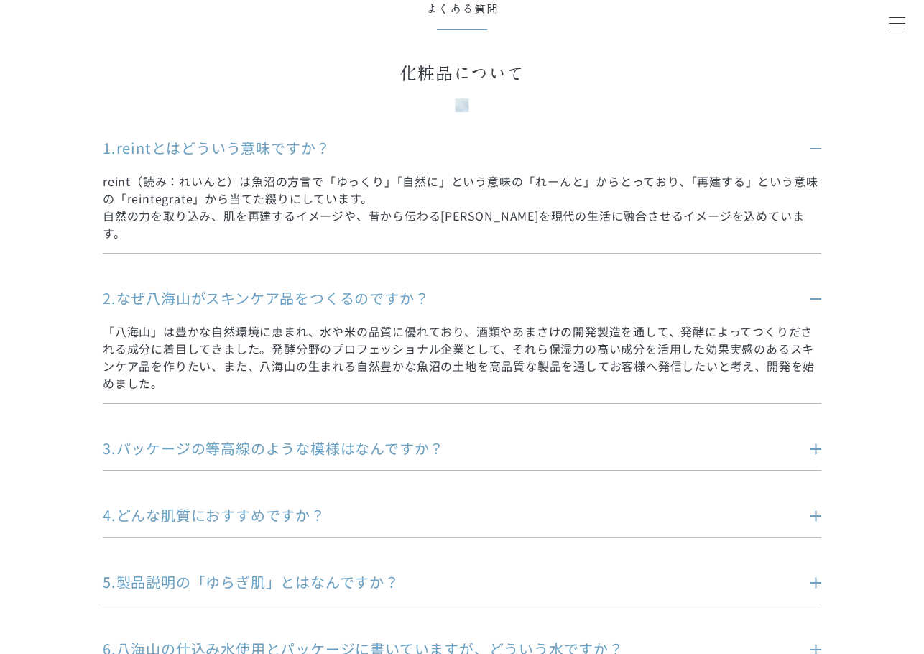
scroll to position [359, 0]
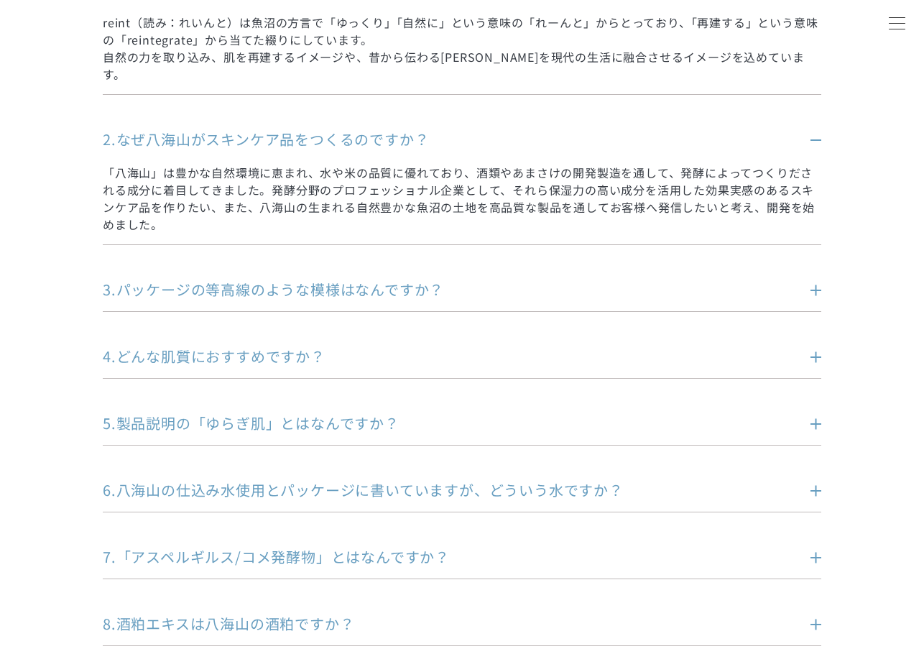
click at [300, 288] on li "3.パッケージの等高線のような模様はなんですか？ 霊峰[GEOGRAPHIC_DATA]のエリアの等高線をあしらっています。" at bounding box center [462, 295] width 718 height 32
click at [304, 279] on p "3.パッケージの等高線のような模様はなんですか？" at bounding box center [440, 289] width 675 height 20
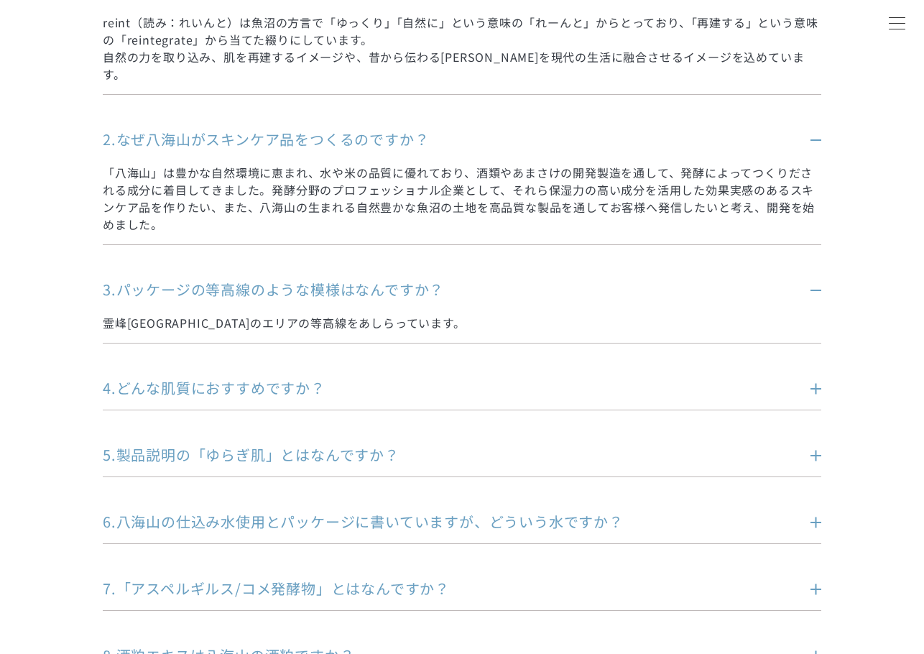
click at [315, 378] on p "4.どんな肌質におすすめですか？" at bounding box center [440, 388] width 675 height 20
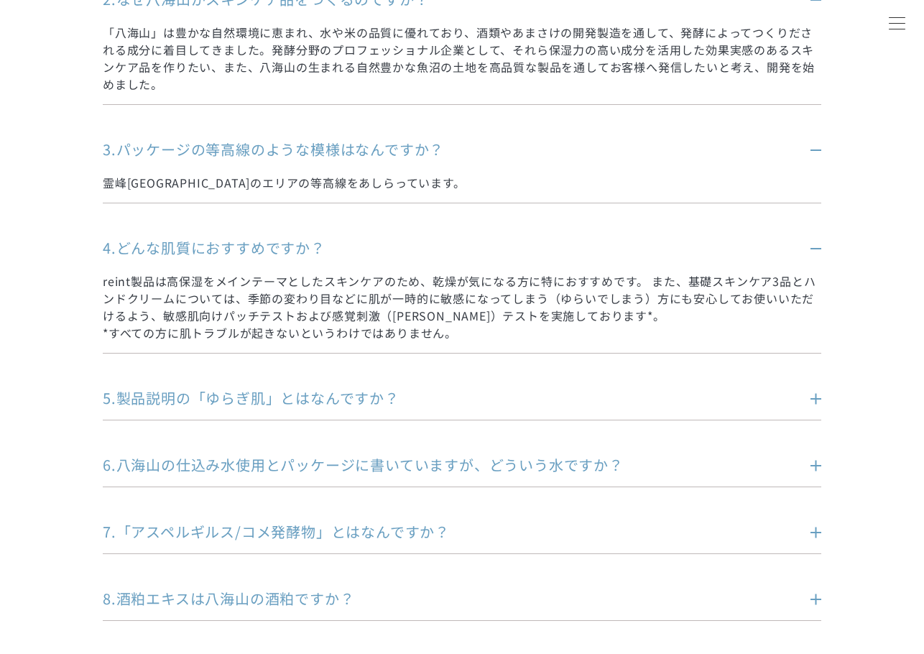
scroll to position [503, 0]
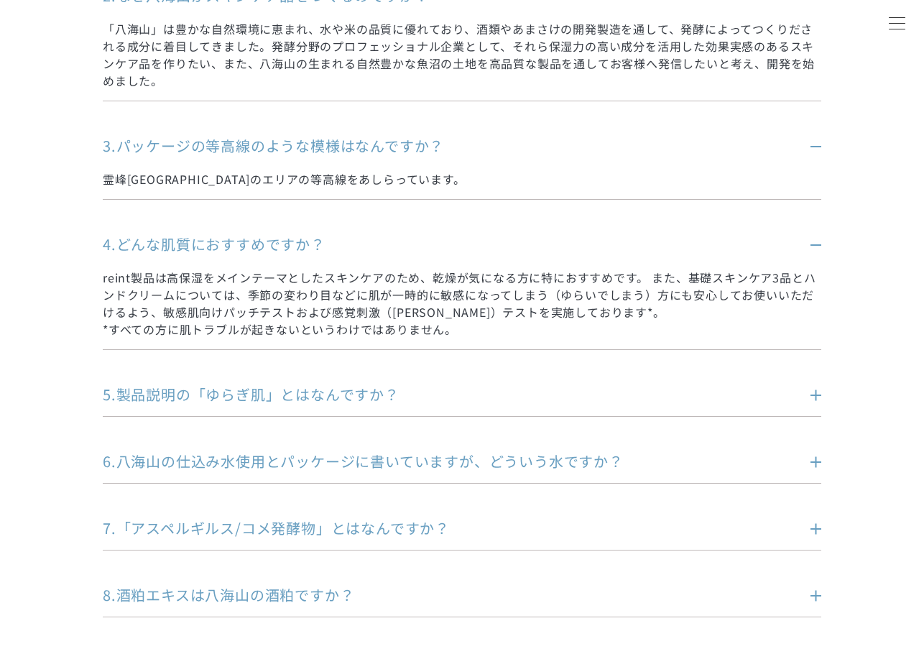
click at [314, 384] on p "5.製品説明の「ゆらぎ肌」とはなんですか？" at bounding box center [440, 394] width 675 height 20
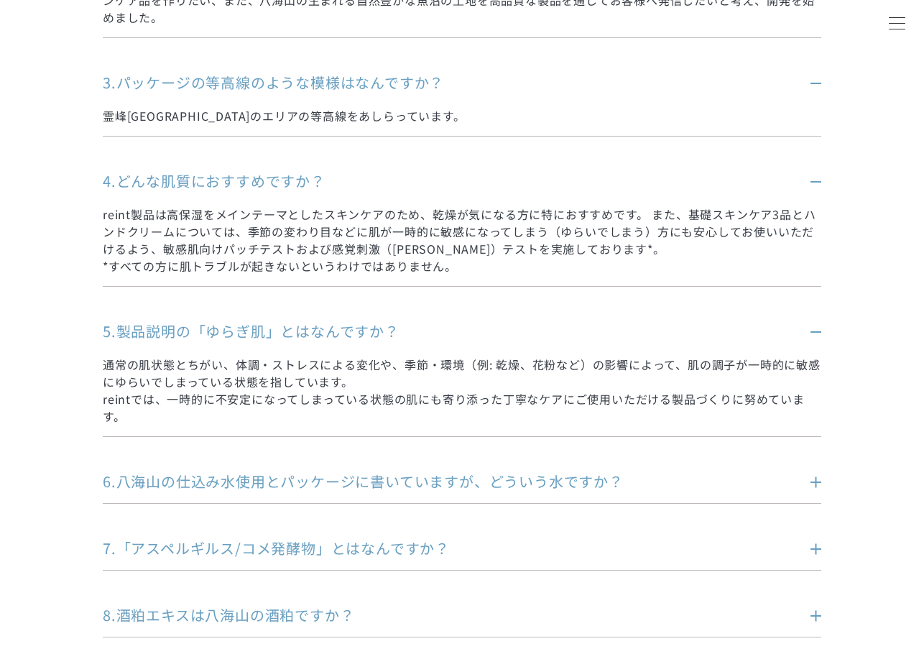
scroll to position [718, 0]
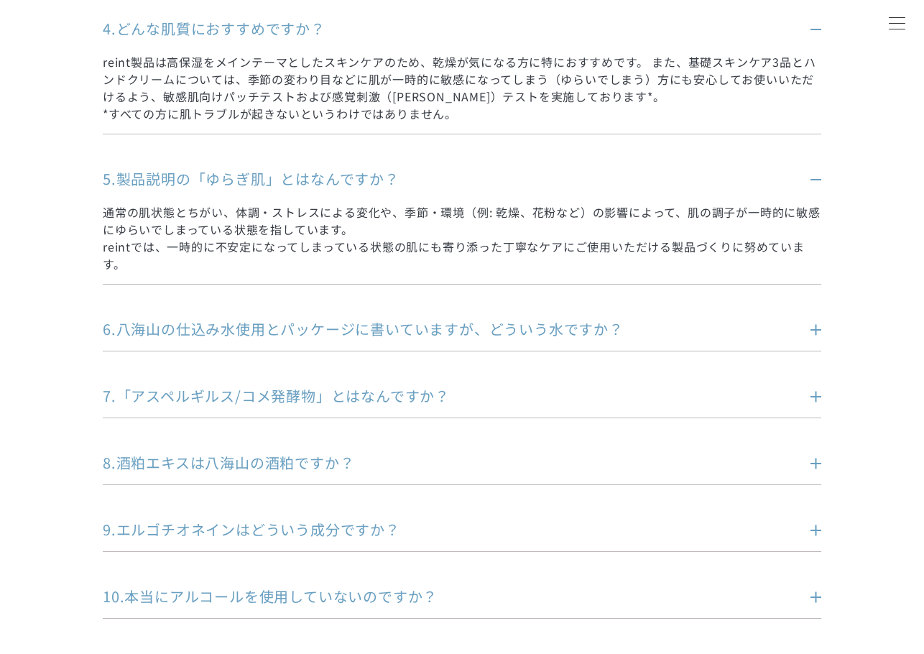
click at [300, 319] on p "6.八海山の仕込み水使用とパッケージに書いていますが、どういう水ですか？" at bounding box center [440, 329] width 675 height 20
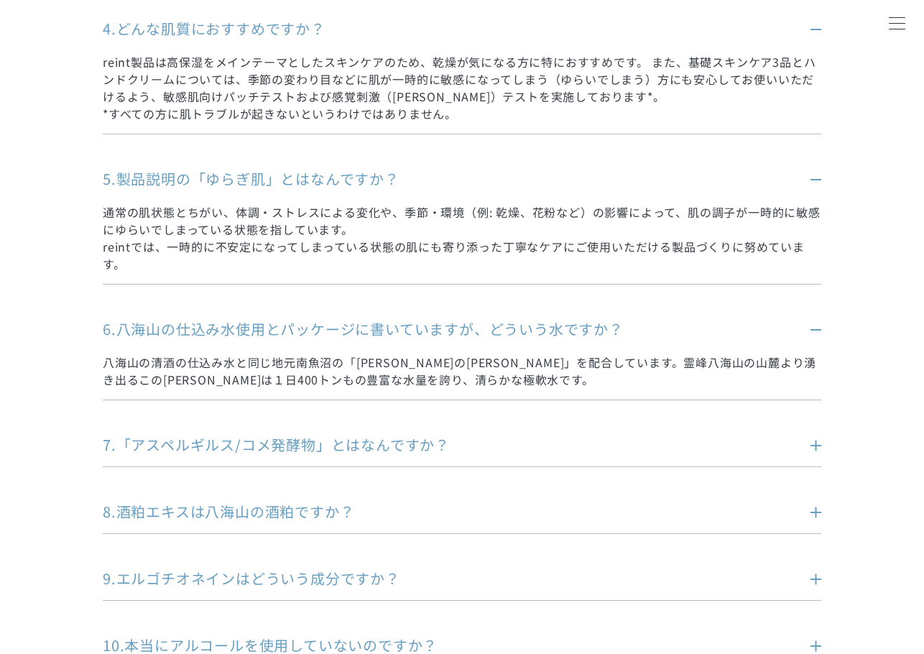
click at [300, 319] on p "6.八海山の仕込み水使用とパッケージに書いていますが、どういう水ですか？" at bounding box center [440, 329] width 675 height 20
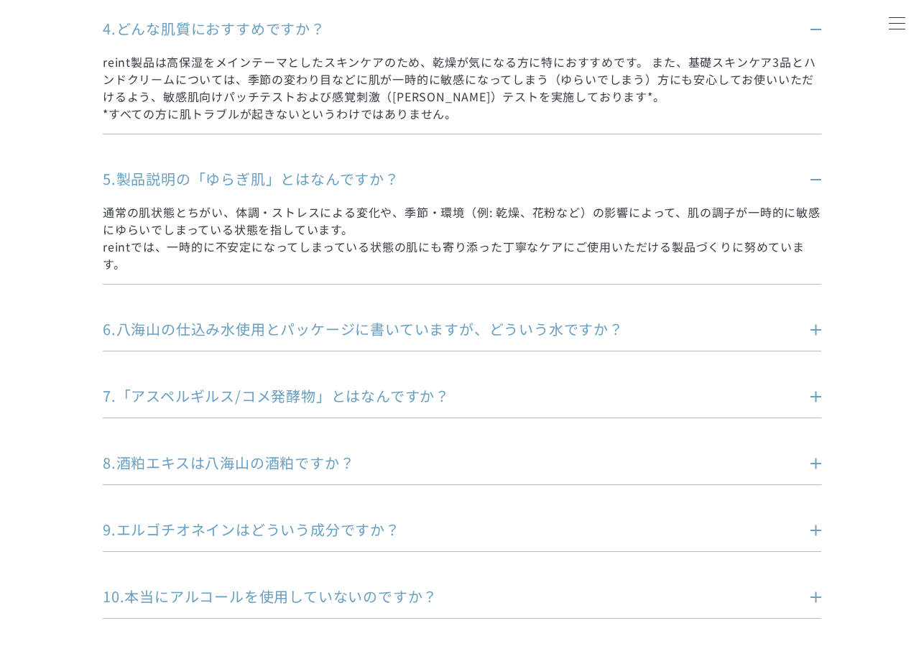
click at [300, 319] on p "6.八海山の仕込み水使用とパッケージに書いていますが、どういう水ですか？" at bounding box center [440, 329] width 675 height 20
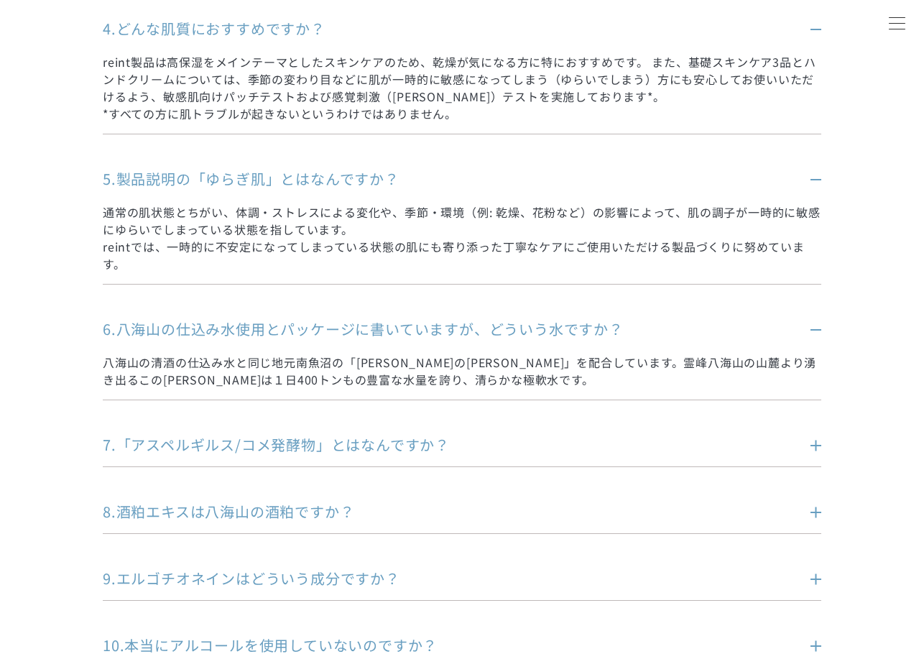
click at [300, 319] on p "6.八海山の仕込み水使用とパッケージに書いていますが、どういう水ですか？" at bounding box center [440, 329] width 675 height 20
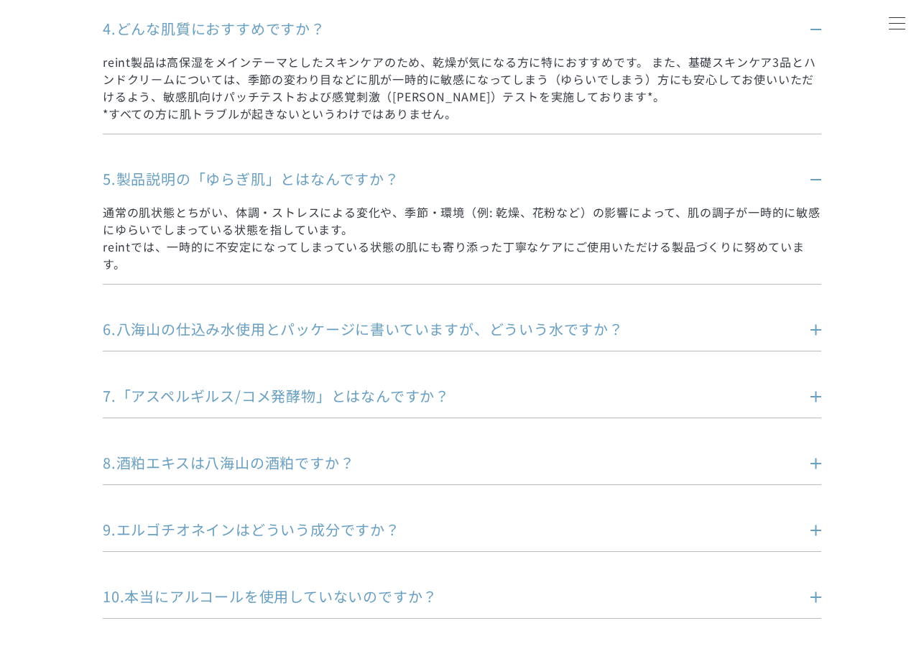
click at [290, 386] on p "7.「アスペルギルス/コメ発酵物」とはなんですか？" at bounding box center [440, 396] width 675 height 20
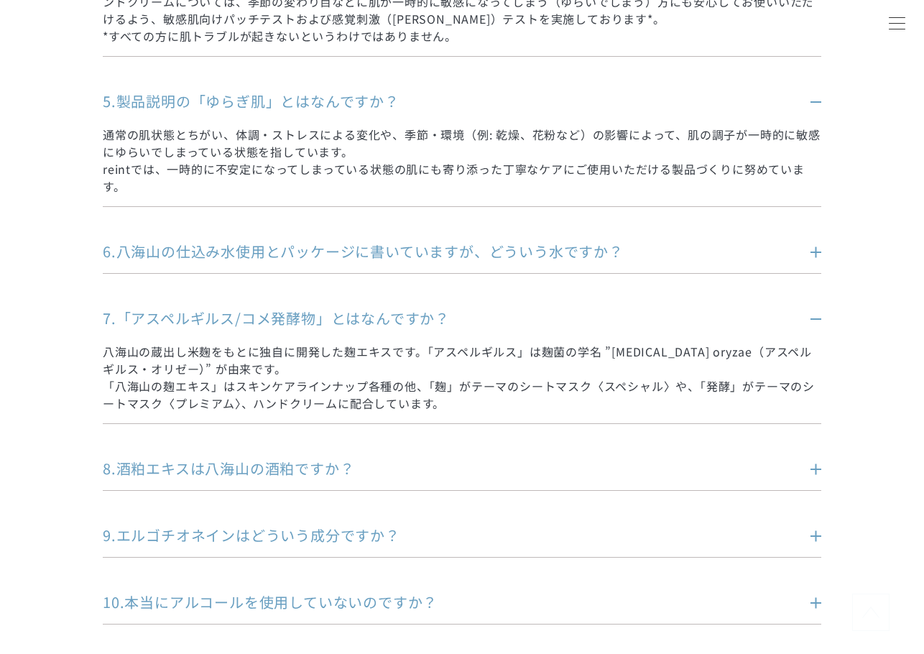
scroll to position [934, 0]
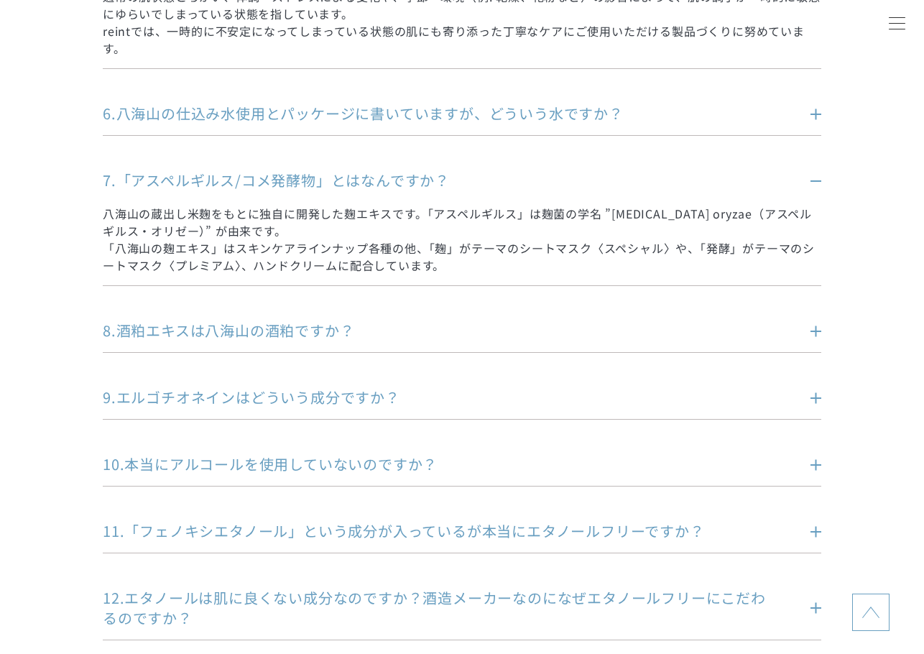
click at [286, 320] on p "8.酒粕エキスは八海山の酒粕ですか？" at bounding box center [440, 330] width 675 height 20
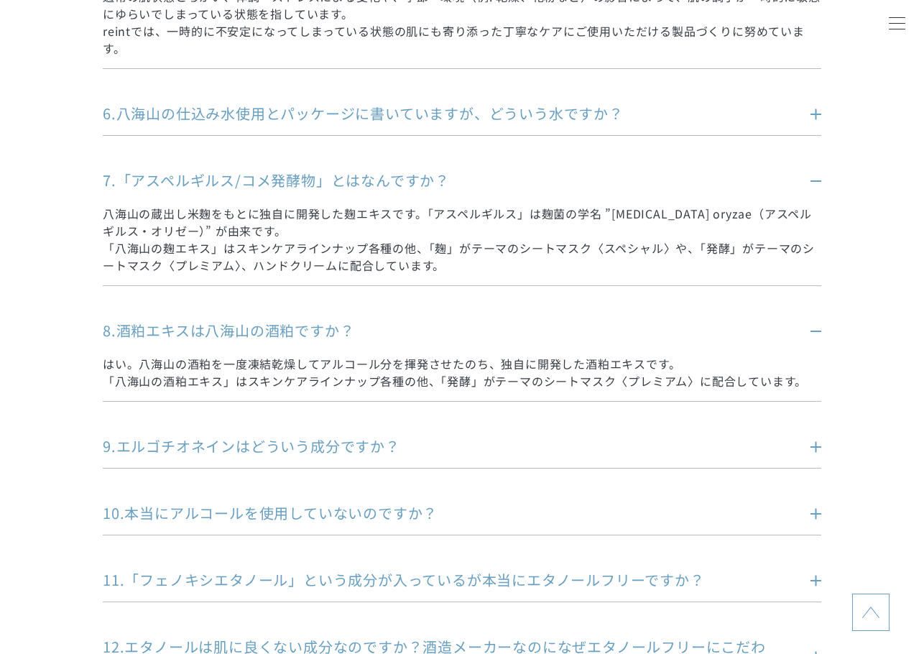
click at [291, 436] on p "9.エルゴチオネインはどういう成分ですか？" at bounding box center [440, 446] width 675 height 20
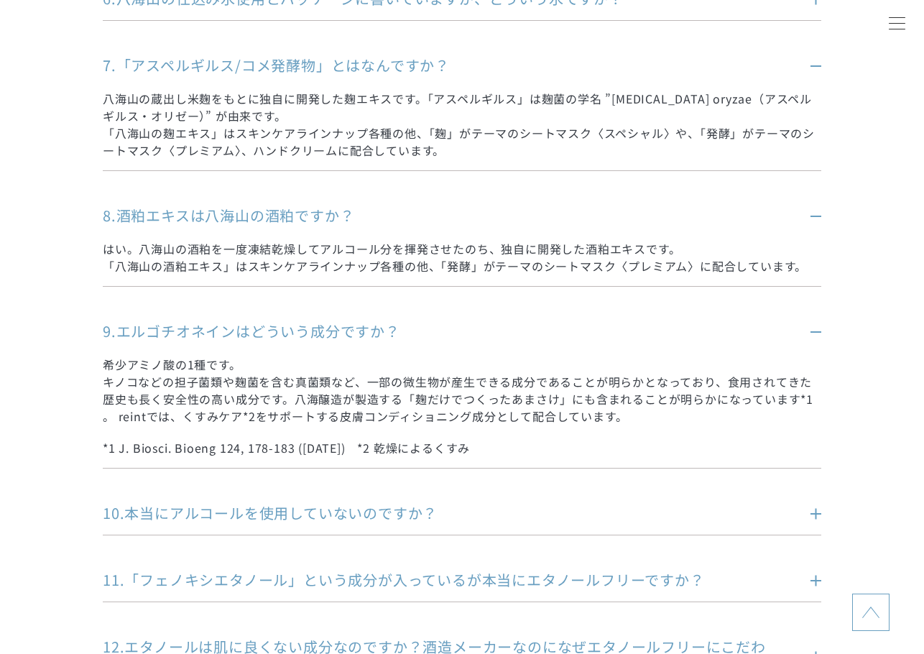
scroll to position [1078, 0]
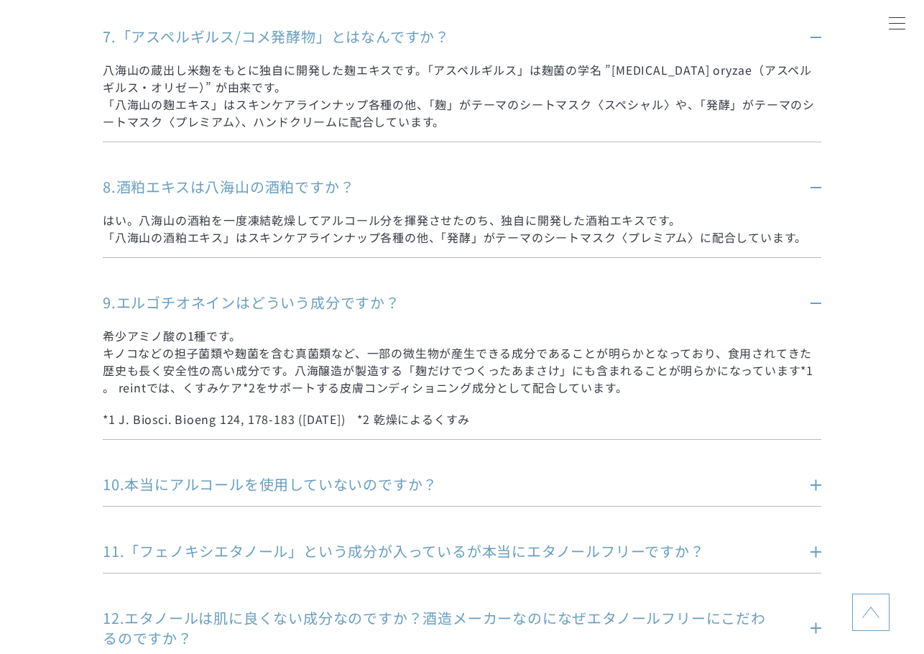
click at [294, 474] on p "10.本当にアルコールを使用していないのですか？" at bounding box center [440, 484] width 675 height 20
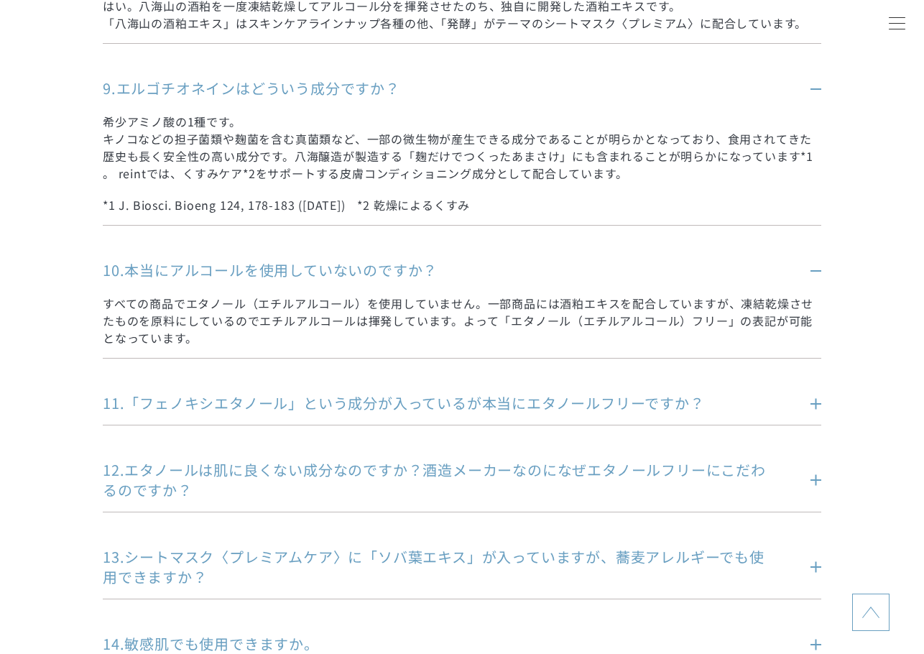
scroll to position [1293, 0]
click at [308, 392] on p "11.「フェノキシエタノール」という成分が入っているが本当にエタノールフリーですか？" at bounding box center [440, 402] width 675 height 20
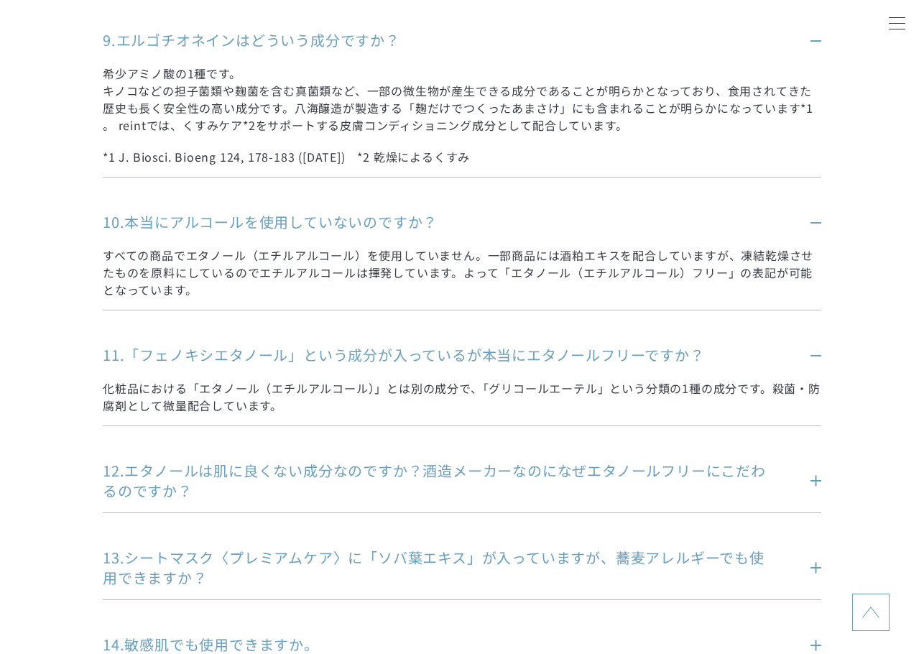
scroll to position [1365, 0]
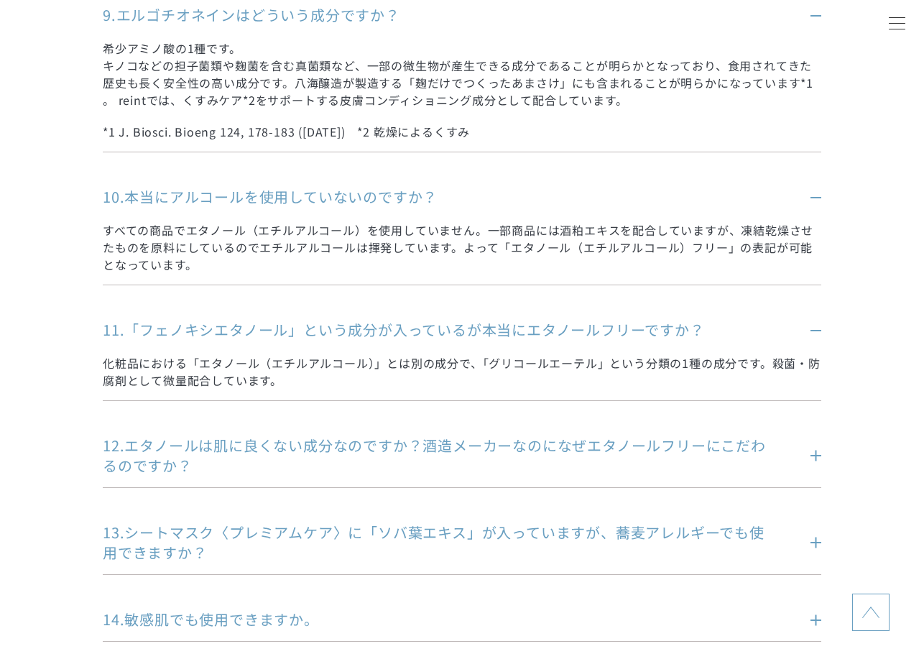
click at [310, 435] on p "12.エタノールは肌に良くない成分なのですか？酒造メーカーなのになぜエタノールフリーにこだわるのですか？" at bounding box center [440, 455] width 675 height 40
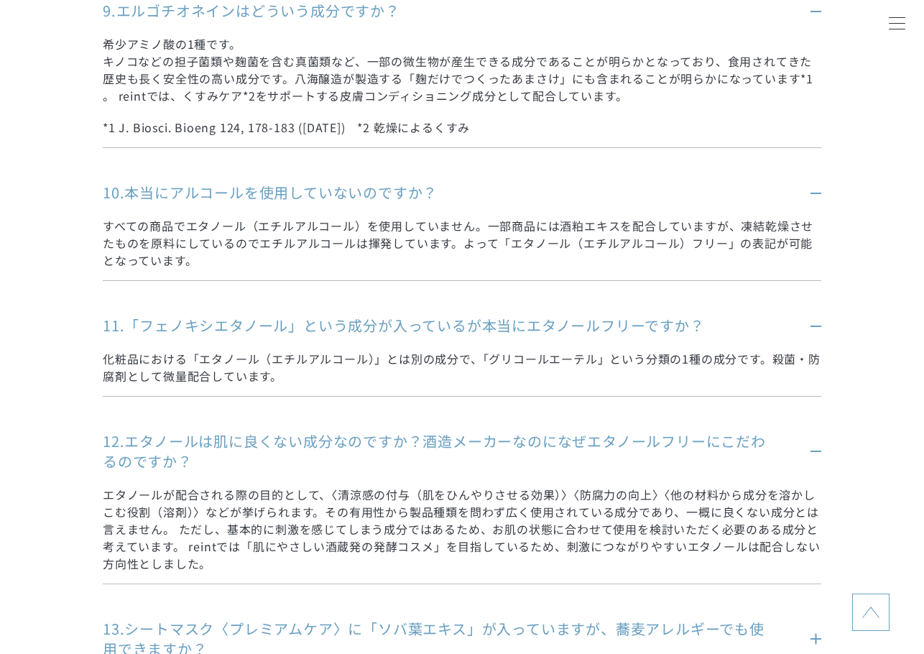
scroll to position [1580, 0]
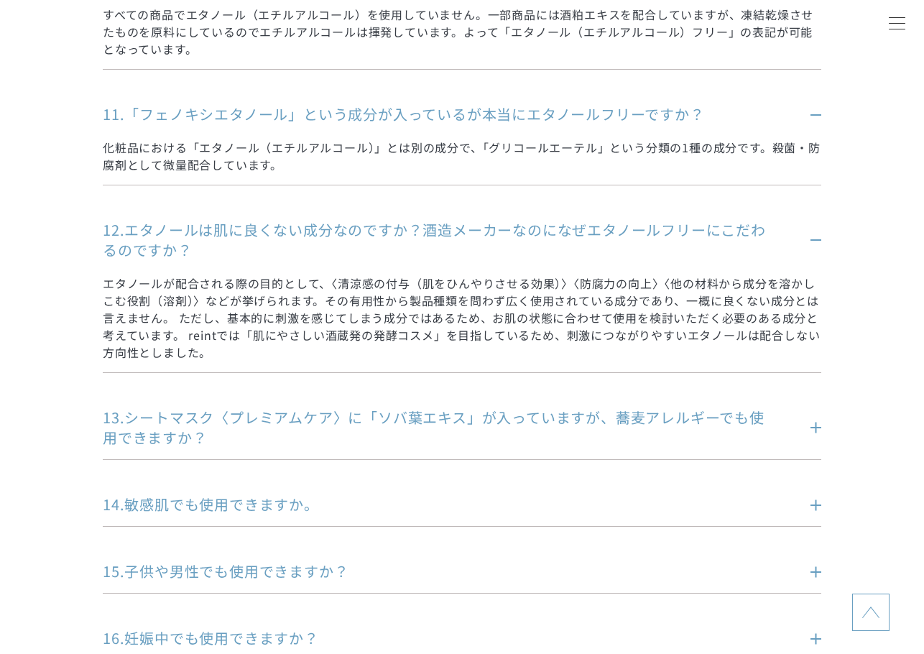
click at [290, 407] on p "13.シートマスク〈プレミアムケア〉に「ソバ葉エキス」が入っていますが、蕎麦アレルギーでも使用できますか？" at bounding box center [440, 427] width 675 height 40
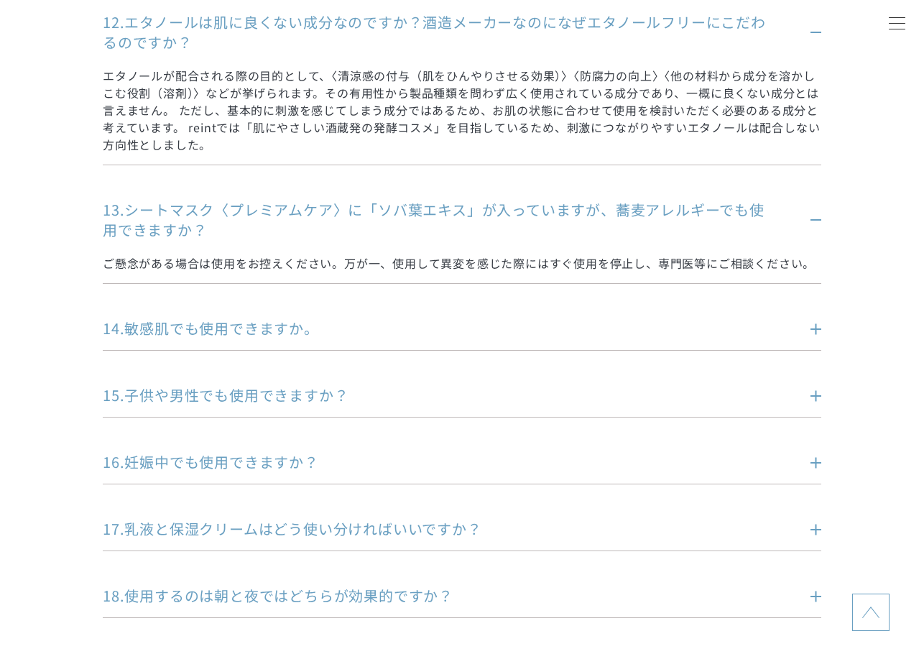
scroll to position [1796, 0]
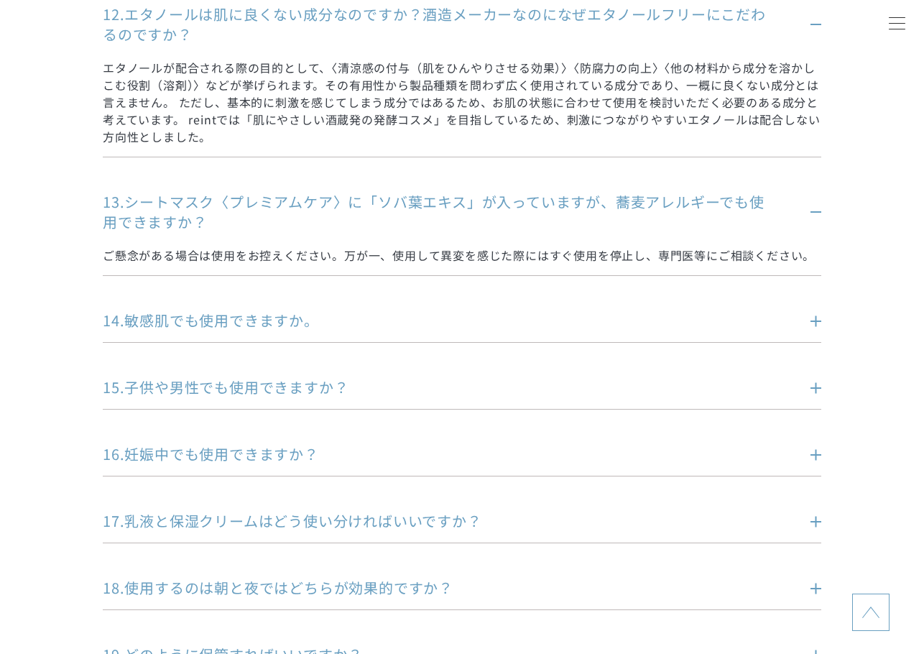
click at [222, 310] on p "14.敏感肌でも使用できますか。" at bounding box center [440, 320] width 675 height 20
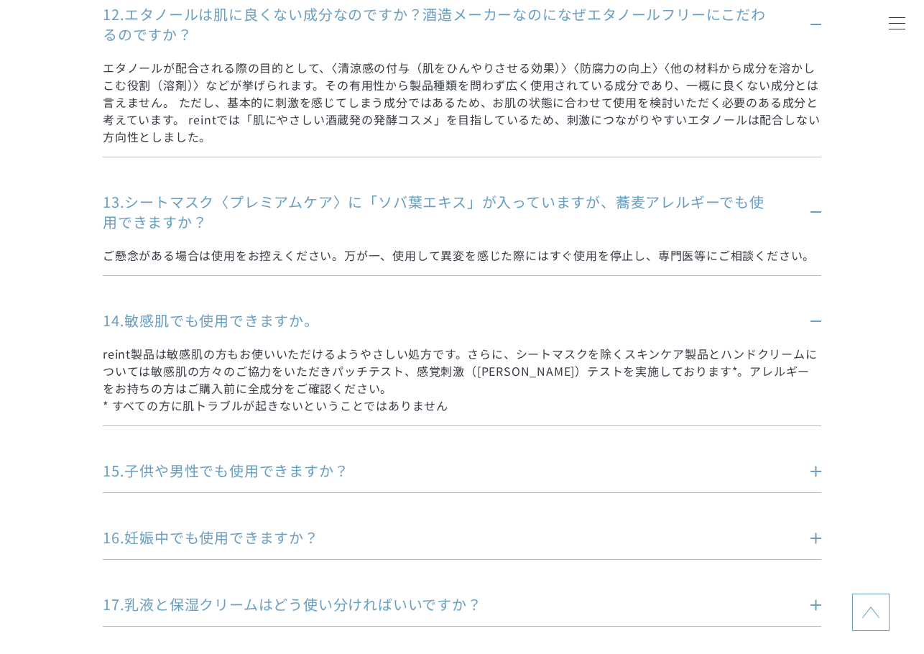
click at [236, 460] on p "15.子供や男性でも使用できますか？" at bounding box center [440, 470] width 675 height 20
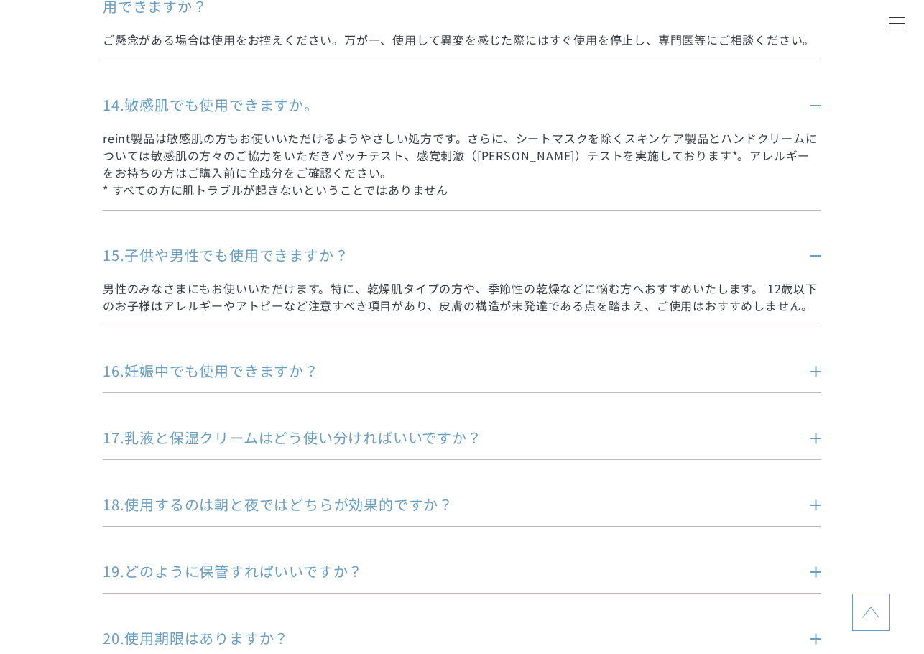
click at [233, 361] on p "16.妊娠中でも使用できますか？" at bounding box center [440, 371] width 675 height 20
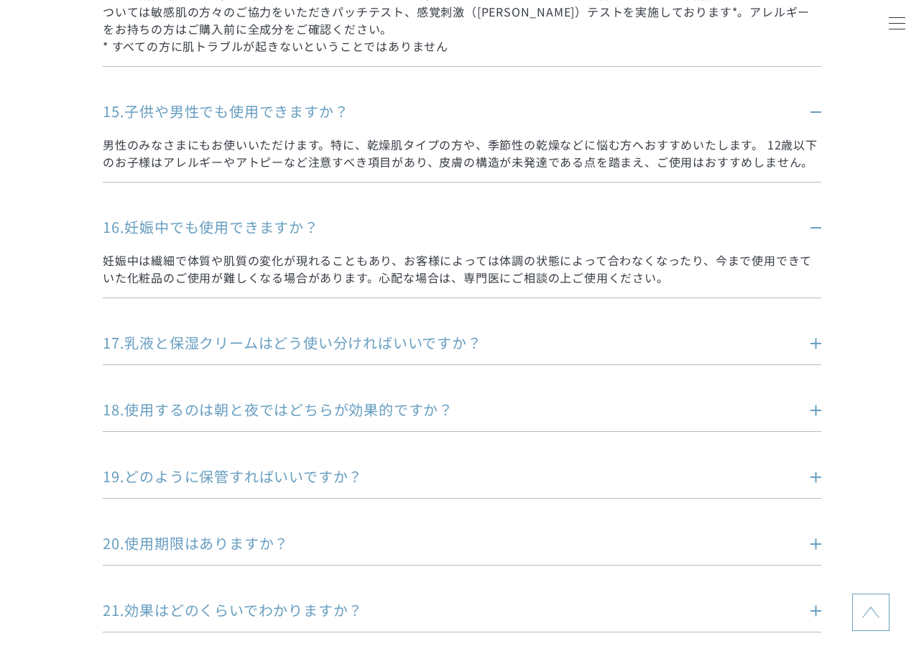
click at [237, 333] on p "17.乳液と保湿クリームはどう使い分ければいいですか？" at bounding box center [440, 343] width 675 height 20
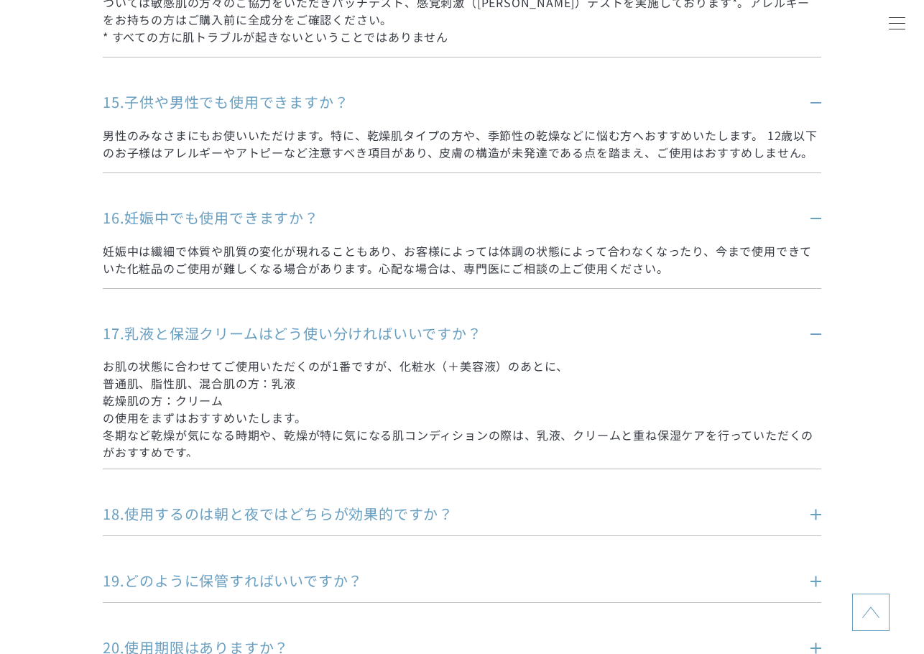
scroll to position [2299, 0]
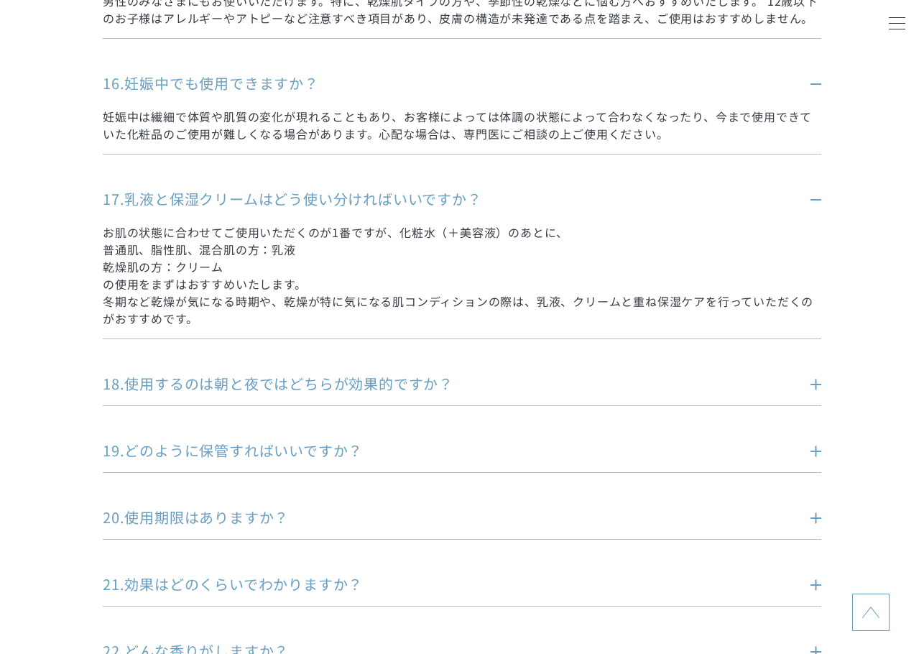
click at [239, 374] on p "18.使用するのは朝と夜ではどちらが効果的ですか？" at bounding box center [440, 384] width 675 height 20
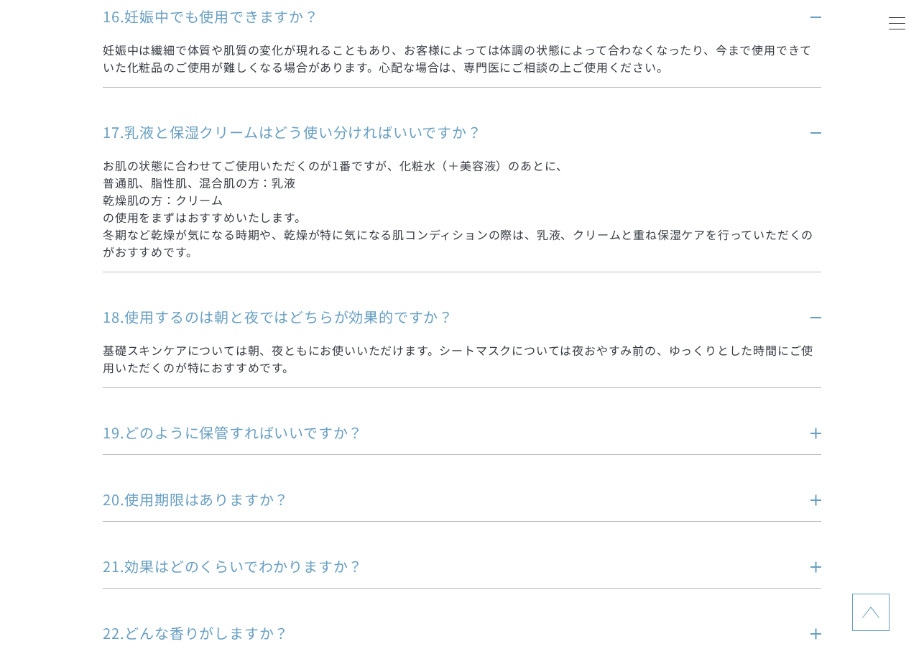
scroll to position [2443, 0]
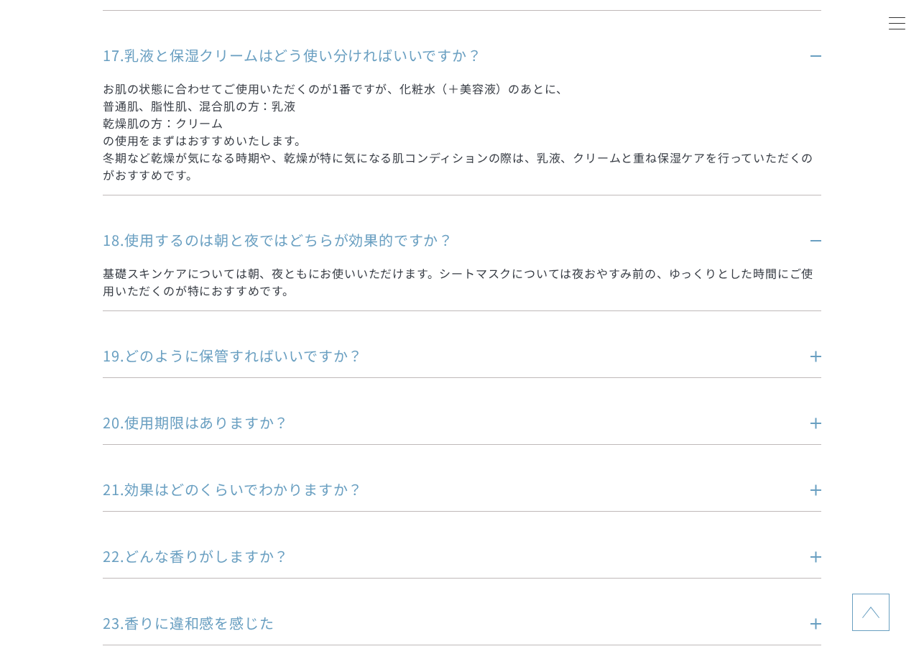
click at [226, 346] on p "19.どのように保管すればいいですか？" at bounding box center [440, 356] width 675 height 20
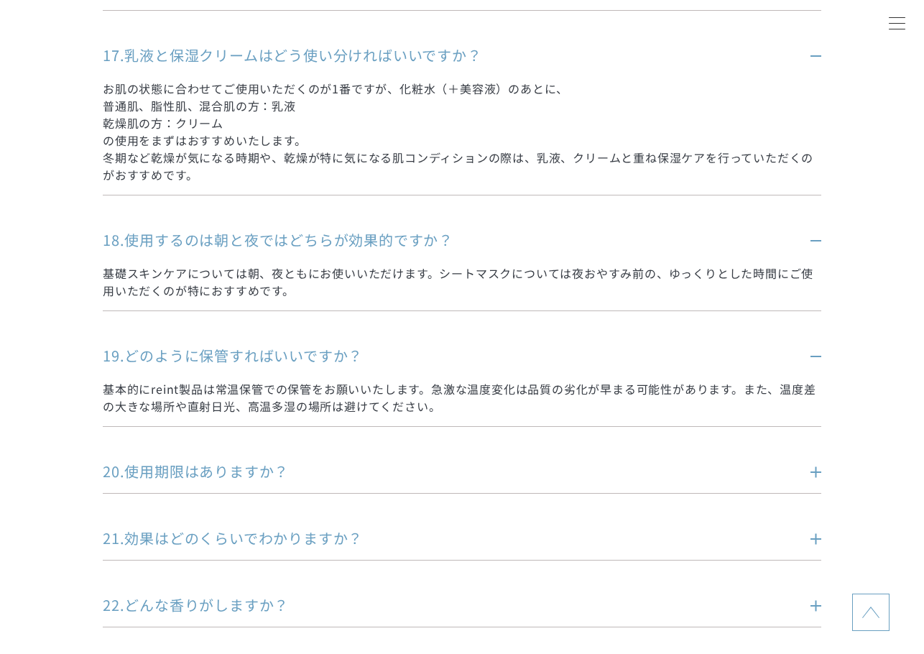
click at [233, 461] on p "20.使用期限はありますか？" at bounding box center [440, 471] width 675 height 20
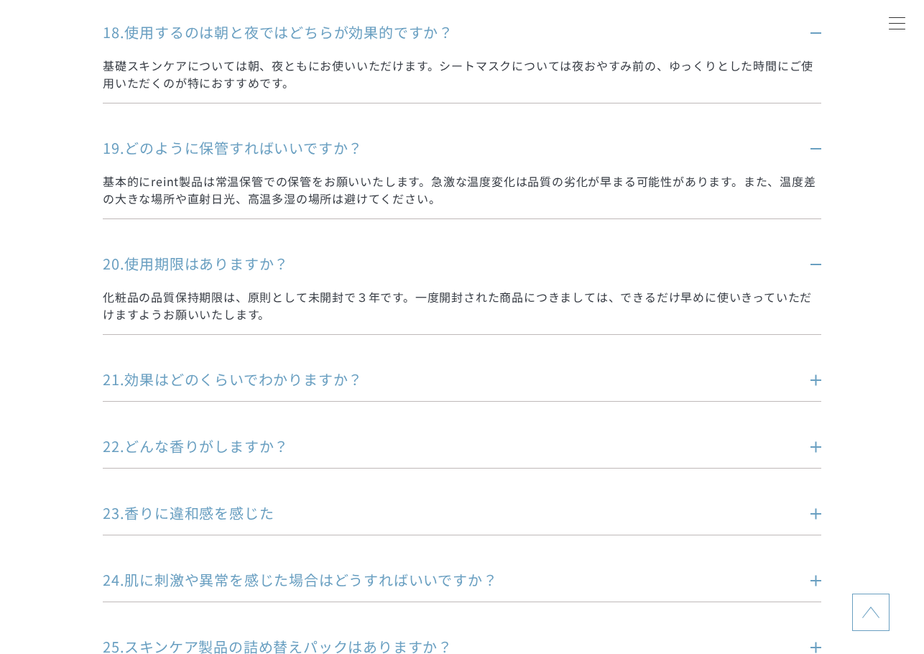
scroll to position [2658, 0]
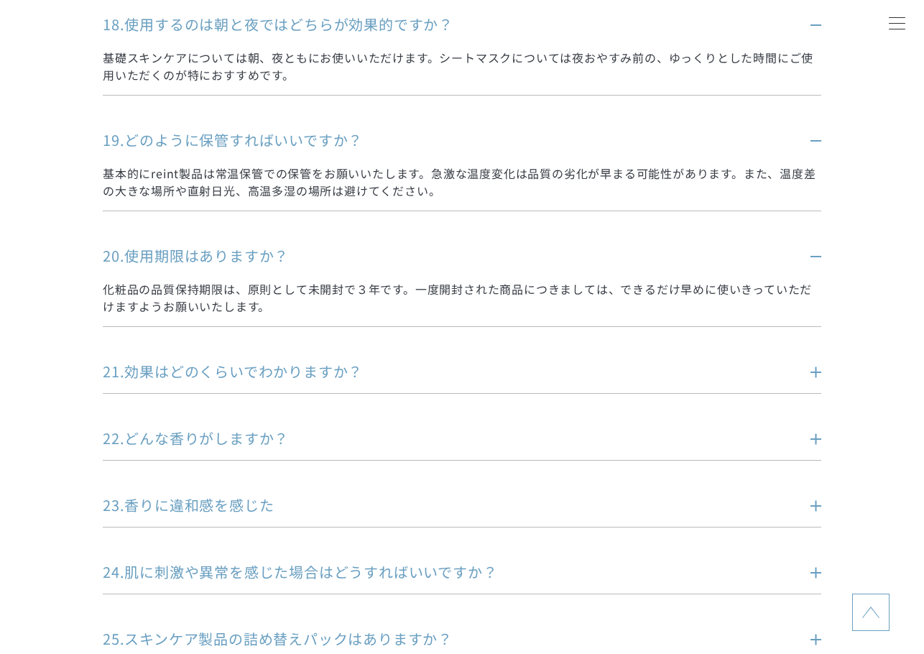
click at [236, 361] on p "21.効果はどのくらいでわかりますか？" at bounding box center [440, 371] width 675 height 20
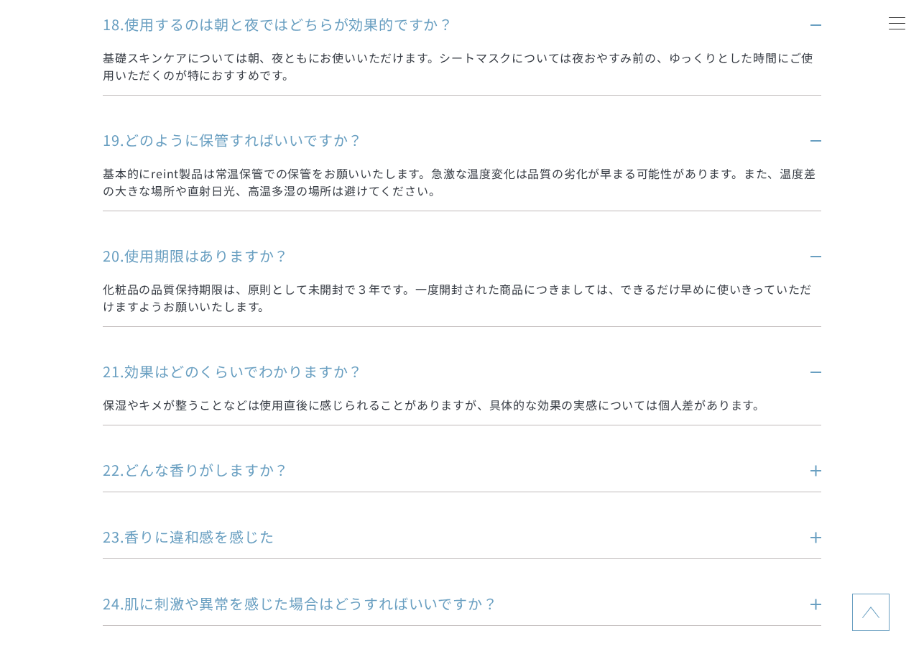
click at [225, 460] on p "22.どんな香りがしますか？" at bounding box center [440, 470] width 675 height 20
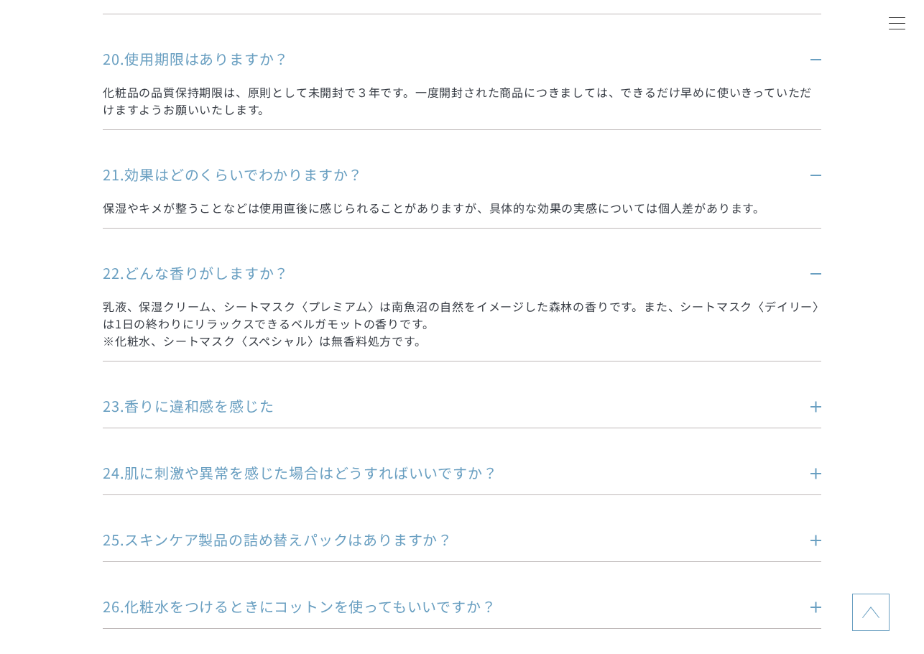
scroll to position [2874, 0]
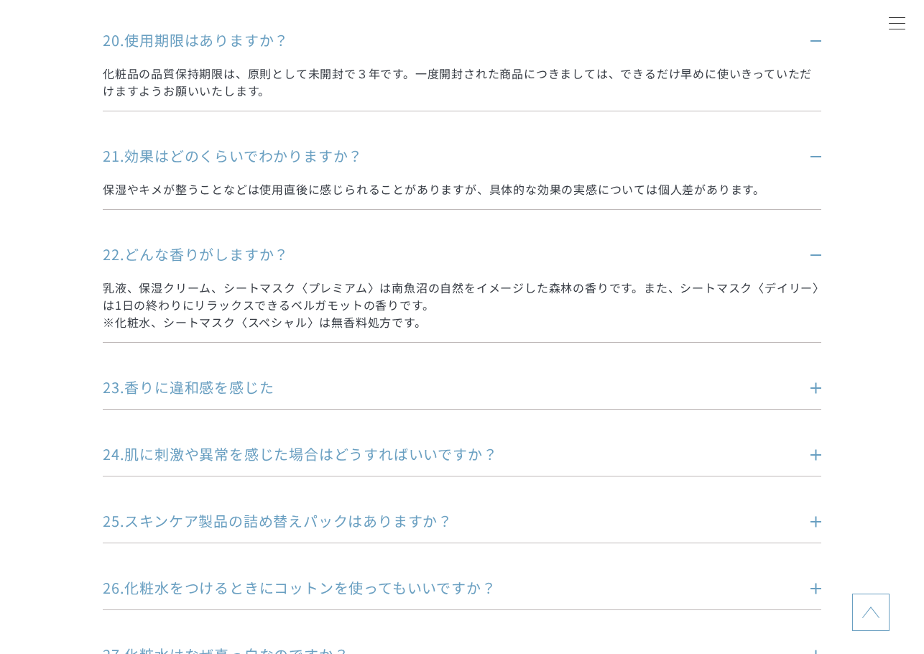
click at [208, 377] on p "23.香りに違和感を感じた" at bounding box center [440, 387] width 675 height 20
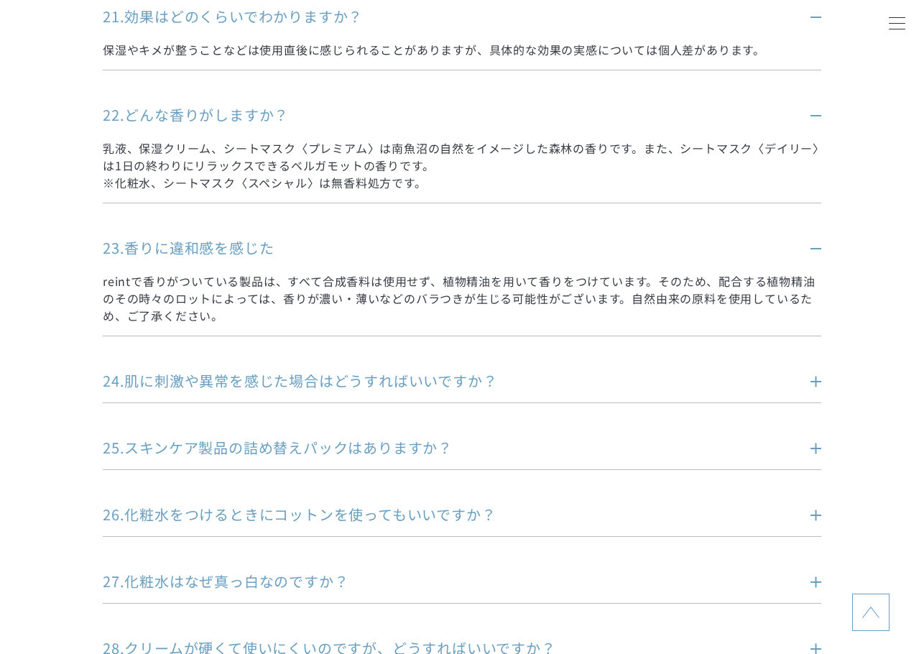
scroll to position [3017, 0]
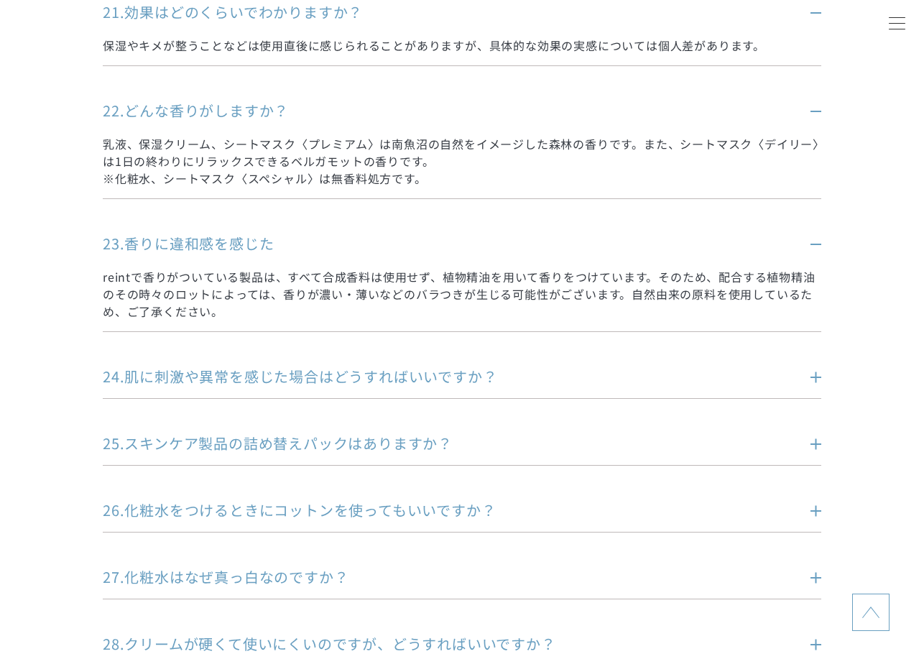
click at [206, 366] on p "24.肌に刺激や異常を感じた場合はどうすればいいですか？" at bounding box center [440, 376] width 675 height 20
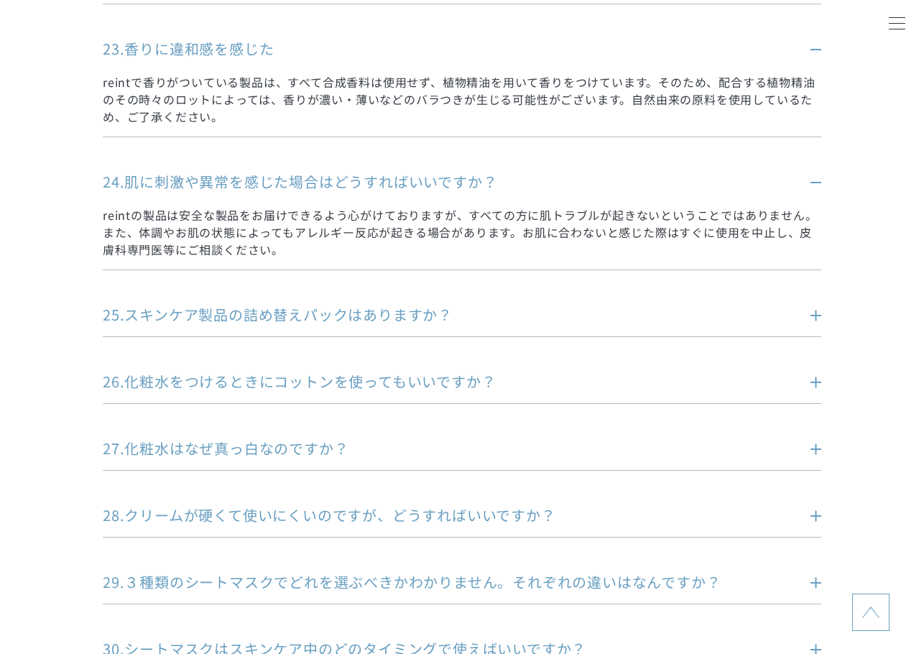
scroll to position [3233, 0]
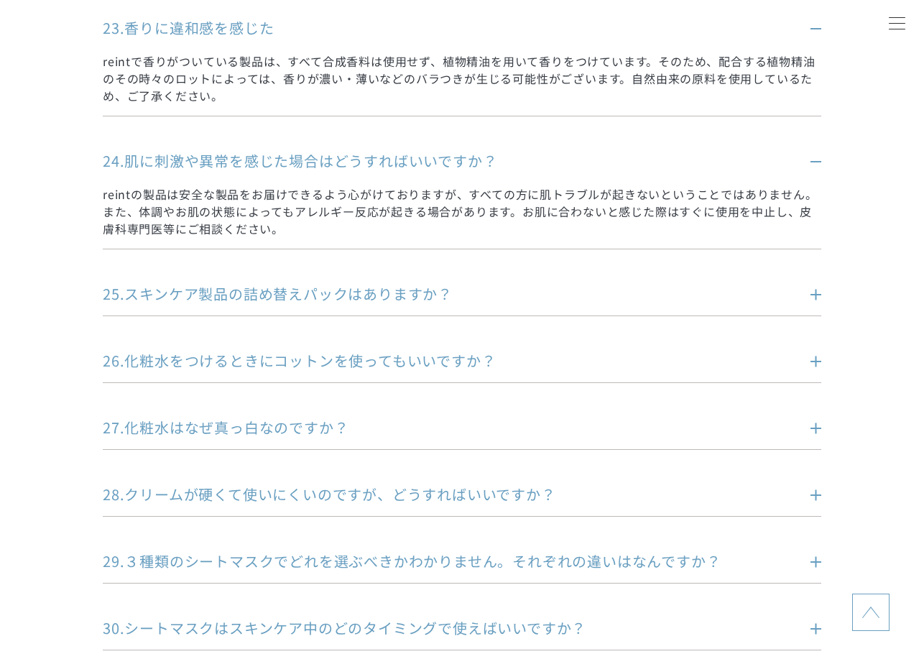
click at [208, 284] on p "25.スキンケア製品の詰め替えパックはありますか？" at bounding box center [440, 294] width 675 height 20
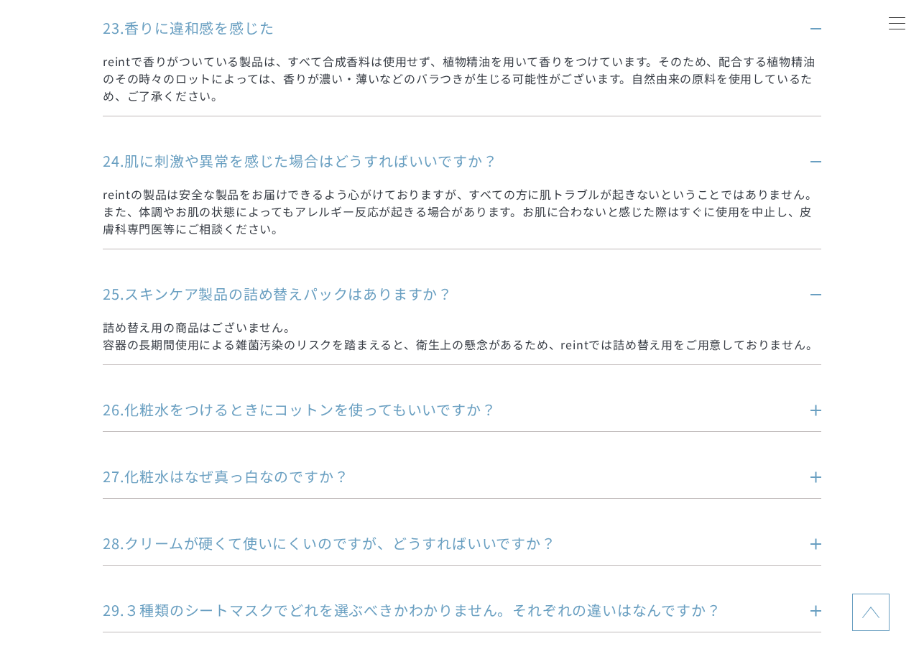
click at [219, 399] on p "26.化粧水をつけるときにコットンを使ってもいいですか？" at bounding box center [440, 409] width 675 height 20
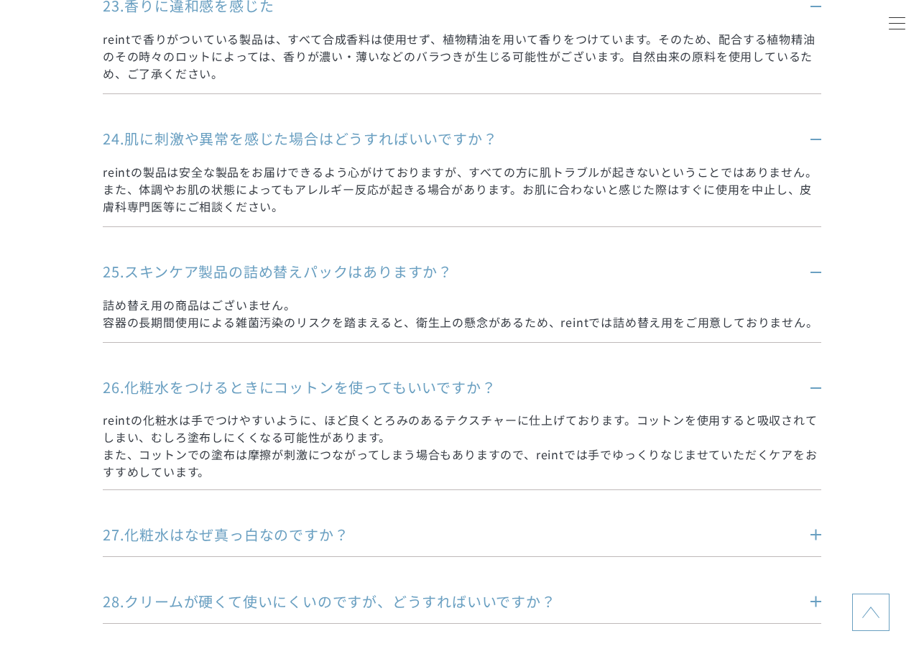
scroll to position [3448, 0]
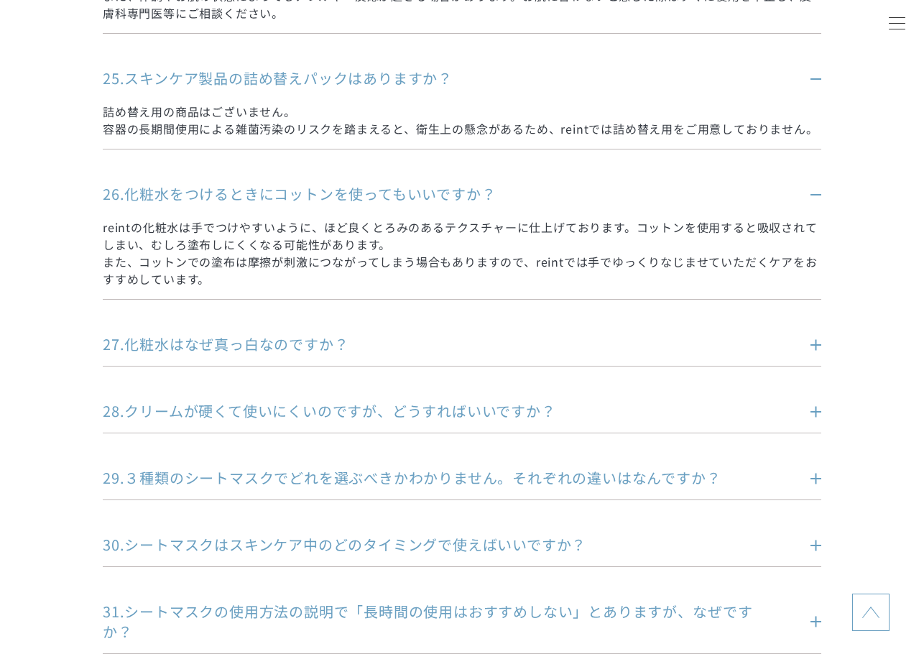
click at [208, 334] on p "27.化粧水はなぜ真っ白なのですか？" at bounding box center [440, 344] width 675 height 20
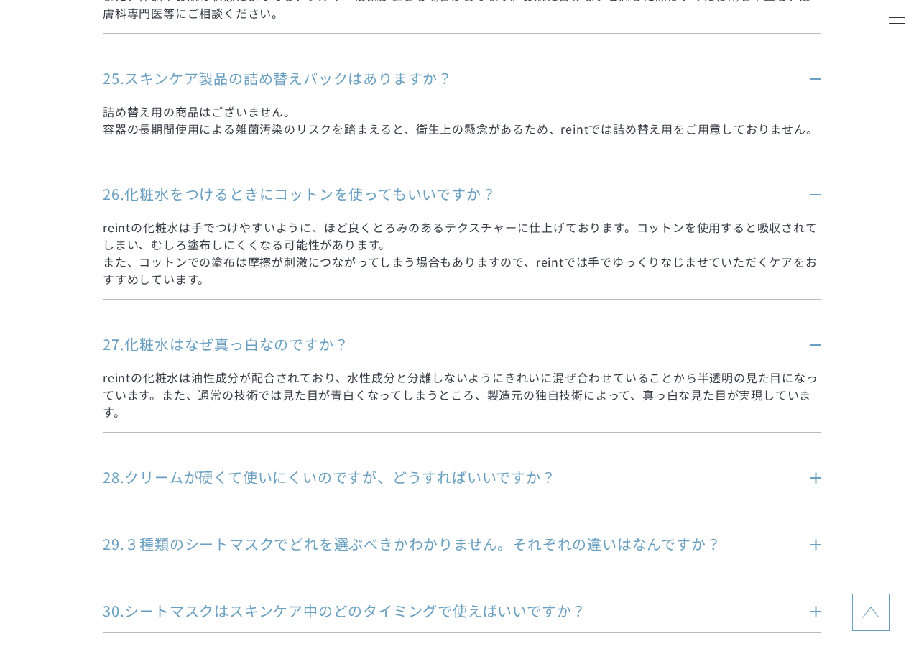
click at [244, 467] on p "28.クリームが硬くて使いにくいのですが、どうすればいいですか？" at bounding box center [440, 477] width 675 height 20
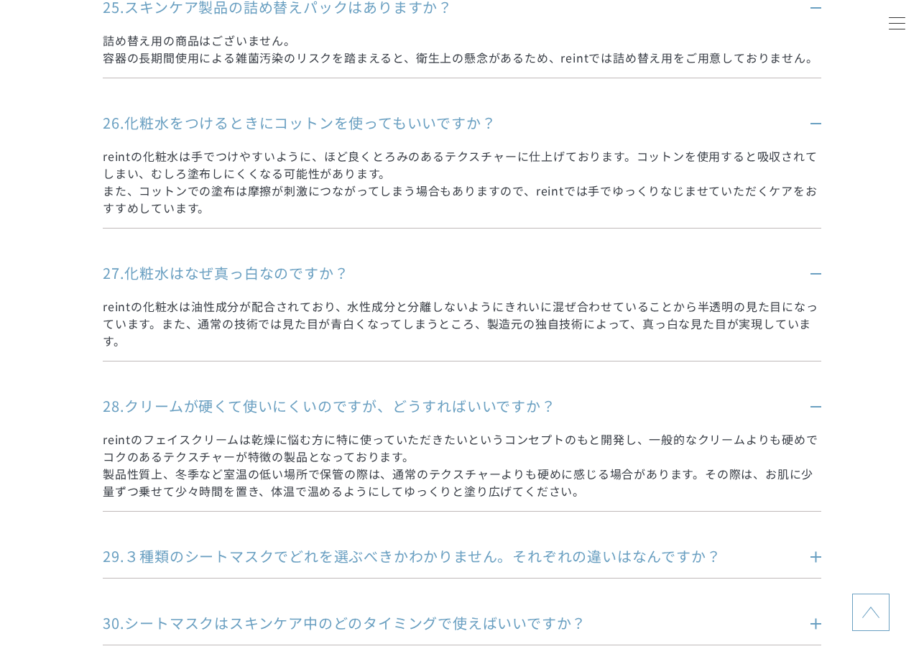
scroll to position [3736, 0]
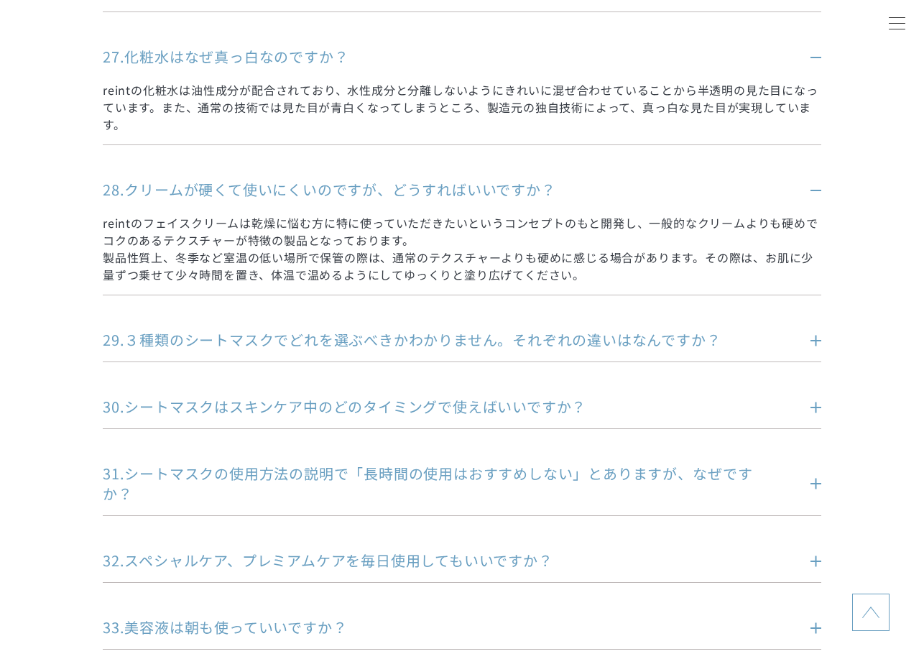
click at [236, 330] on p "29.３種類のシートマスクでどれを選ぶべきかわかりません。それぞれの違いはなんですか？" at bounding box center [440, 340] width 675 height 20
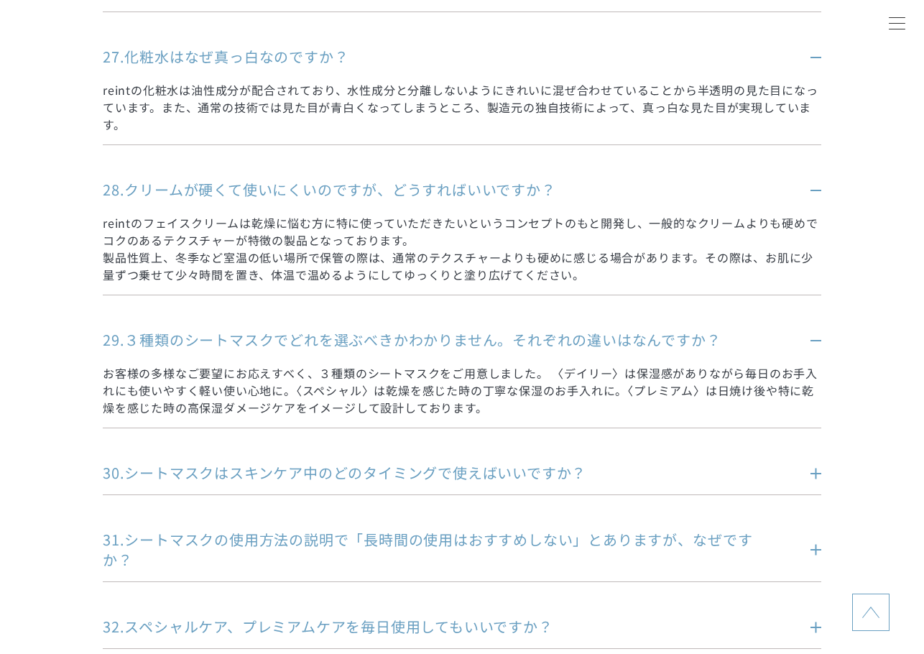
click at [233, 463] on p "30.シートマスクはスキンケア中のどのタイミングで使えばいいですか？" at bounding box center [440, 473] width 675 height 20
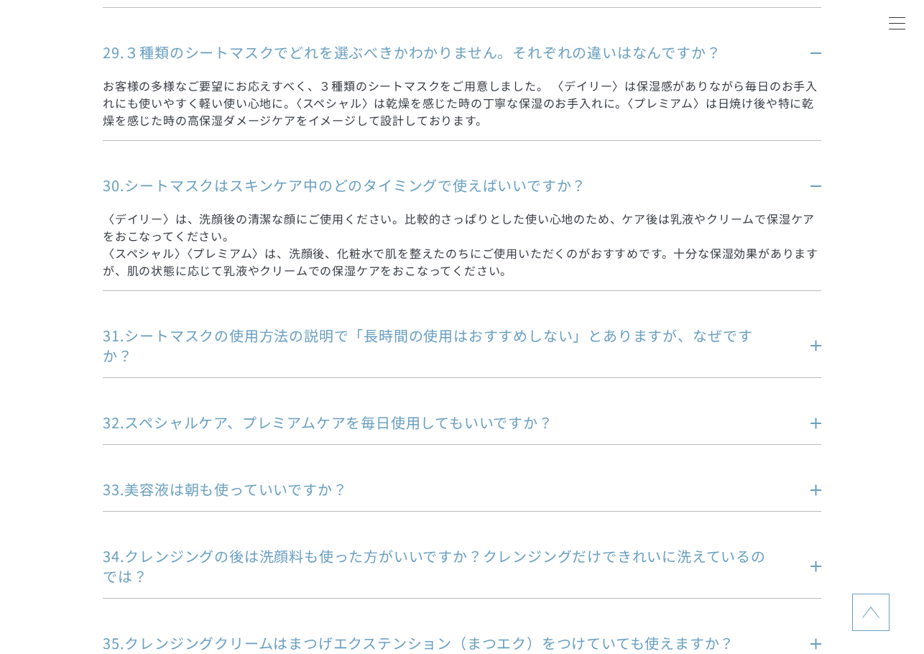
click at [236, 412] on p "32.スペシャルケア、プレミアムケアを毎日使用してもいいですか？" at bounding box center [440, 422] width 675 height 20
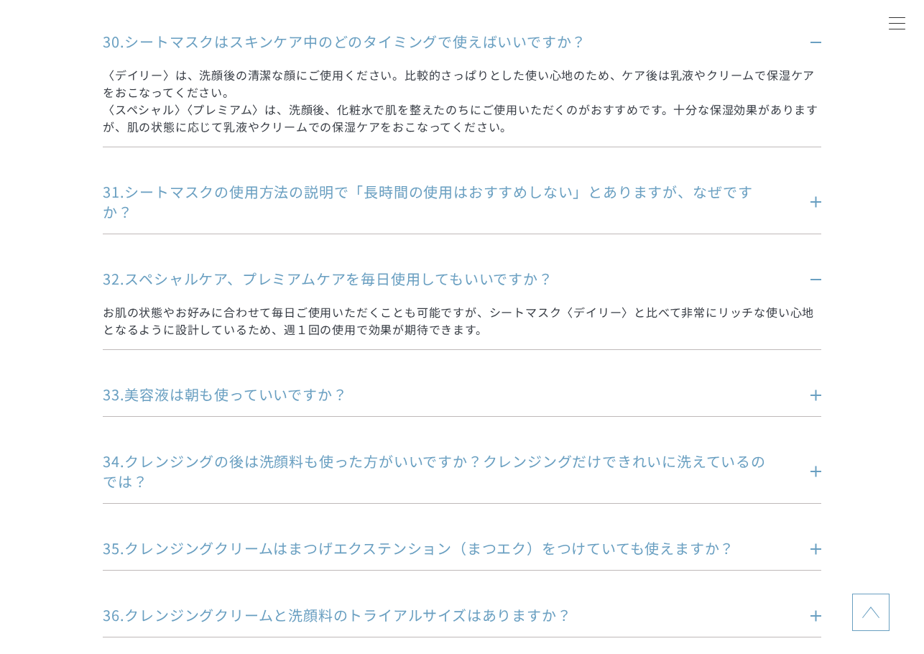
click at [226, 384] on p "33.美容液は朝も使っていいですか？" at bounding box center [440, 394] width 675 height 20
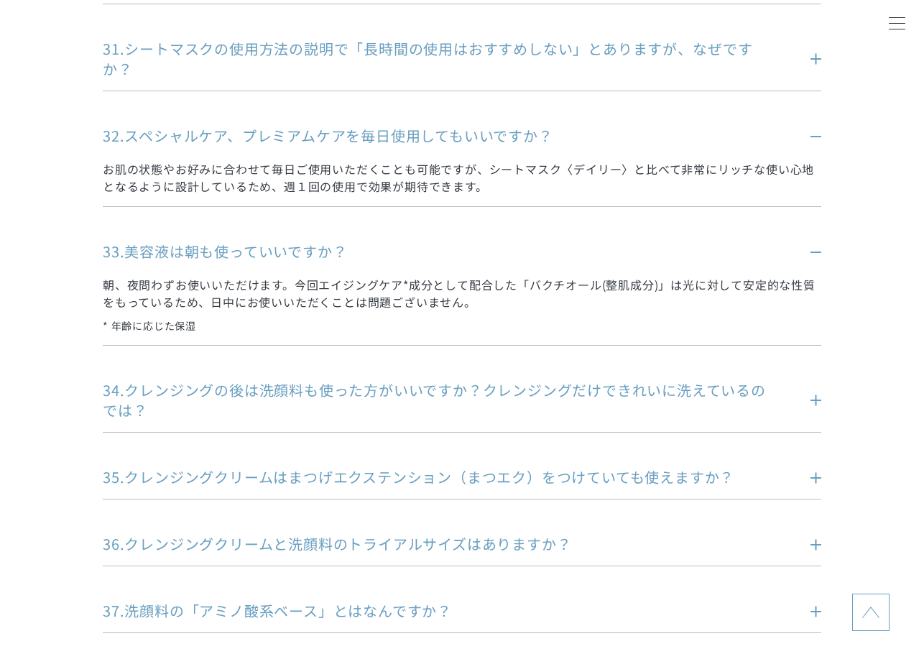
scroll to position [4310, 0]
click at [234, 379] on p "34.クレンジングの後は洗顔料も使った方がいいですか？クレンジングだけできれいに洗えているのでは？" at bounding box center [440, 399] width 675 height 40
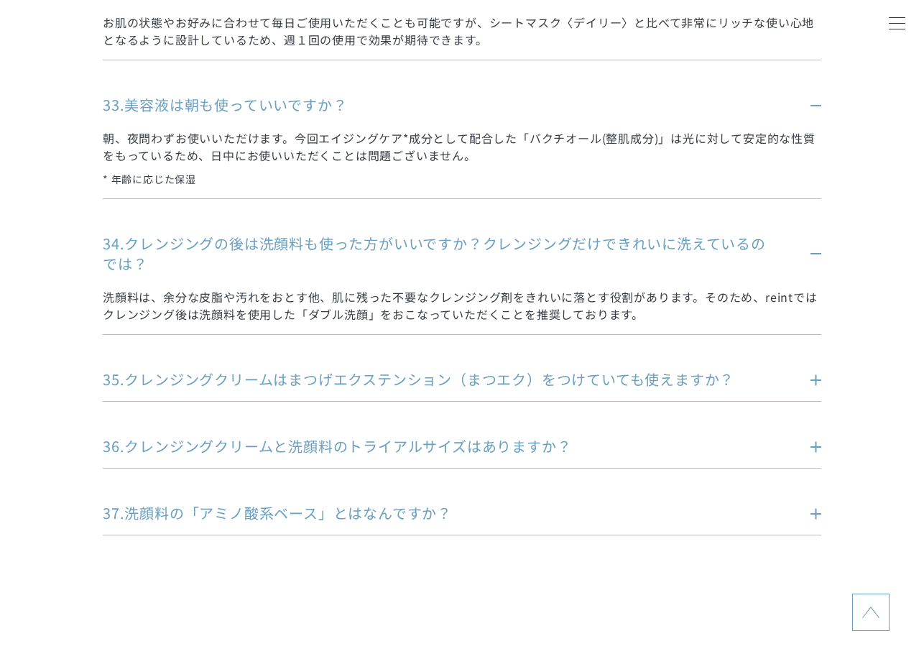
scroll to position [4526, 0]
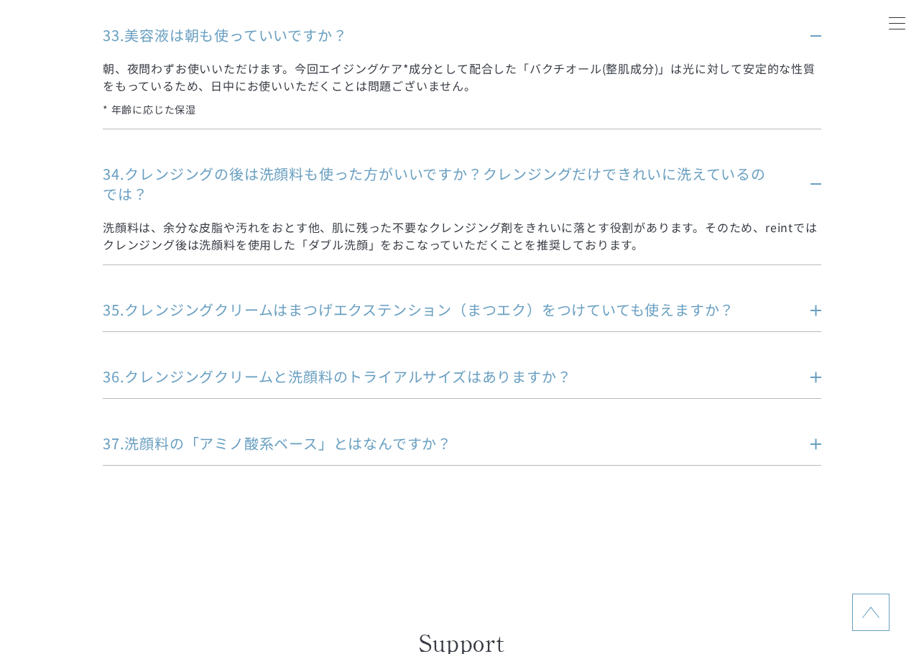
click at [327, 300] on p "35.クレンジングクリームはまつげエクステンション（まつエク）をつけていても使えますか？" at bounding box center [440, 310] width 675 height 20
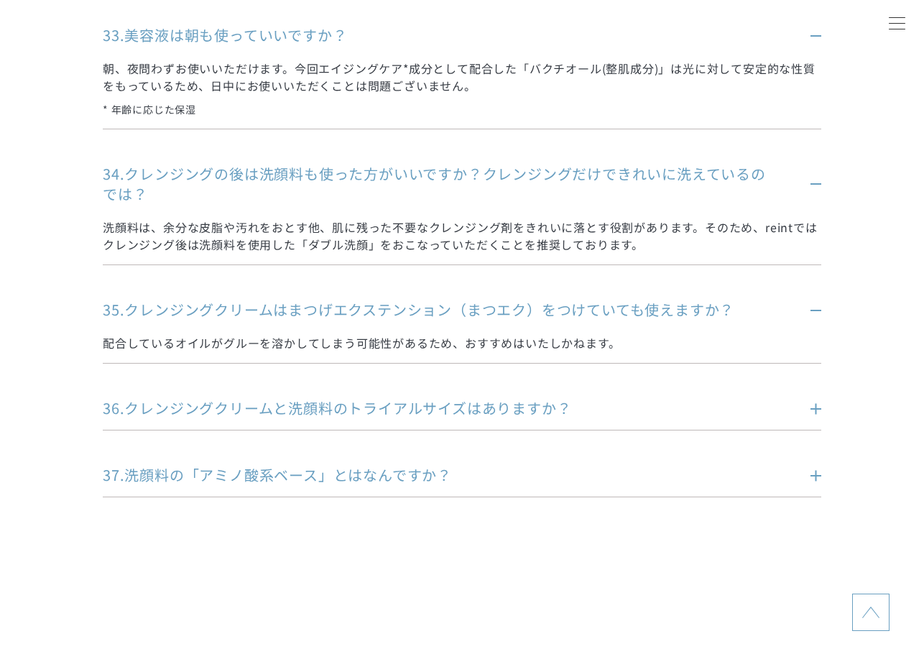
click at [321, 398] on p "36.クレンジングクリームと洗顔料のトライアルサイズはありますか？" at bounding box center [440, 408] width 675 height 20
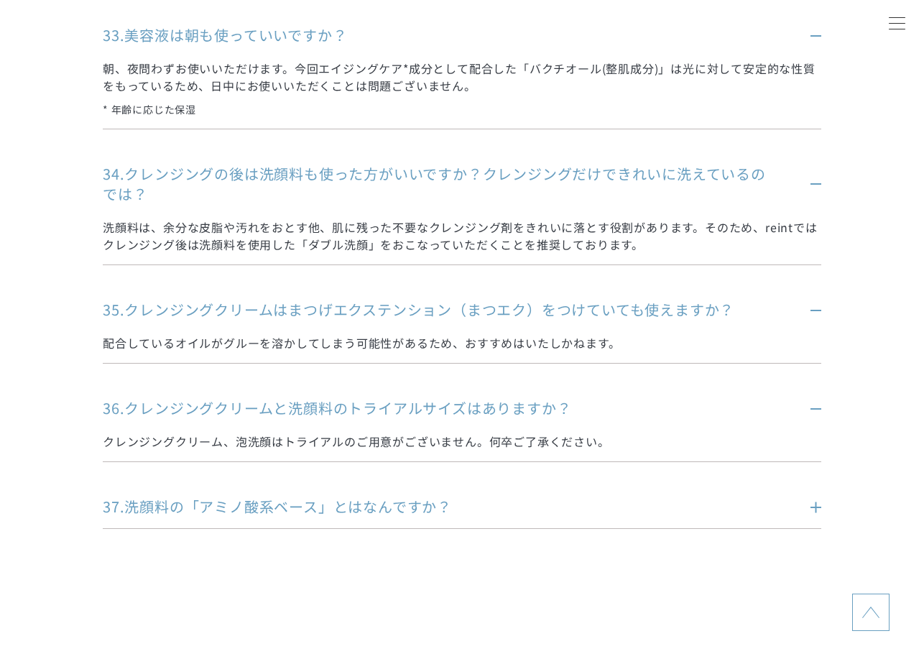
click at [389, 496] on p "37.洗顔料の「アミノ酸系ベース」とはなんですか？" at bounding box center [440, 506] width 675 height 20
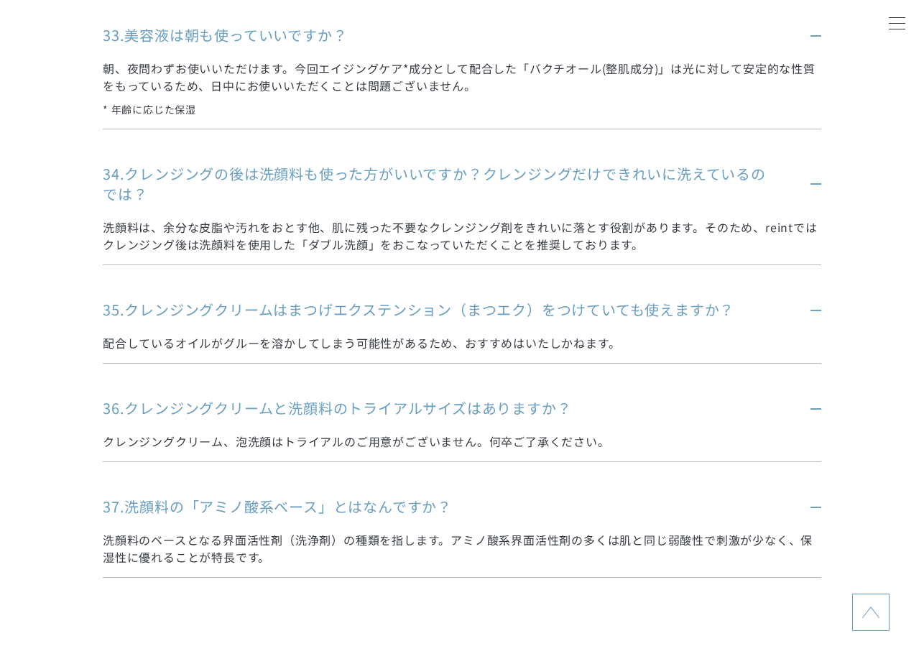
click at [389, 496] on p "37.洗顔料の「アミノ酸系ベース」とはなんですか？" at bounding box center [440, 506] width 675 height 20
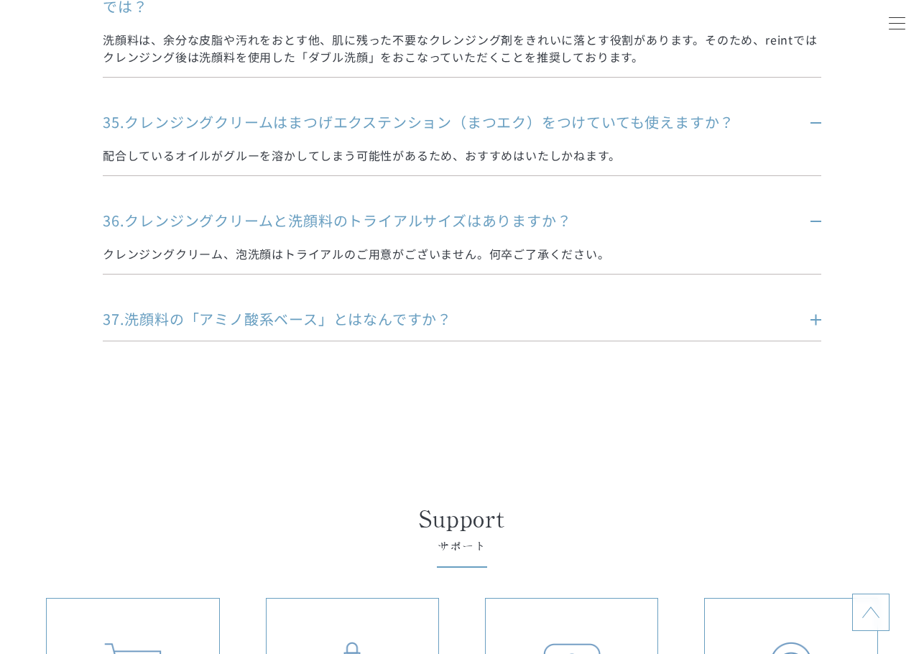
scroll to position [4598, 0]
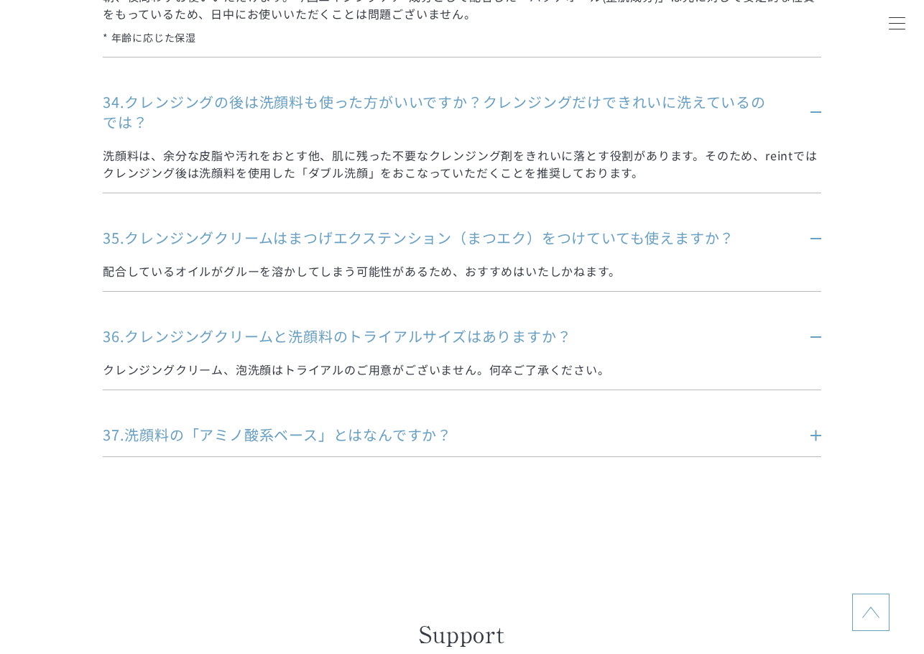
click at [389, 326] on p "36.クレンジングクリームと洗顔料のトライアルサイズはありますか？" at bounding box center [440, 336] width 675 height 20
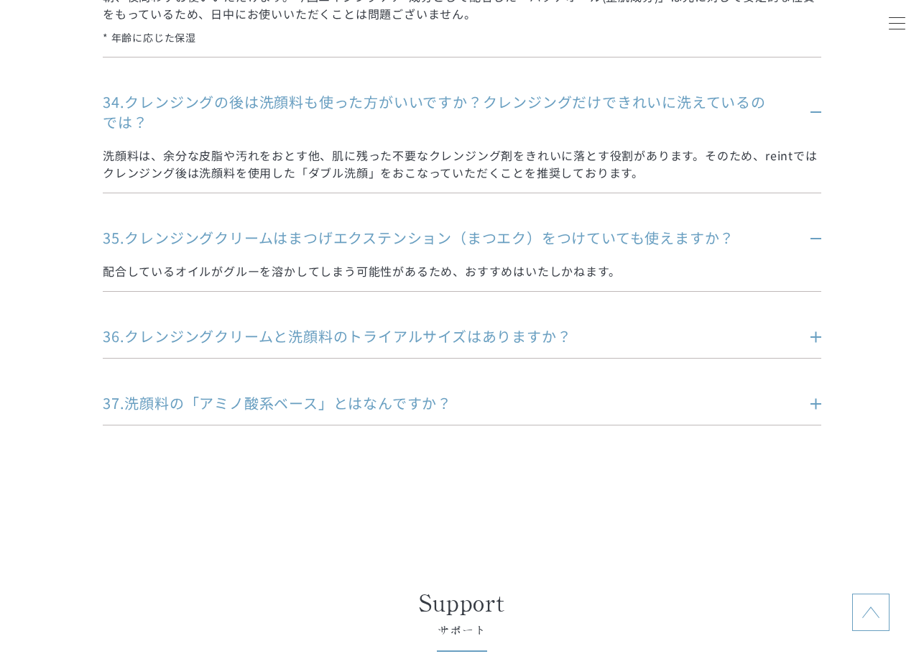
click at [397, 228] on p "35.クレンジングクリームはまつげエクステンション（まつエク）をつけていても使えますか？" at bounding box center [440, 238] width 675 height 20
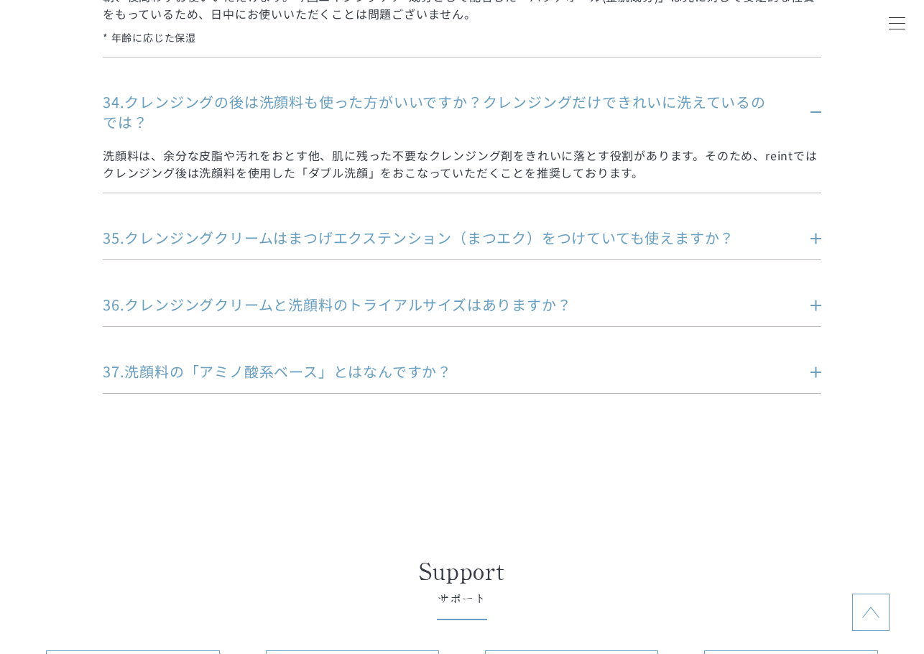
click at [406, 92] on p "34.クレンジングの後は洗顔料も使った方がいいですか？クレンジングだけできれいに洗えているのでは？" at bounding box center [440, 112] width 675 height 40
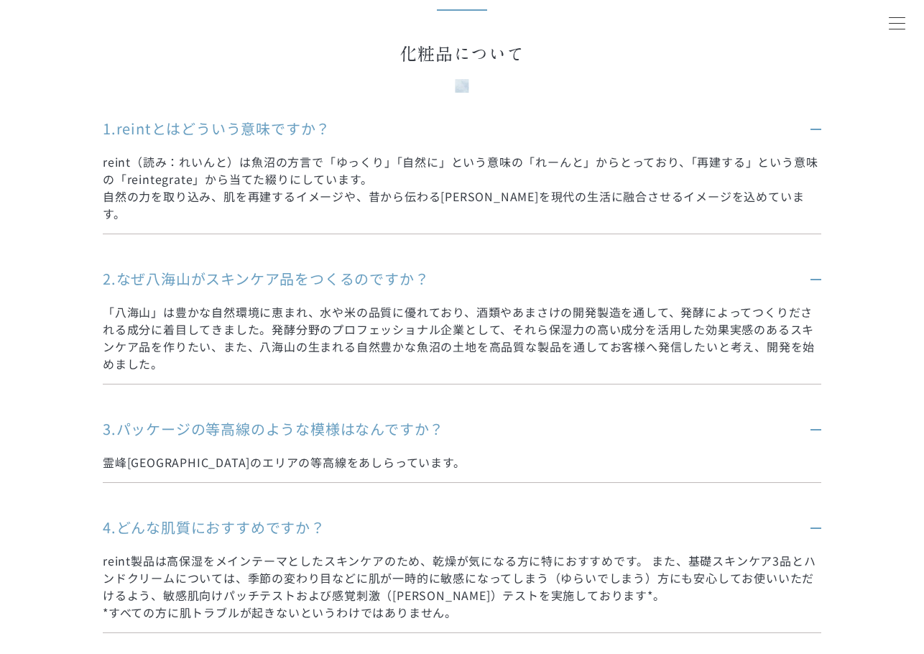
scroll to position [0, 0]
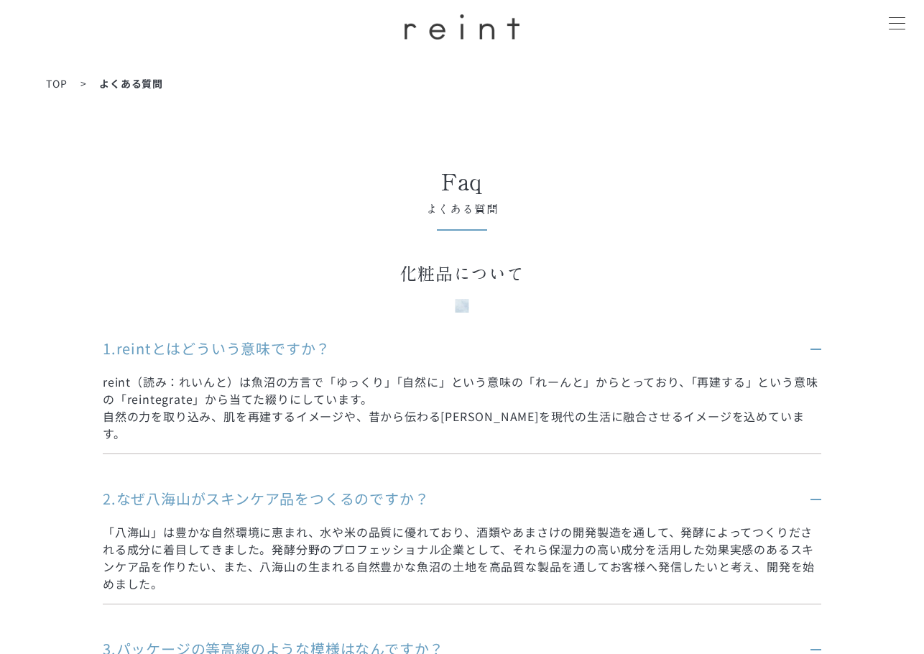
click at [251, 361] on dd "reint（読み：れいんと）は魚沼の方言で「ゆっくり」「自然に」という意味の「れーんと」からとっており、「再建する」という意味の「reintegrate」から…" at bounding box center [462, 399] width 718 height 83
click at [251, 345] on p "1.reintとはどういう意味ですか？" at bounding box center [440, 348] width 675 height 20
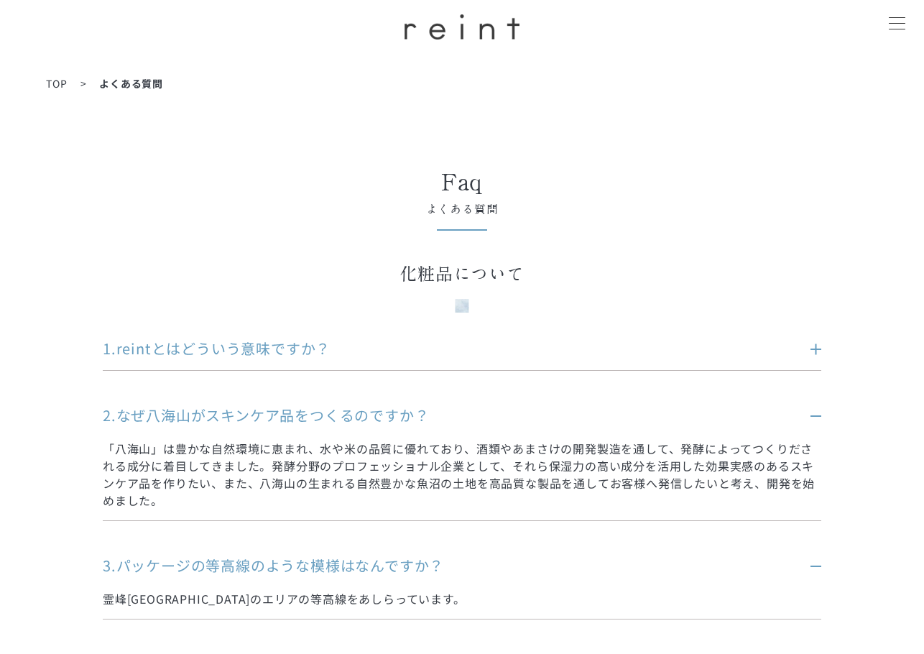
click at [256, 410] on p "2.なぜ八海山がスキンケア品をつくるのですか？" at bounding box center [440, 415] width 675 height 20
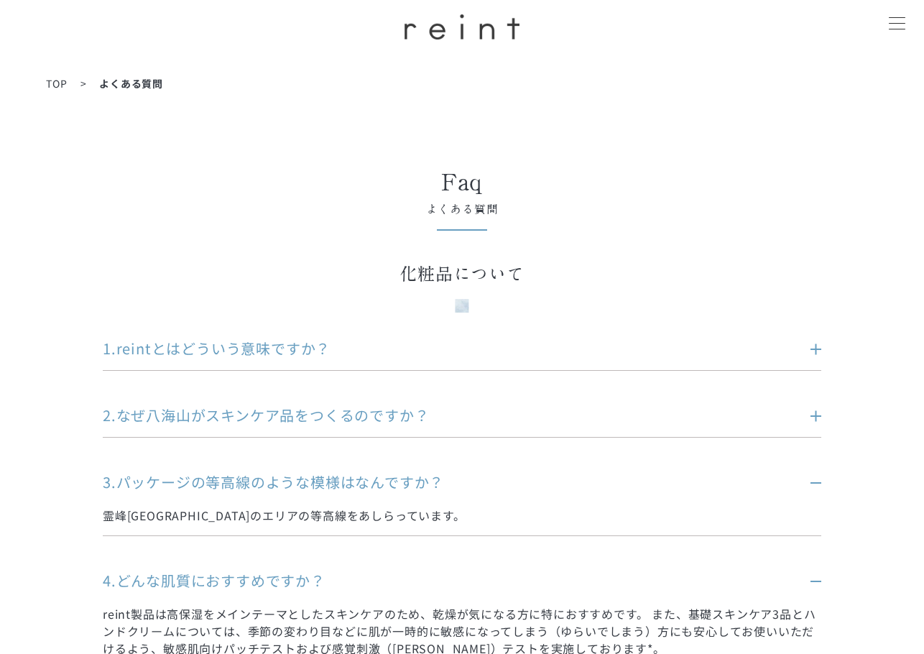
click at [250, 481] on p "3.パッケージの等高線のような模様はなんですか？" at bounding box center [440, 482] width 675 height 20
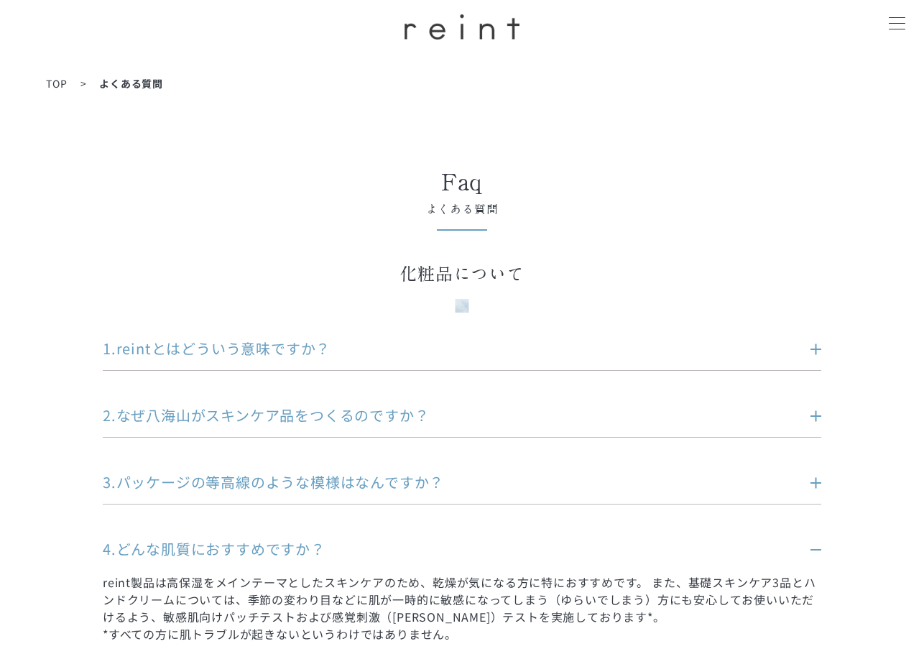
click at [263, 551] on p "4.どんな肌質におすすめですか？" at bounding box center [440, 549] width 675 height 20
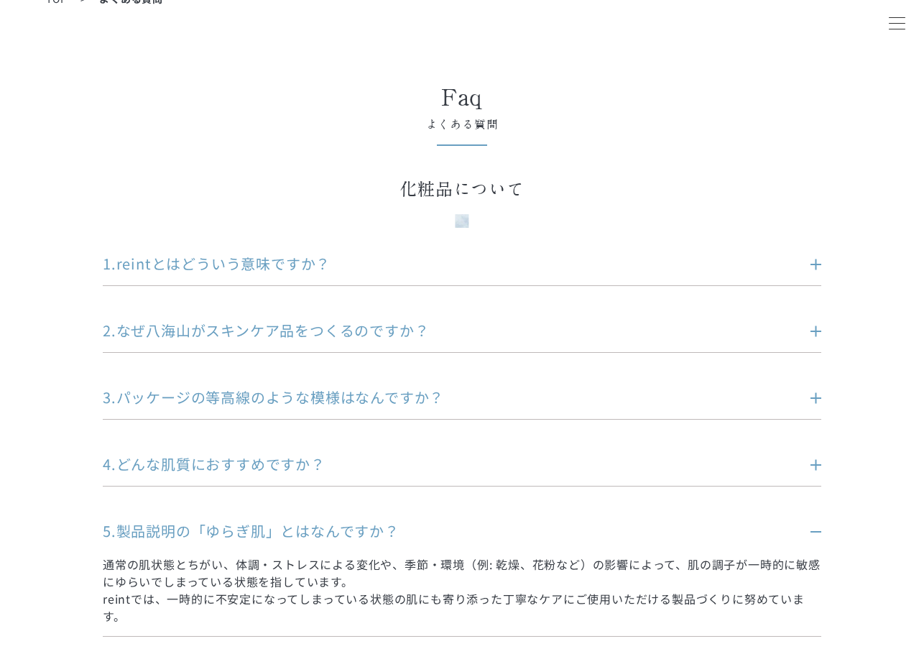
scroll to position [216, 0]
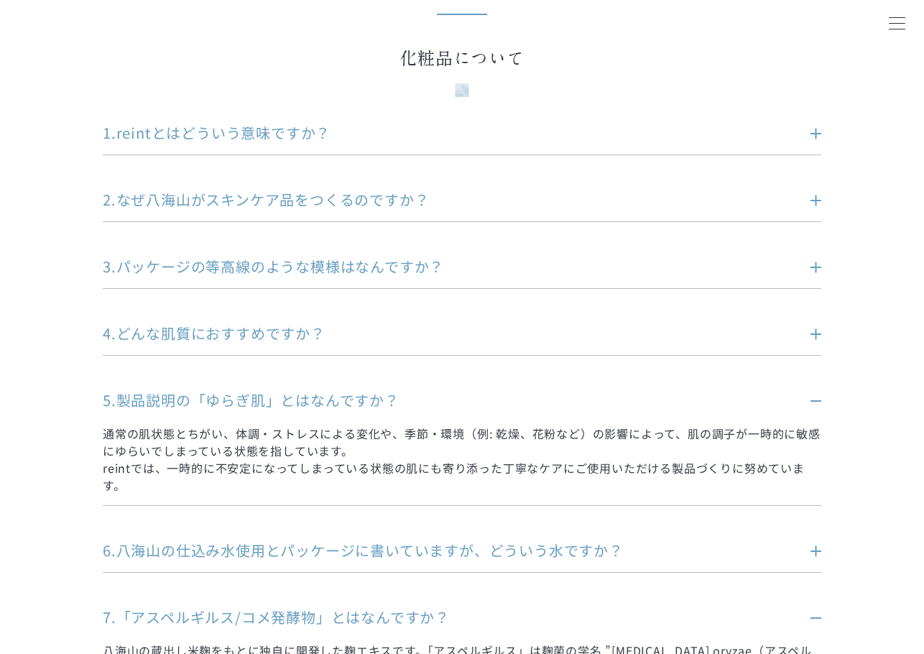
click at [259, 406] on p "5.製品説明の「ゆらぎ肌」とはなんですか？" at bounding box center [440, 400] width 675 height 20
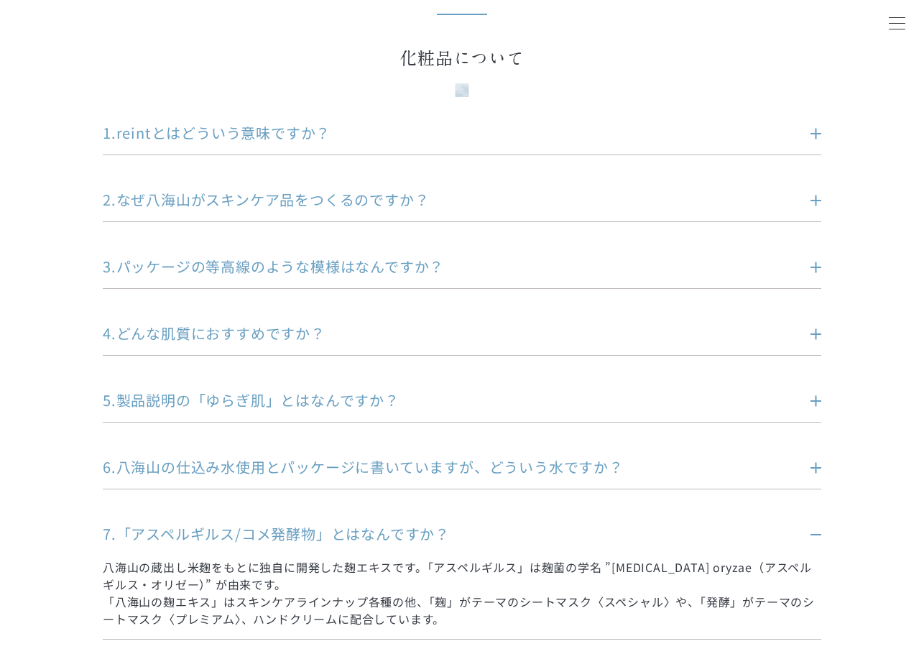
click at [268, 468] on p "6.八海山の仕込み水使用とパッケージに書いていますが、どういう水ですか？" at bounding box center [440, 467] width 675 height 20
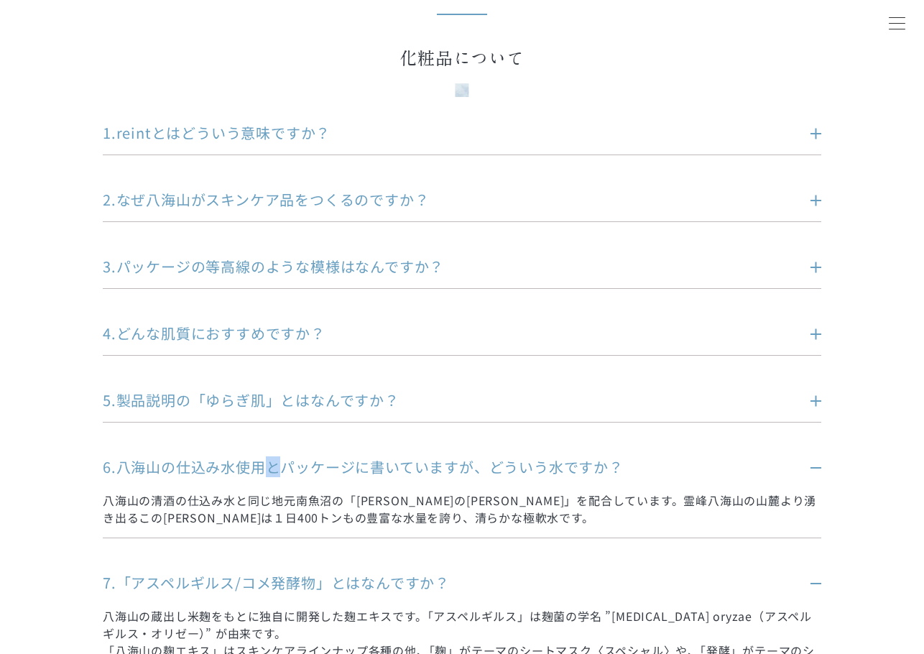
click at [269, 468] on p "6.八海山の仕込み水使用とパッケージに書いていますが、どういう水ですか？" at bounding box center [440, 467] width 675 height 20
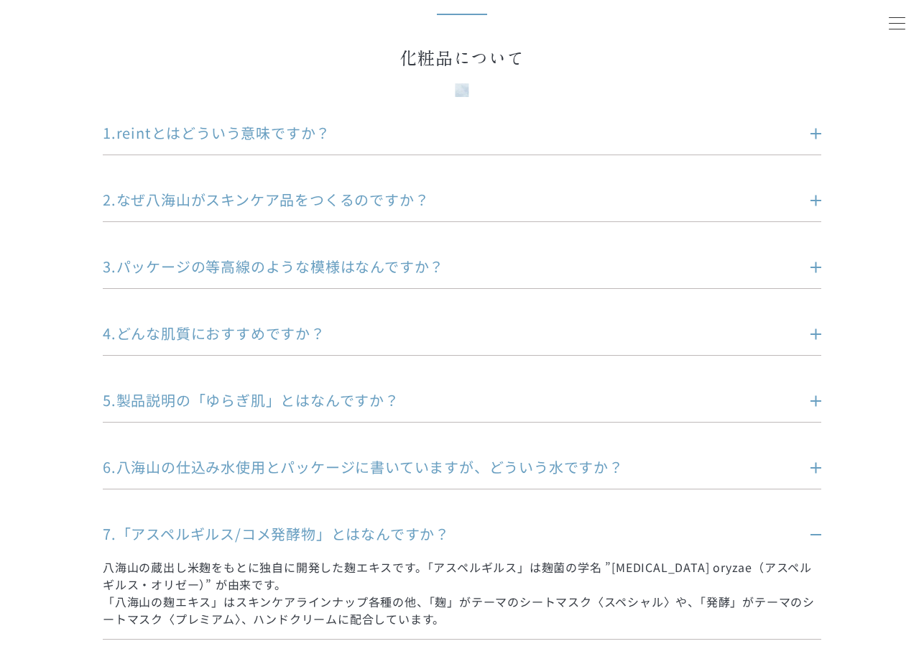
click at [230, 469] on p "6.八海山の仕込み水使用とパッケージに書いていますが、どういう水ですか？" at bounding box center [440, 467] width 675 height 20
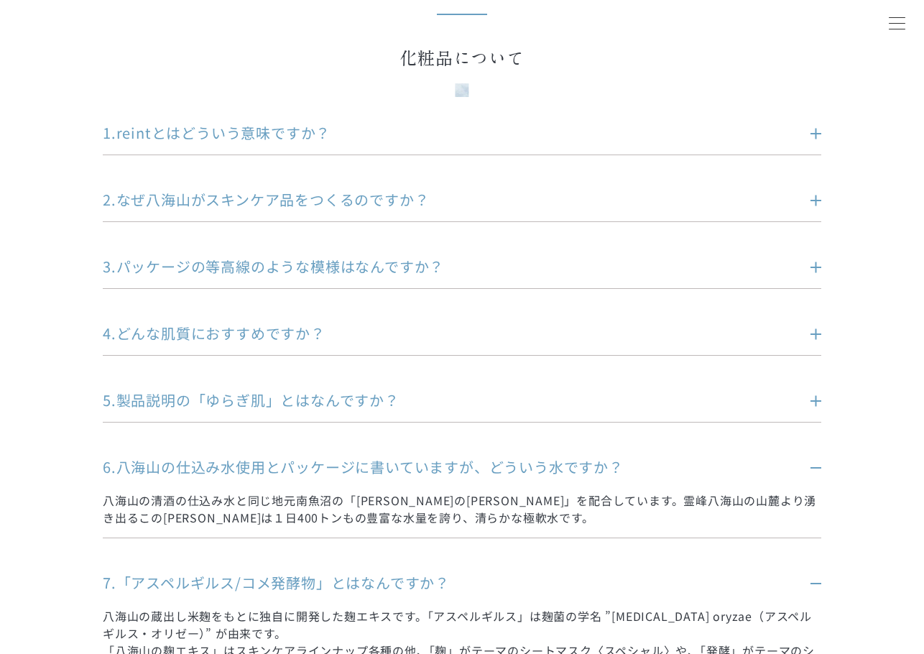
click at [225, 465] on p "6.八海山の仕込み水使用とパッケージに書いていますが、どういう水ですか？" at bounding box center [440, 467] width 675 height 20
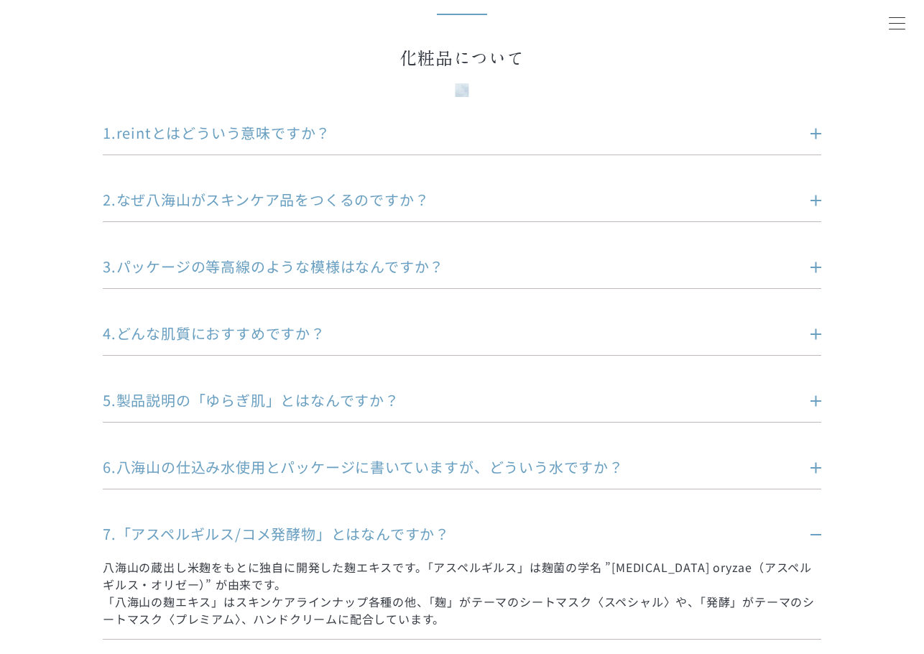
click at [237, 532] on p "7.「アスペルギルス/コメ発酵物」とはなんですか？" at bounding box center [440, 534] width 675 height 20
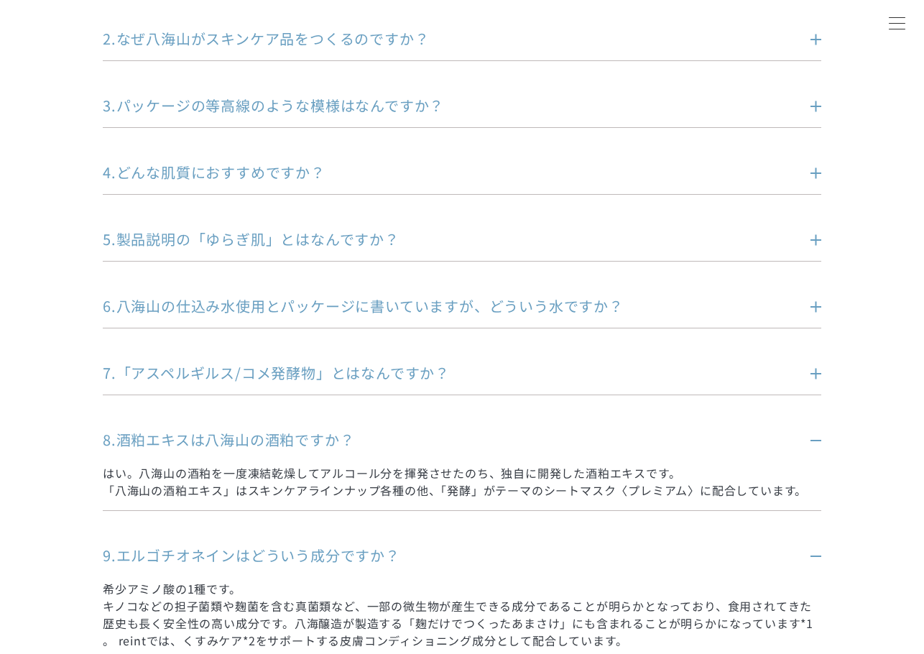
scroll to position [431, 0]
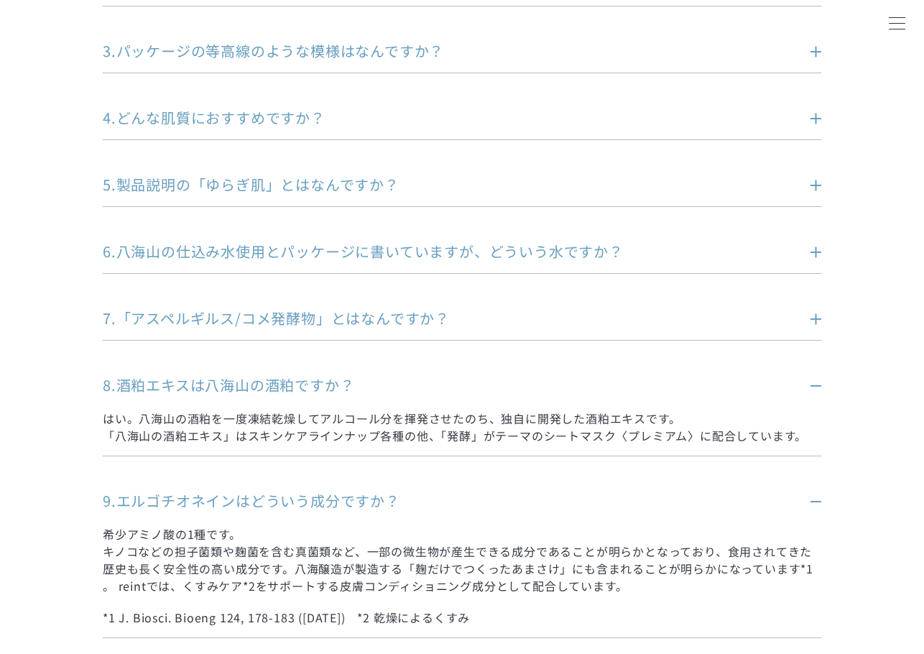
click at [234, 383] on p "8.酒粕エキスは八海山の酒粕ですか？" at bounding box center [440, 385] width 675 height 20
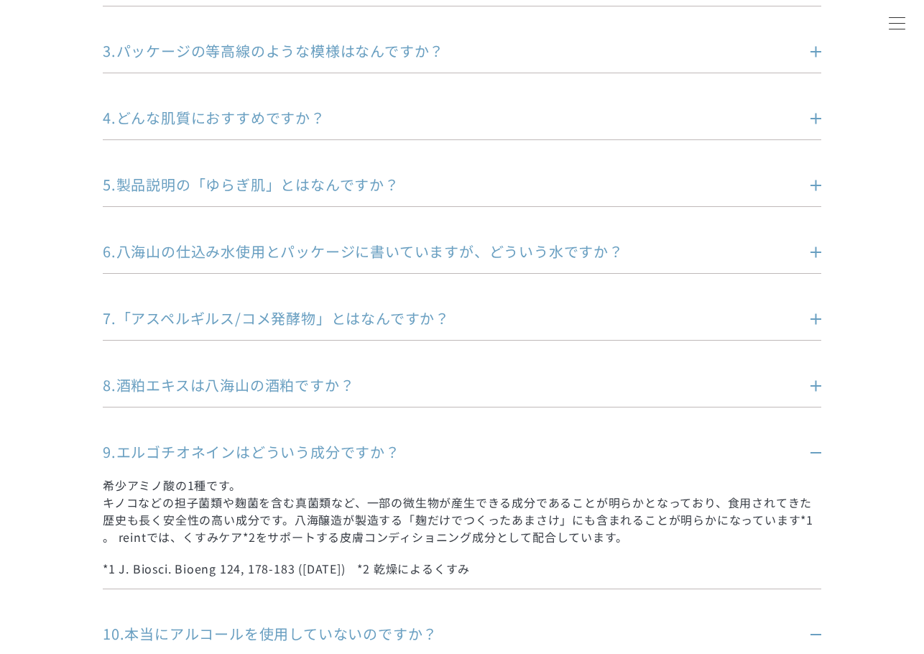
click at [240, 451] on p "9.エルゴチオネインはどういう成分ですか？" at bounding box center [440, 452] width 675 height 20
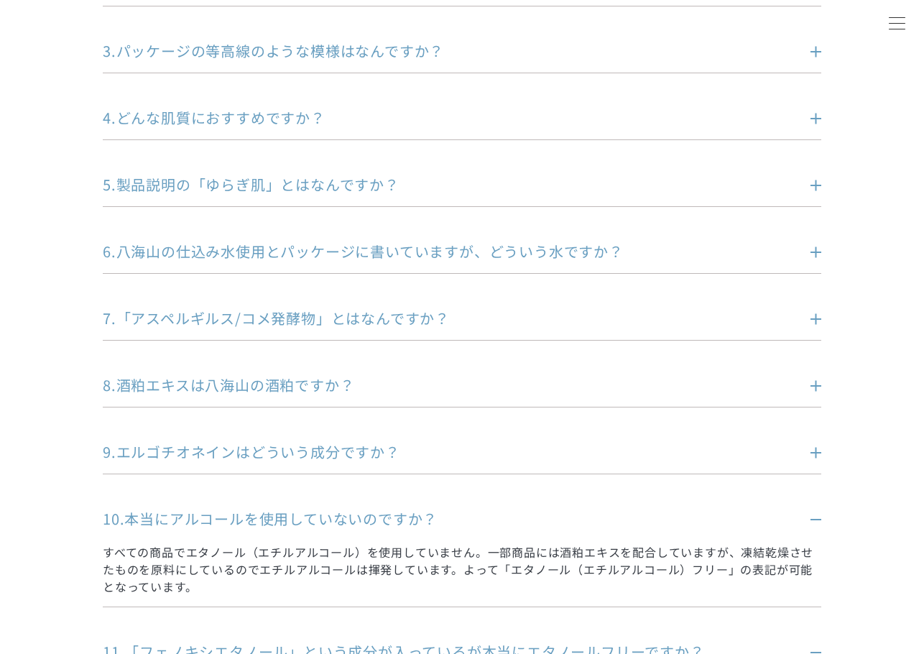
click at [241, 515] on p "10.本当にアルコールを使用していないのですか？" at bounding box center [440, 519] width 675 height 20
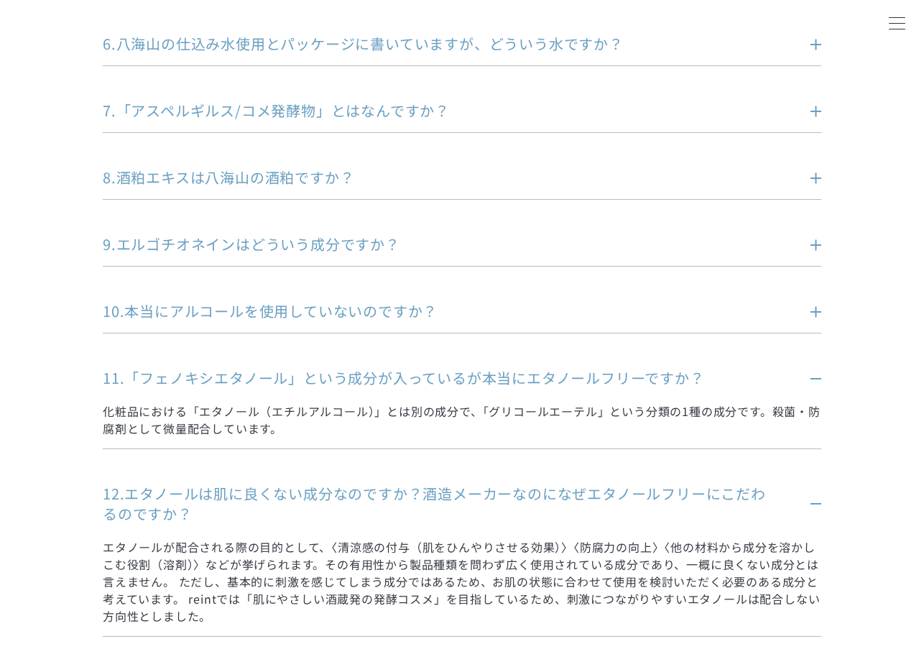
scroll to position [647, 0]
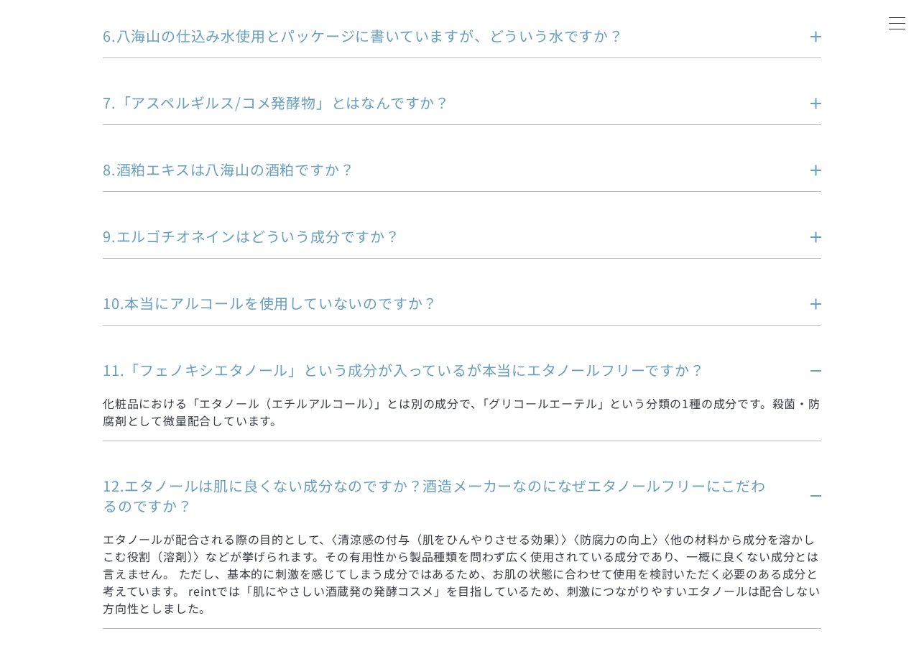
click at [237, 369] on p "11.「フェノキシエタノール」という成分が入っているが本当にエタノールフリーですか？" at bounding box center [440, 370] width 675 height 20
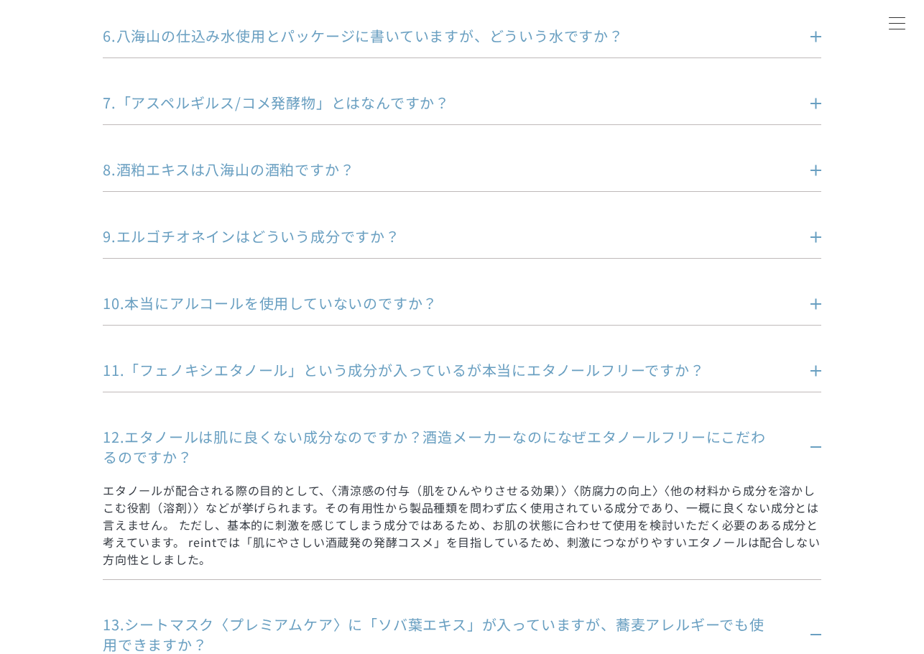
click at [213, 432] on p "12.エタノールは肌に良くない成分なのですか？酒造メーカーなのになぜエタノールフリーにこだわるのですか？" at bounding box center [440, 447] width 675 height 40
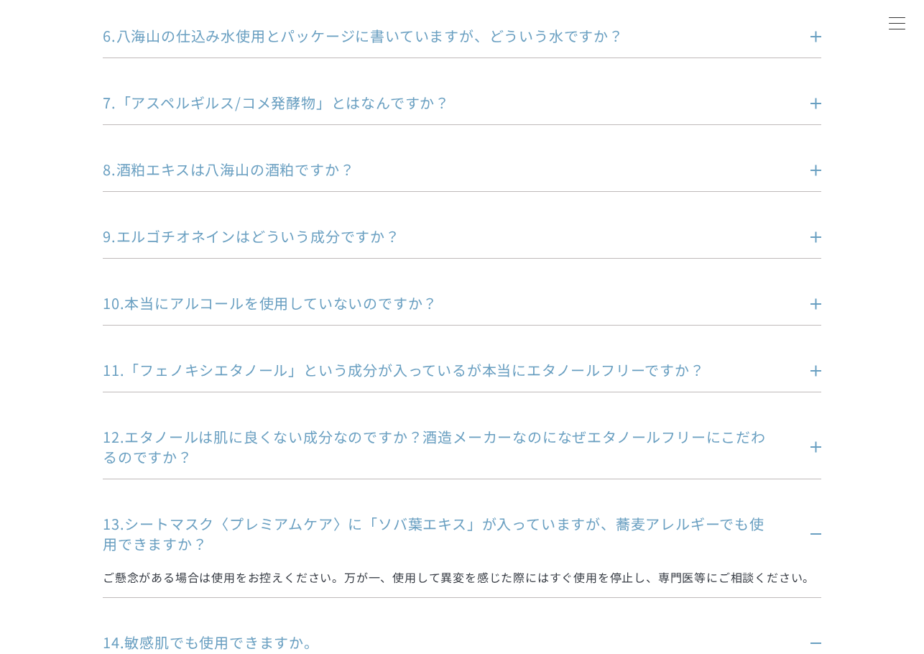
click at [214, 522] on p "13.シートマスク〈プレミアムケア〉に「ソバ葉エキス」が入っていますが、蕎麦アレルギーでも使用できますか？" at bounding box center [440, 534] width 675 height 40
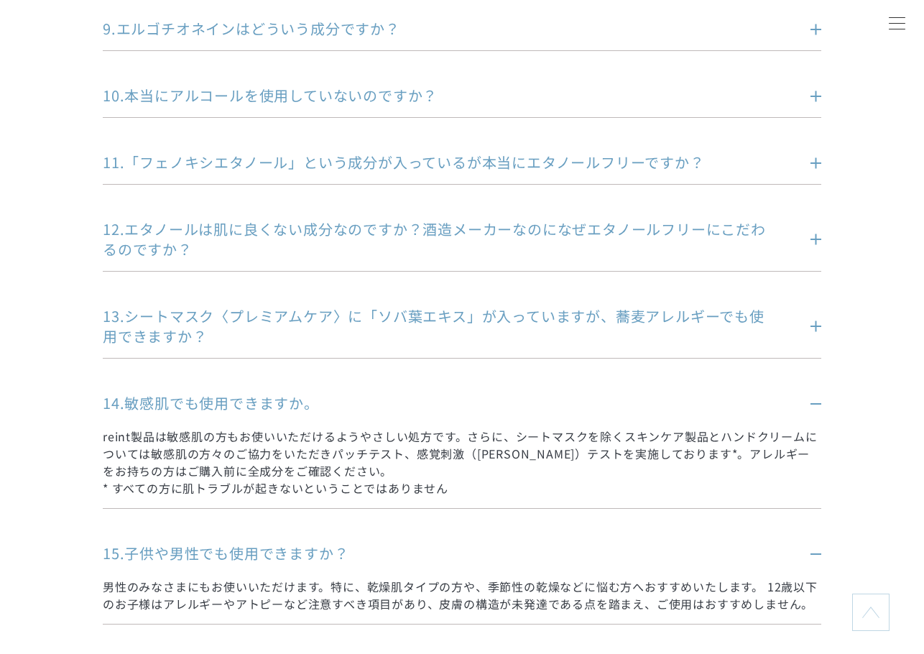
scroll to position [862, 0]
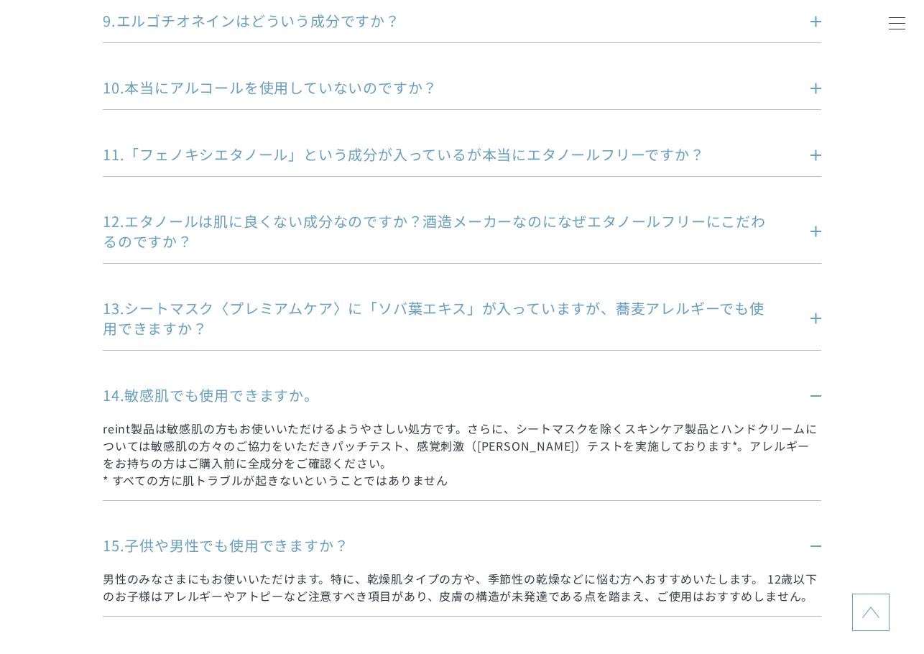
click at [211, 398] on p "14.敏感肌でも使用できますか。" at bounding box center [440, 395] width 675 height 20
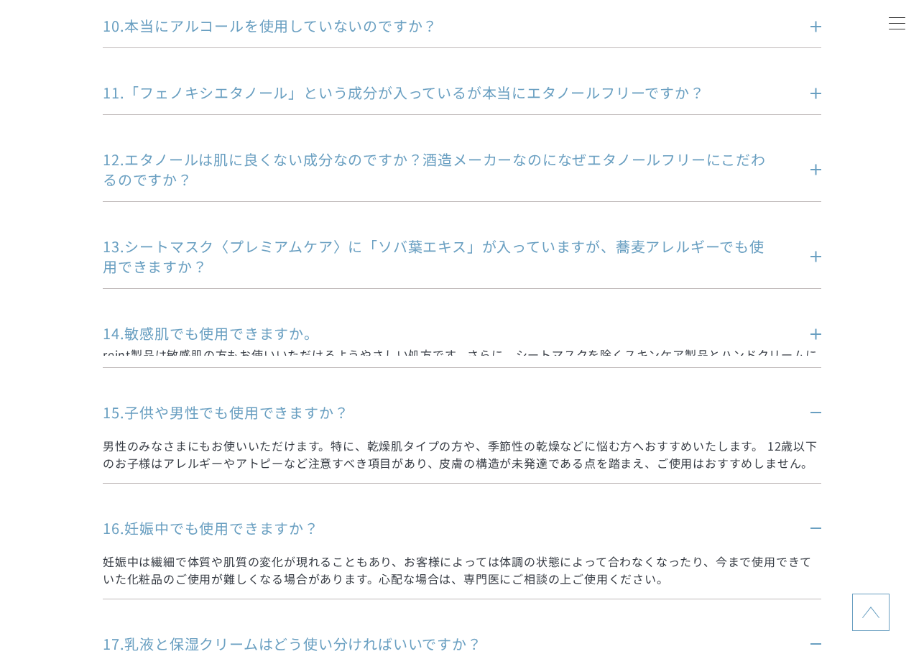
scroll to position [1006, 0]
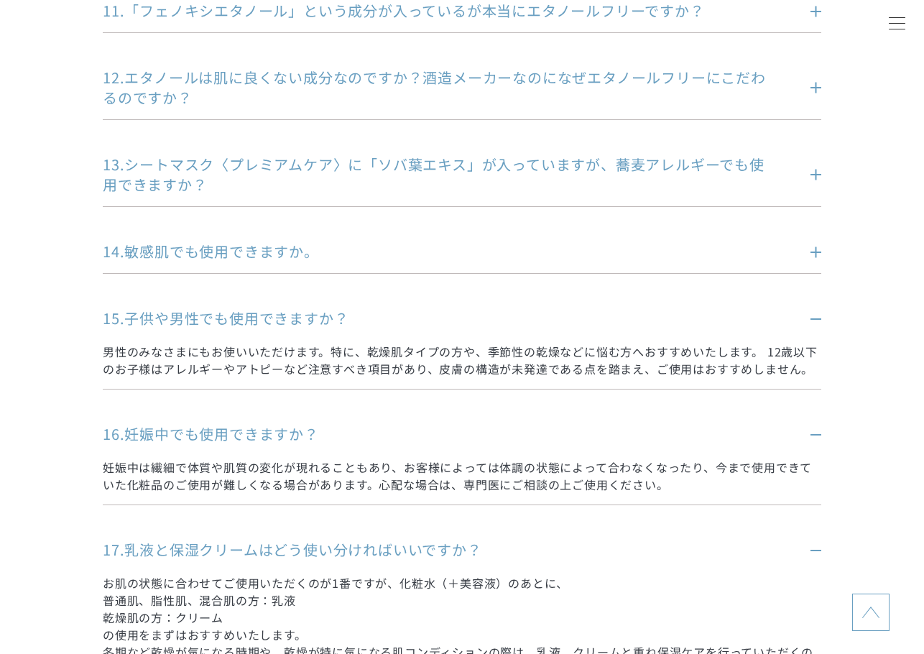
click at [186, 327] on p "15.子供や男性でも使用できますか？" at bounding box center [440, 318] width 675 height 20
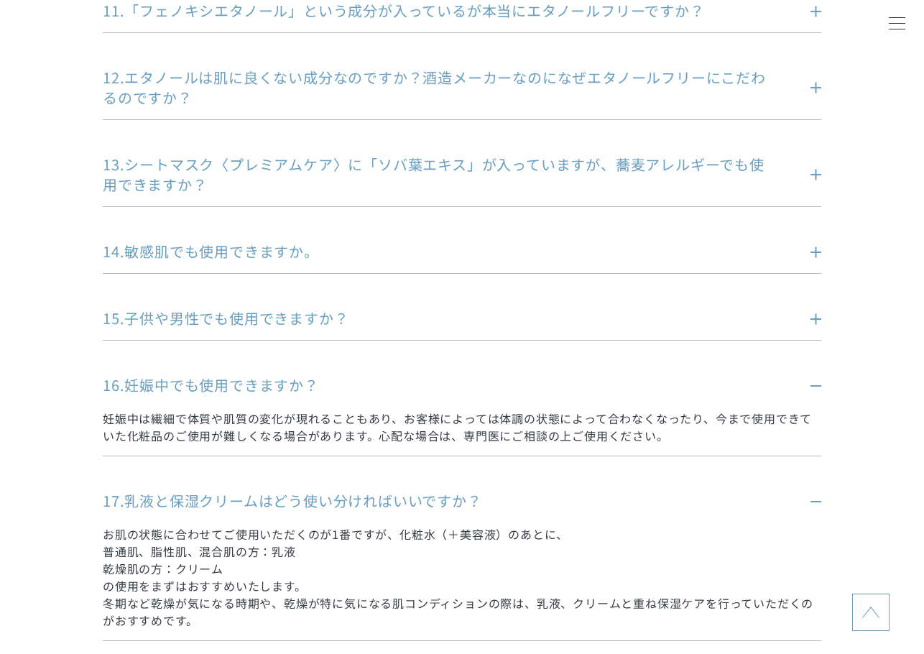
click at [181, 385] on p "16.妊娠中でも使用できますか？" at bounding box center [440, 385] width 675 height 20
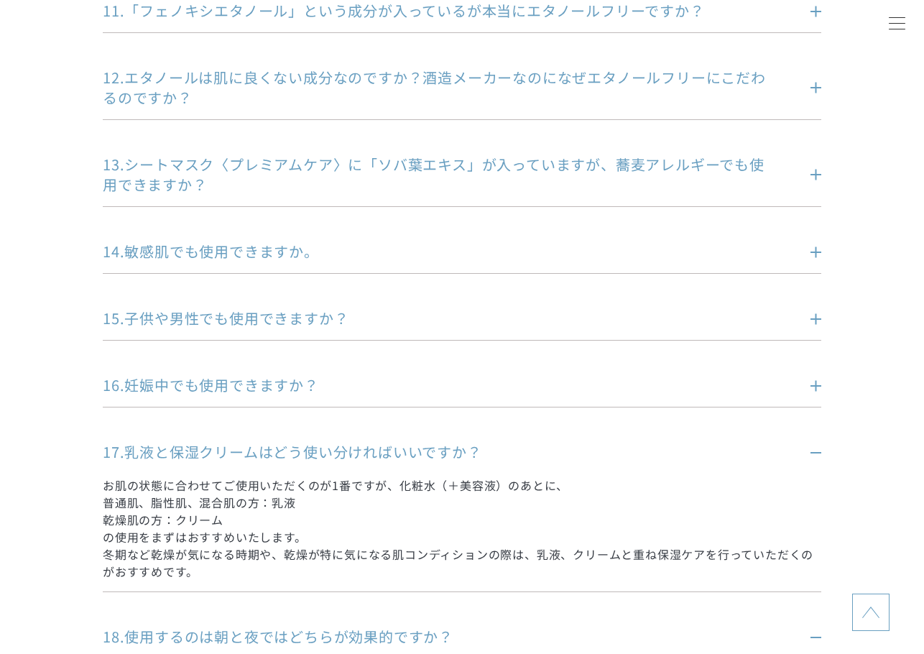
click at [189, 447] on p "17.乳液と保湿クリームはどう使い分ければいいですか？" at bounding box center [440, 452] width 675 height 20
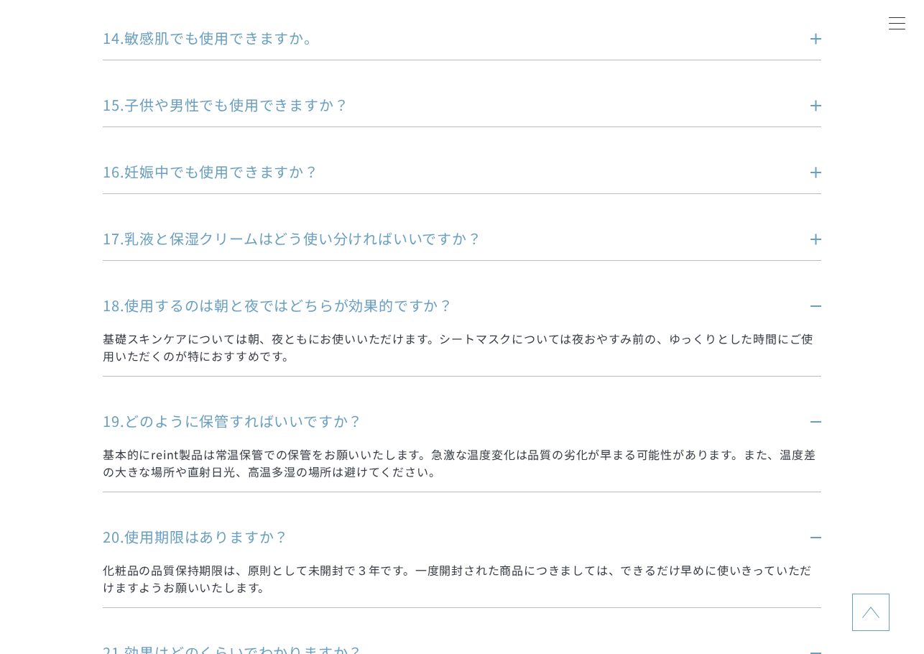
scroll to position [1221, 0]
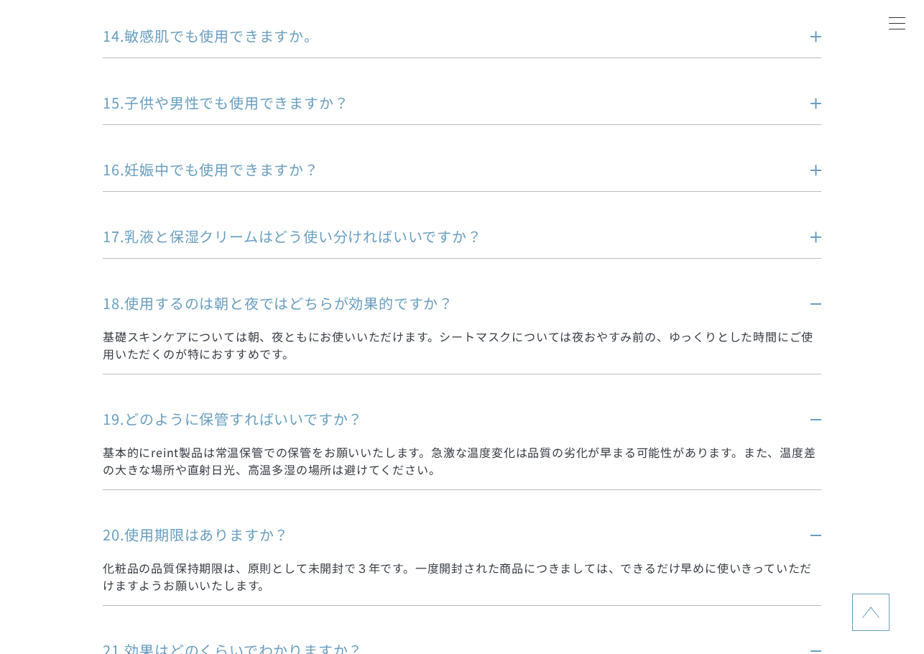
click at [201, 307] on p "18.使用するのは朝と夜ではどちらが効果的ですか？" at bounding box center [440, 303] width 675 height 20
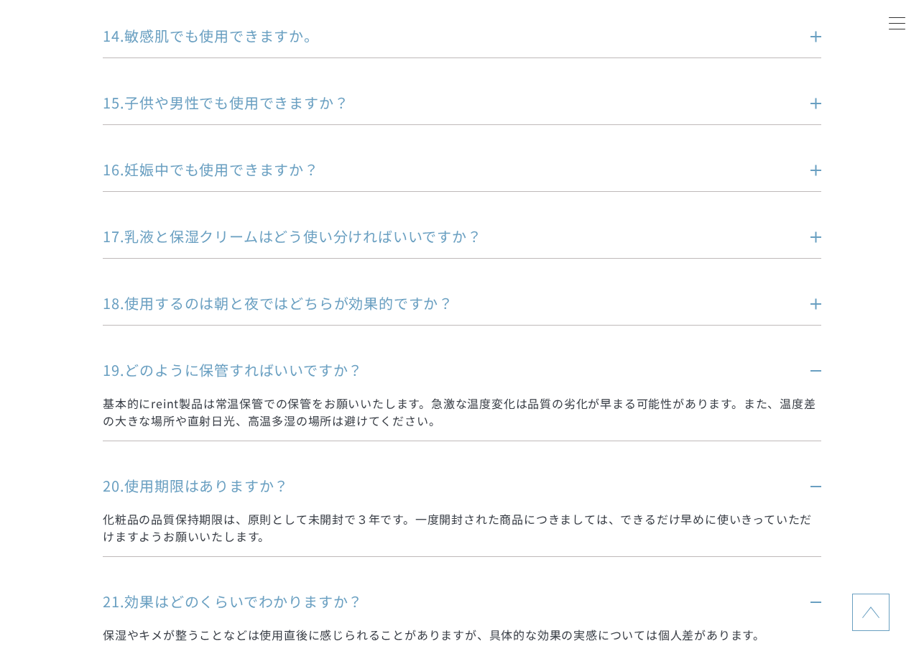
click at [198, 374] on p "19.どのように保管すればいいですか？" at bounding box center [440, 370] width 675 height 20
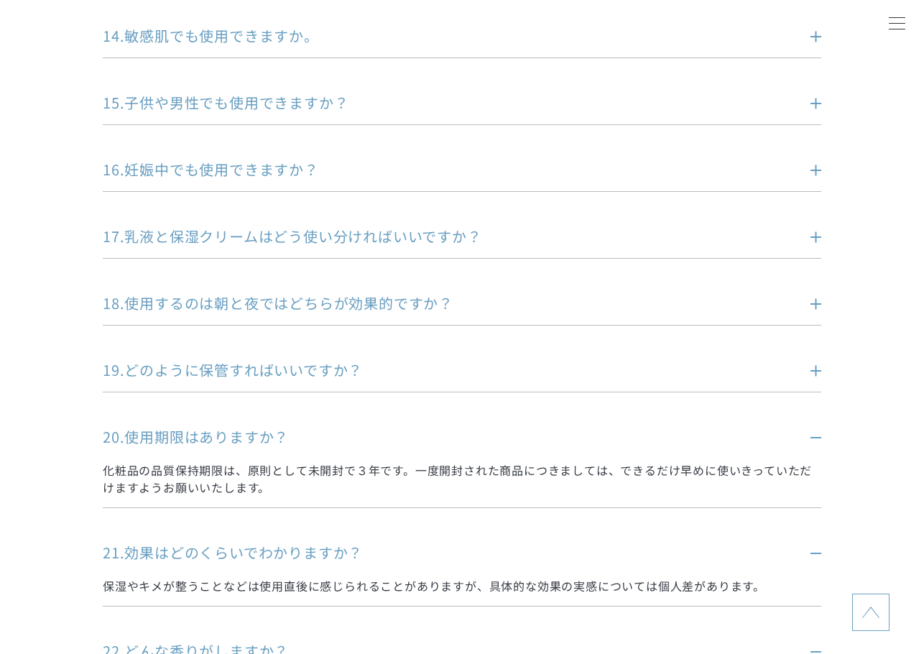
click at [199, 434] on p "20.使用期限はありますか？" at bounding box center [440, 437] width 675 height 20
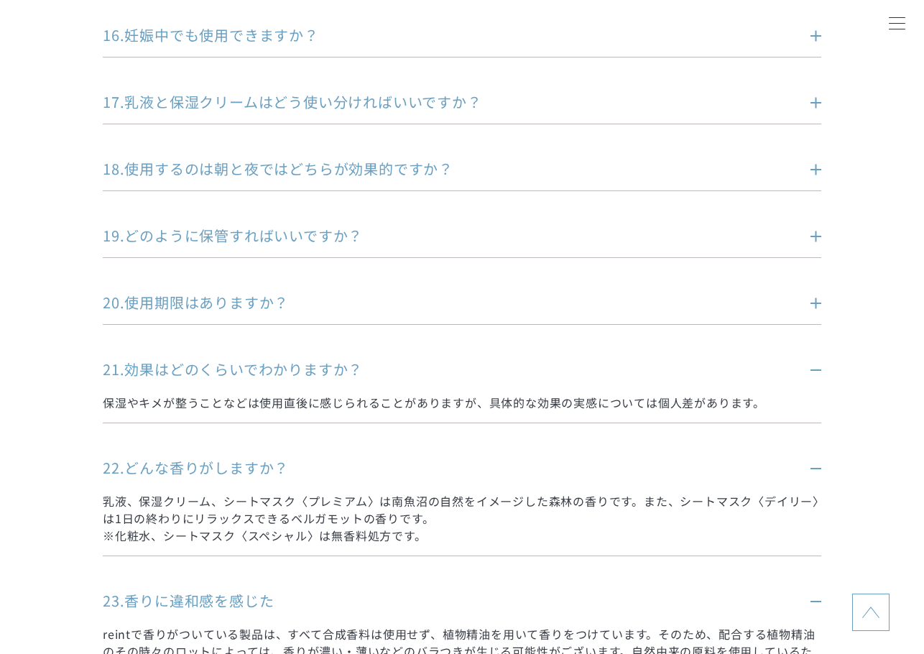
scroll to position [1365, 0]
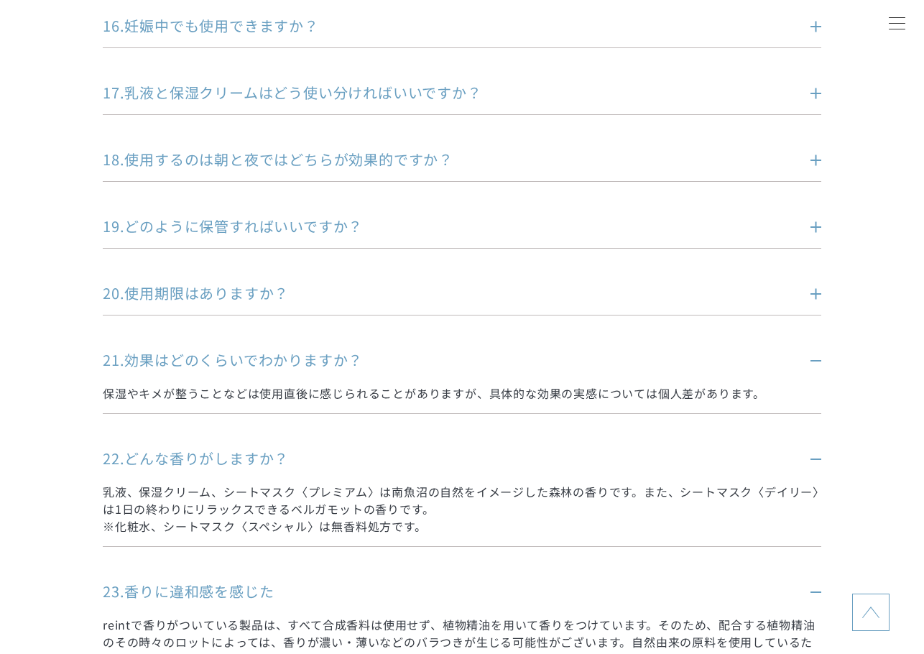
click at [193, 361] on p "21.効果はどのくらいでわかりますか？" at bounding box center [440, 360] width 675 height 20
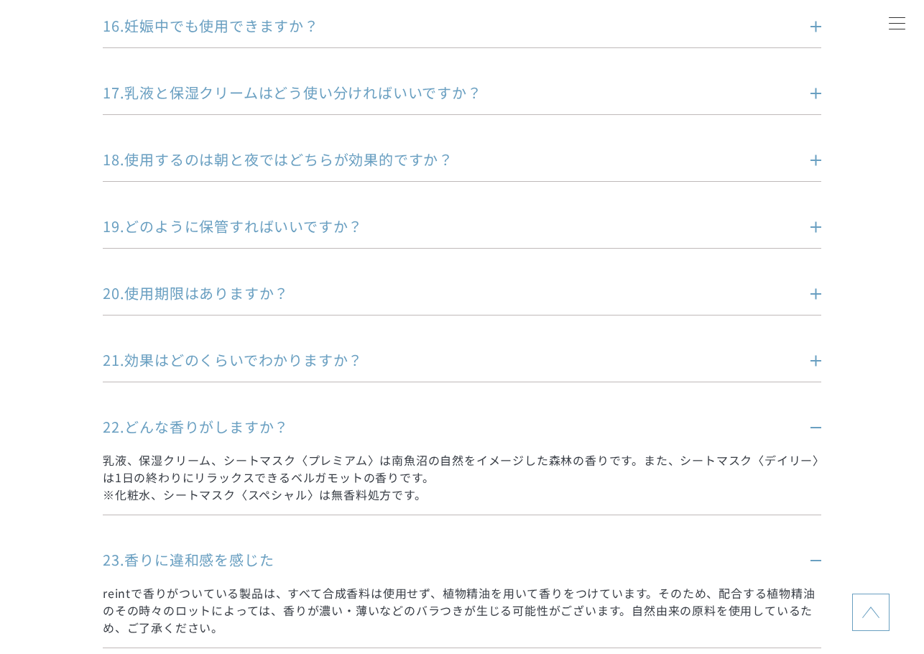
click at [216, 422] on p "22.どんな香りがしますか？" at bounding box center [440, 427] width 675 height 20
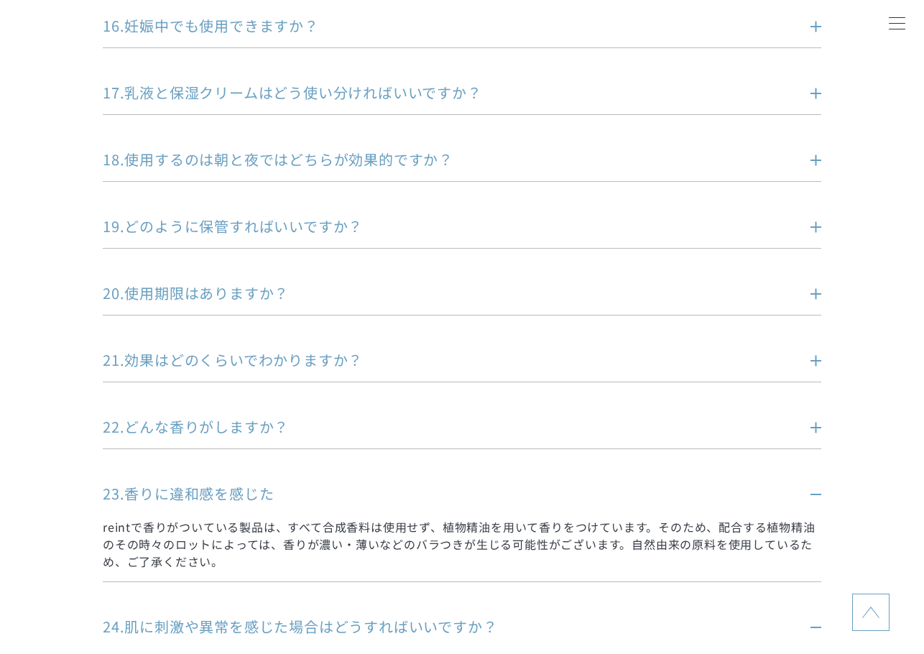
click at [205, 489] on p "23.香りに違和感を感じた" at bounding box center [440, 493] width 675 height 20
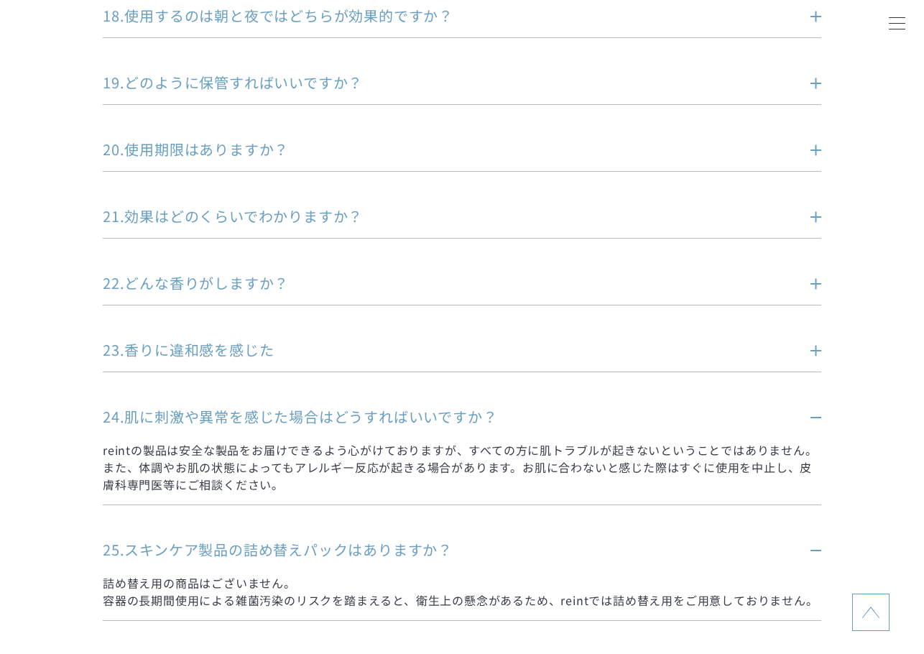
click at [223, 407] on p "24.肌に刺激や異常を感じた場合はどうすればいいですか？" at bounding box center [440, 417] width 675 height 20
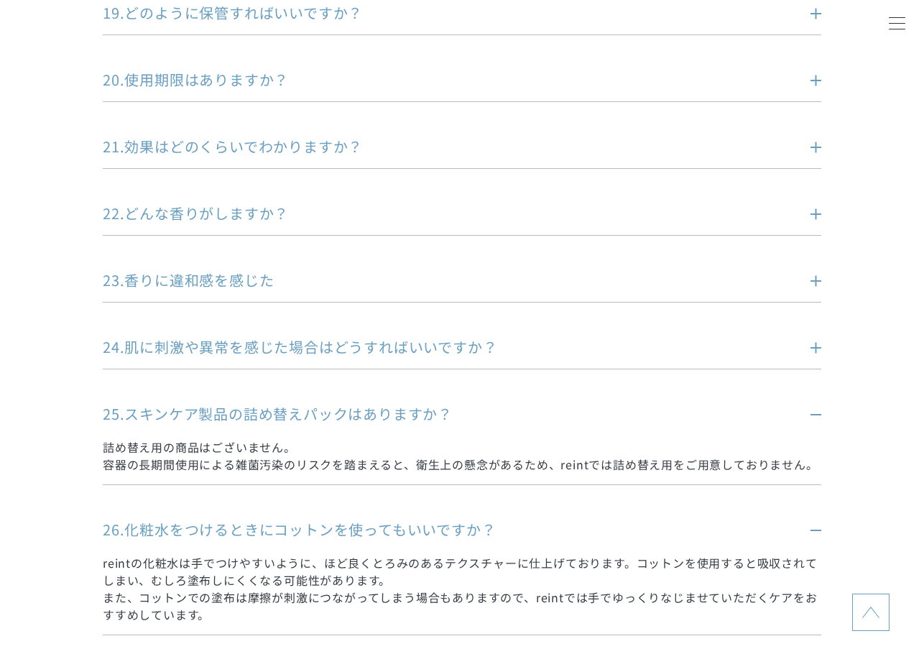
scroll to position [1652, 0]
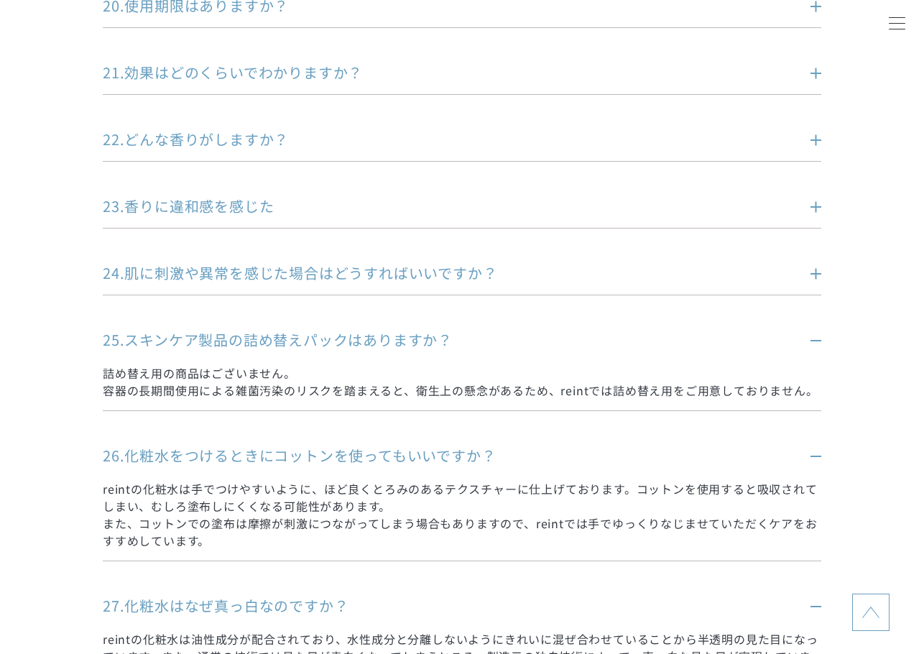
click at [214, 338] on p "25.スキンケア製品の詰め替えパックはありますか？" at bounding box center [440, 340] width 675 height 20
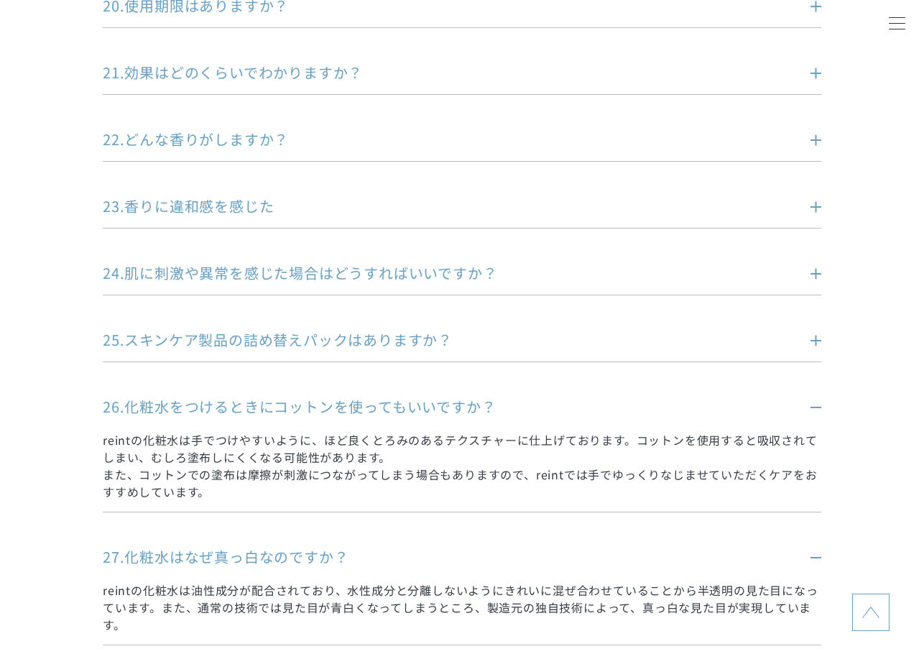
click at [269, 407] on p "26.化粧水をつけるときにコットンを使ってもいいですか？" at bounding box center [440, 407] width 675 height 20
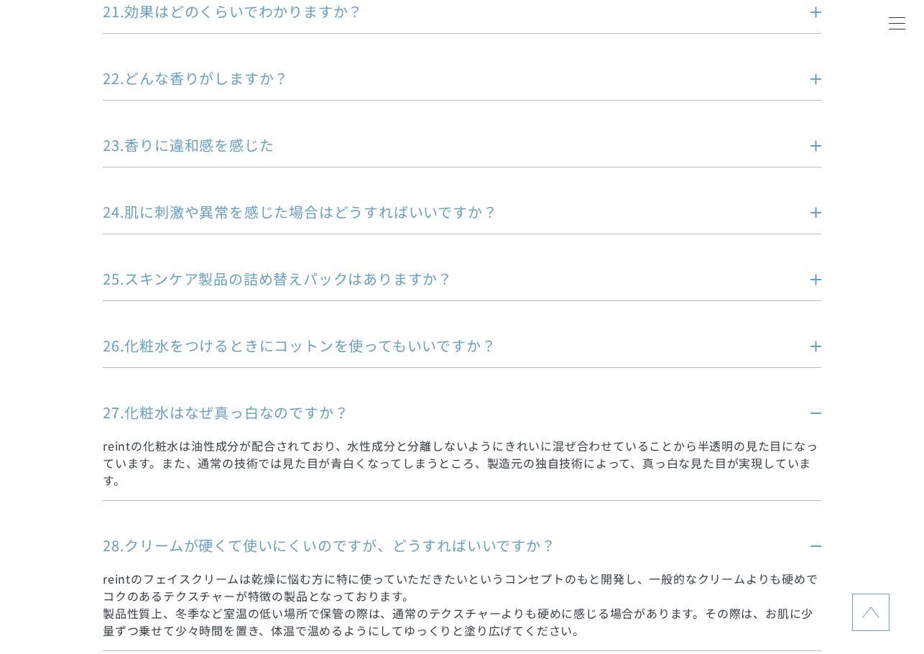
scroll to position [1796, 0]
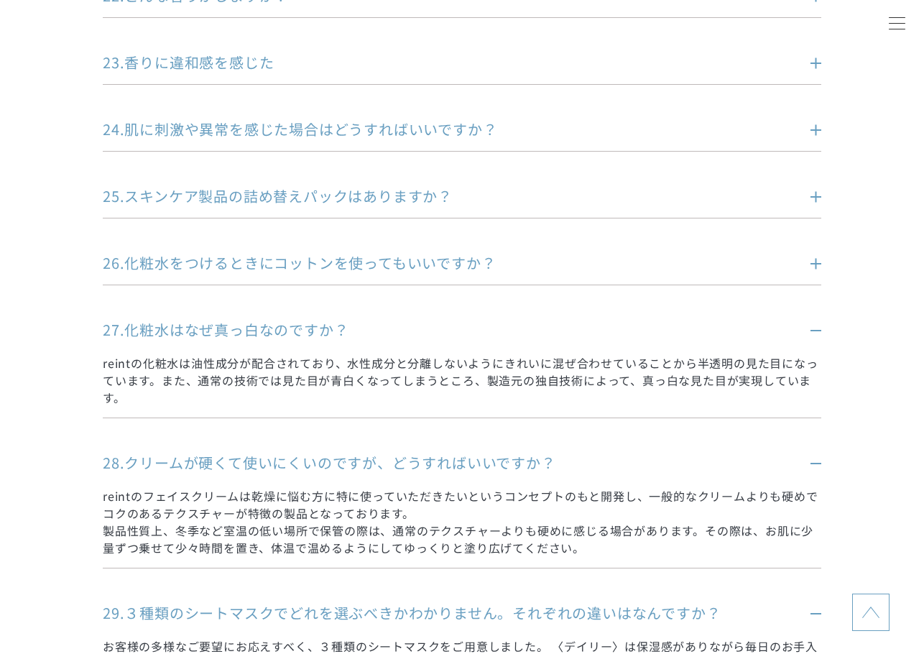
click at [233, 324] on p "27.化粧水はなぜ真っ白なのですか？" at bounding box center [440, 330] width 675 height 20
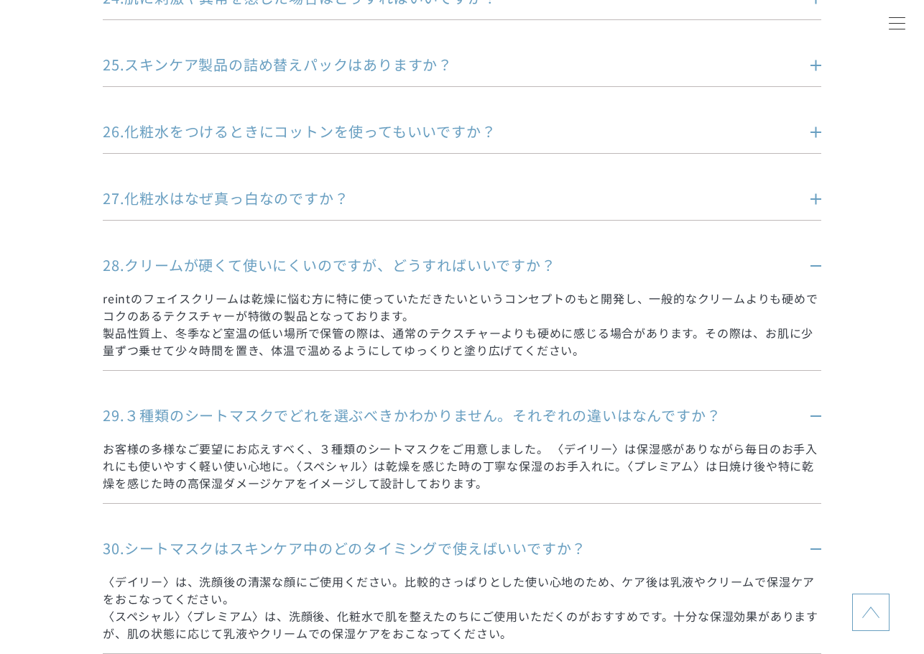
scroll to position [1940, 0]
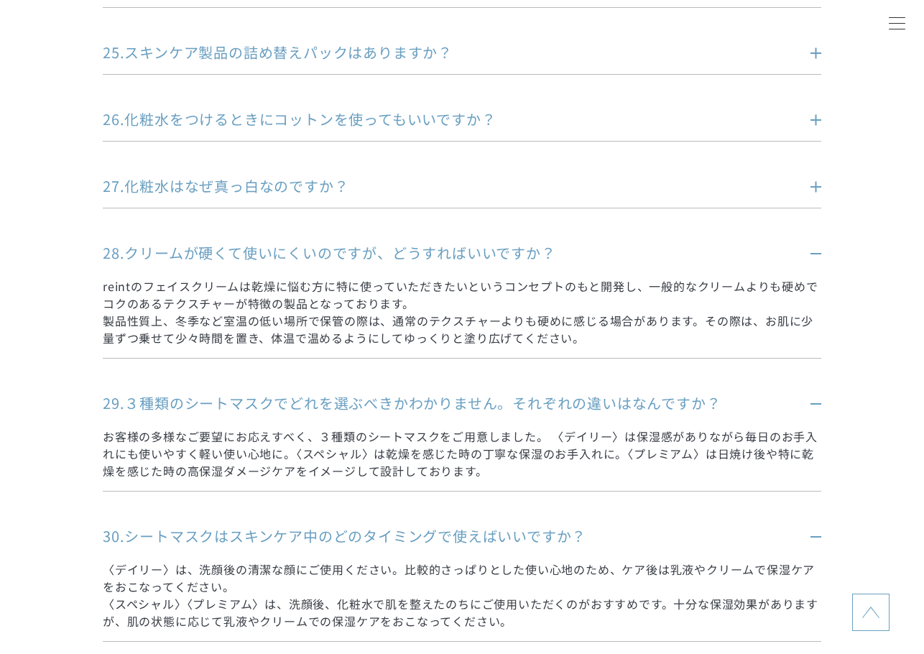
click at [204, 251] on p "28.クリームが硬くて使いにくいのですが、どうすればいいですか？" at bounding box center [440, 253] width 675 height 20
